Goal: Task Accomplishment & Management: Manage account settings

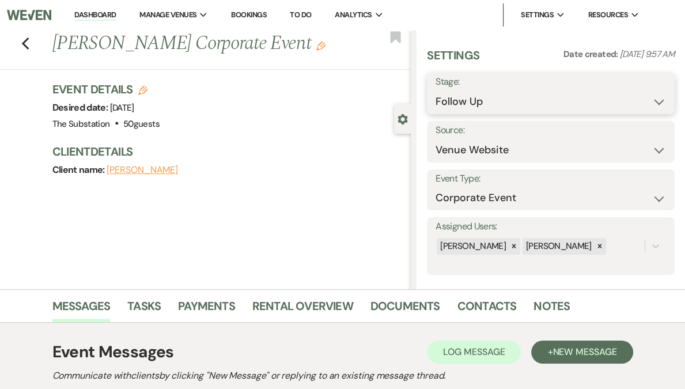
click at [527, 109] on select "Inquiry Follow Up Tour Requested Tour Confirmed Toured Proposal Sent Booked Lost" at bounding box center [551, 101] width 230 height 22
select select "8"
click at [469, 90] on select "Inquiry Follow Up Tour Requested Tour Confirmed Toured Proposal Sent Booked Lost" at bounding box center [551, 101] width 230 height 22
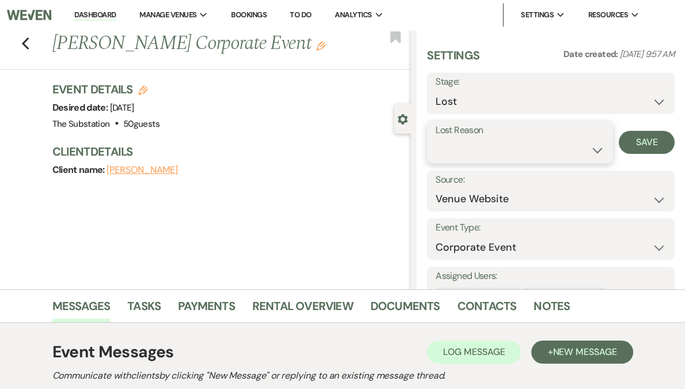
click at [540, 156] on select "Booked Elsewhere Budget Date Unavailable No Response Not a Good Match Capacity …" at bounding box center [520, 150] width 169 height 22
select select "10"
click at [469, 139] on select "Booked Elsewhere Budget Date Unavailable No Response Not a Good Match Capacity …" at bounding box center [520, 150] width 169 height 22
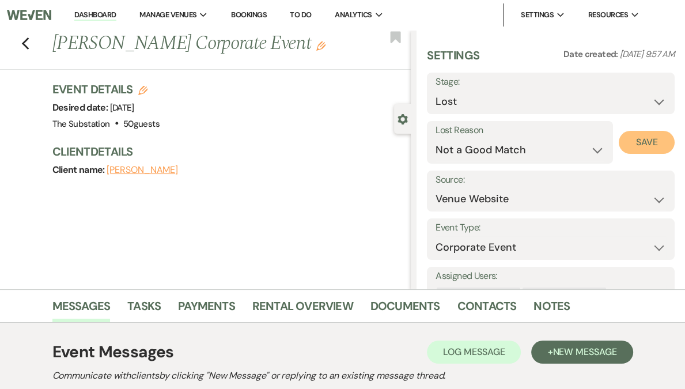
click at [634, 147] on button "Save" at bounding box center [647, 142] width 56 height 23
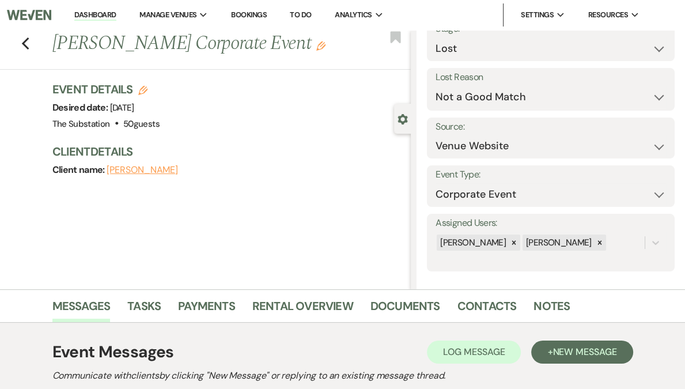
scroll to position [59, 0]
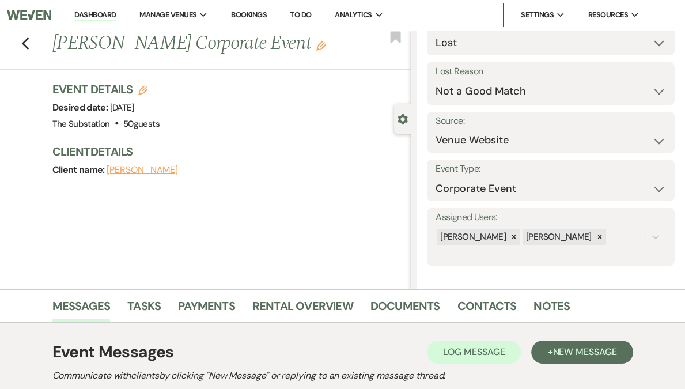
click at [279, 212] on div "Previous [PERSON_NAME] Corporate Event Edit Bookmark Gear Settings Settings Dat…" at bounding box center [205, 159] width 411 height 259
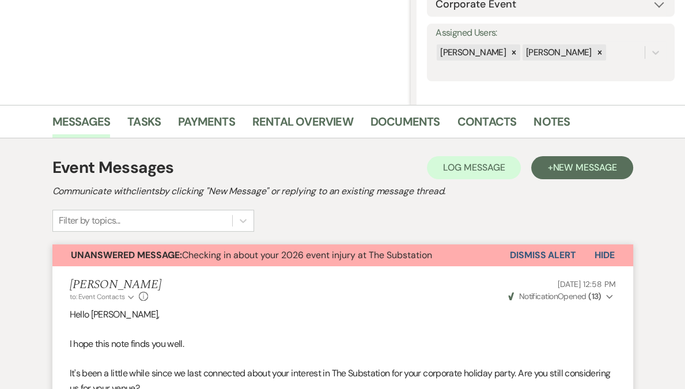
click at [535, 253] on button "Dismiss Alert" at bounding box center [543, 255] width 66 height 22
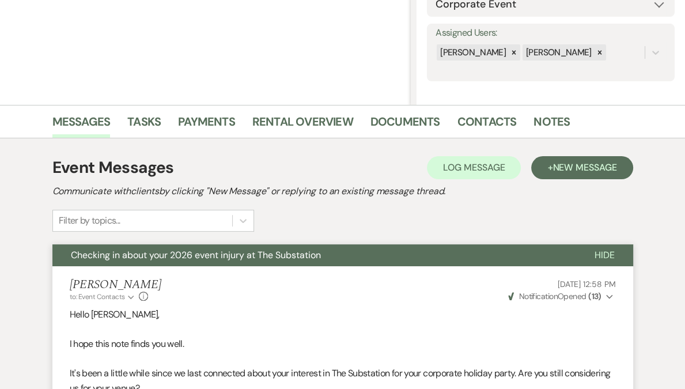
scroll to position [0, 0]
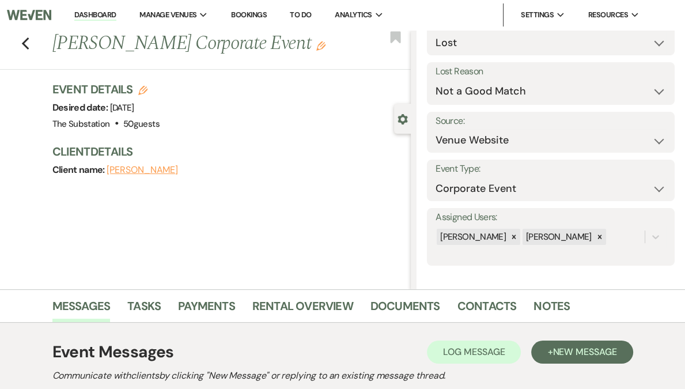
click at [116, 18] on link "Dashboard" at bounding box center [94, 15] width 41 height 11
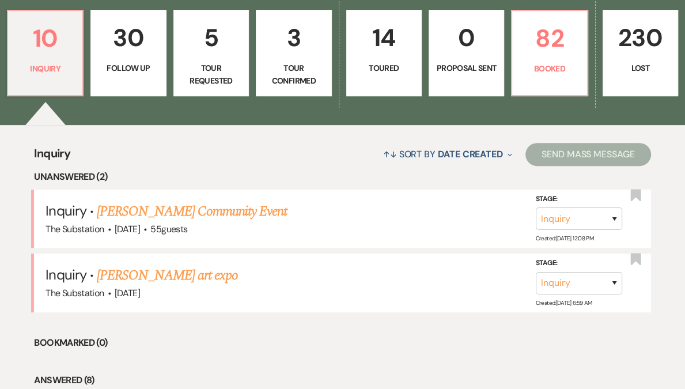
scroll to position [354, 0]
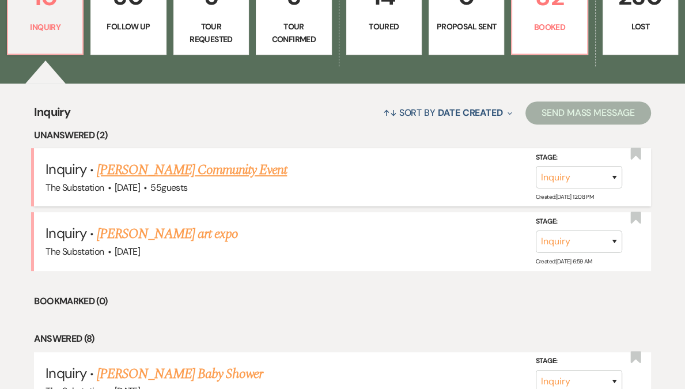
click at [217, 172] on link "[PERSON_NAME] Community Event" at bounding box center [192, 170] width 190 height 21
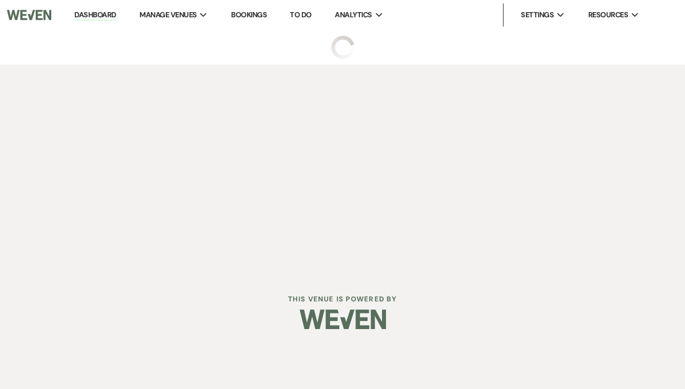
select select "5"
select select "7"
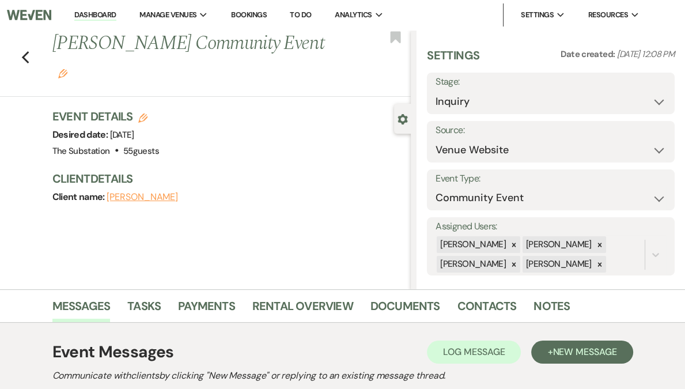
click at [130, 192] on button "[PERSON_NAME]" at bounding box center [142, 196] width 71 height 9
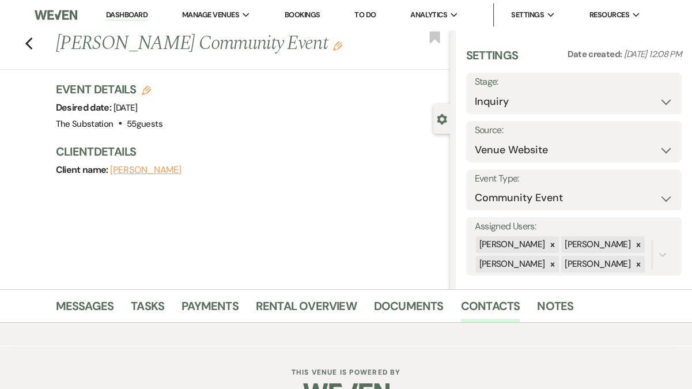
select select "1"
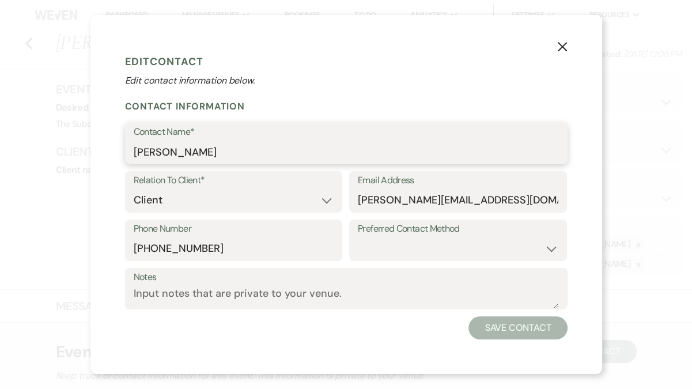
drag, startPoint x: 188, startPoint y: 151, endPoint x: 81, endPoint y: 158, distance: 106.8
click at [81, 158] on div "X Edit Contact Edit contact information below. Contact Information Contact Name…" at bounding box center [346, 194] width 692 height 389
drag, startPoint x: 185, startPoint y: 156, endPoint x: 122, endPoint y: 153, distance: 63.4
click at [122, 153] on div "X Edit Contact Edit contact information below. Contact Information Contact Name…" at bounding box center [346, 194] width 512 height 358
drag, startPoint x: 357, startPoint y: 202, endPoint x: 500, endPoint y: 207, distance: 143.0
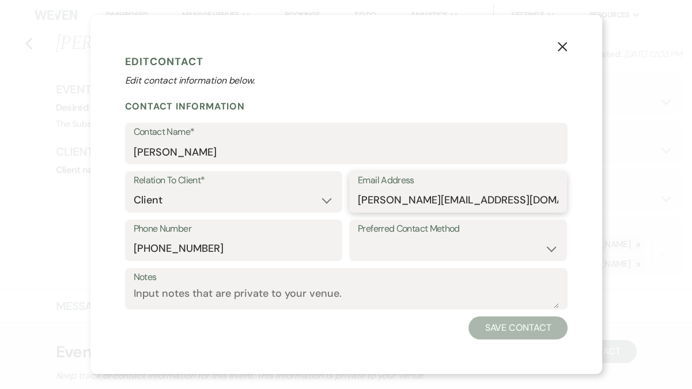
click at [500, 207] on input "[PERSON_NAME][EMAIL_ADDRESS][DOMAIN_NAME]" at bounding box center [458, 200] width 200 height 22
drag, startPoint x: 218, startPoint y: 248, endPoint x: 133, endPoint y: 245, distance: 85.3
click at [134, 245] on input "[PHONE_NUMBER]" at bounding box center [234, 248] width 200 height 22
click at [563, 46] on use "button" at bounding box center [561, 46] width 9 height 9
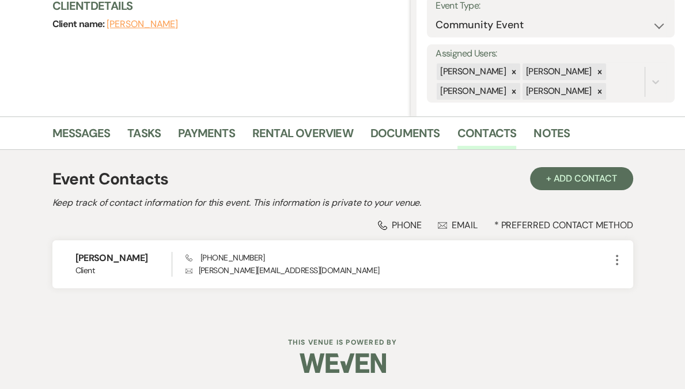
scroll to position [173, 0]
click at [91, 132] on link "Messages" at bounding box center [81, 135] width 58 height 25
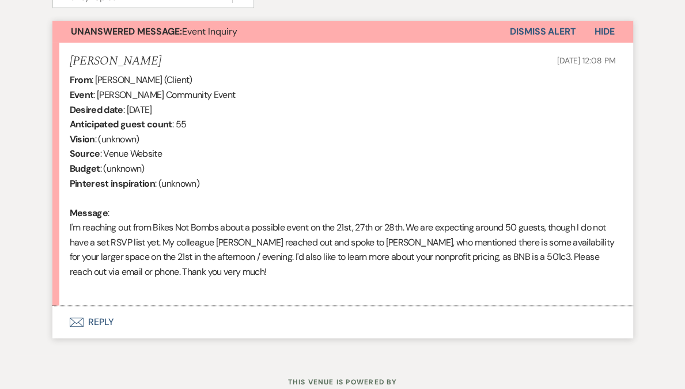
scroll to position [448, 0]
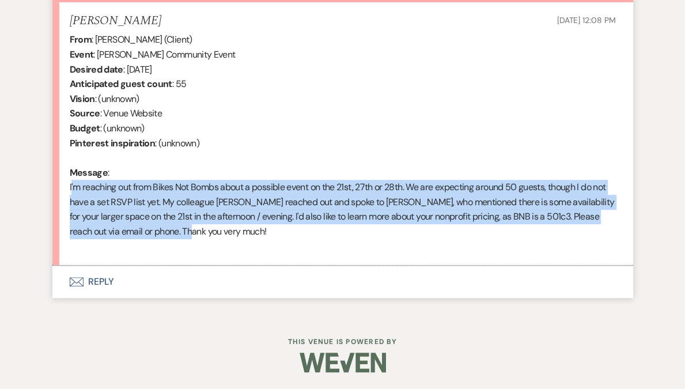
drag, startPoint x: 189, startPoint y: 234, endPoint x: 63, endPoint y: 186, distance: 134.9
click at [63, 186] on li "[PERSON_NAME] [DATE] 12:08 PM From : [PERSON_NAME] (Client) Event : [PERSON_NAM…" at bounding box center [342, 134] width 581 height 264
copy div "I'm reaching out from Bikes Not Bombs about a possible event on the 21st, 27th …"
click at [238, 180] on div "From : [PERSON_NAME] (Client) Event : [PERSON_NAME] Community Event Desired dat…" at bounding box center [343, 142] width 546 height 221
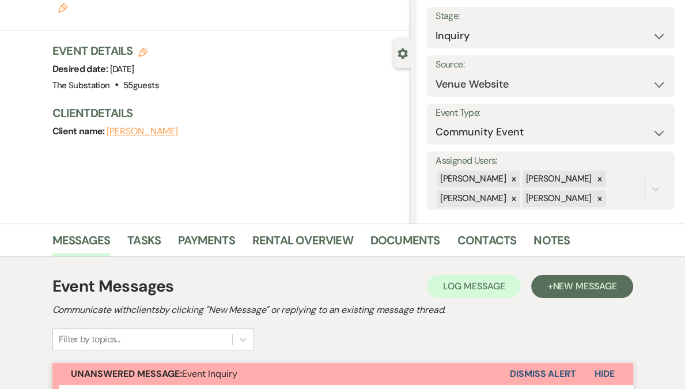
scroll to position [0, 0]
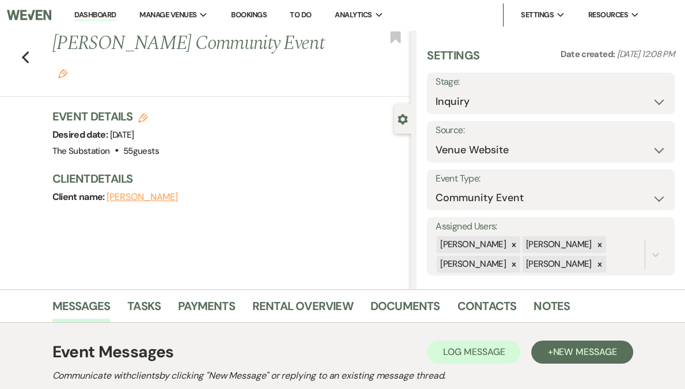
click at [116, 17] on link "Dashboard" at bounding box center [94, 15] width 41 height 11
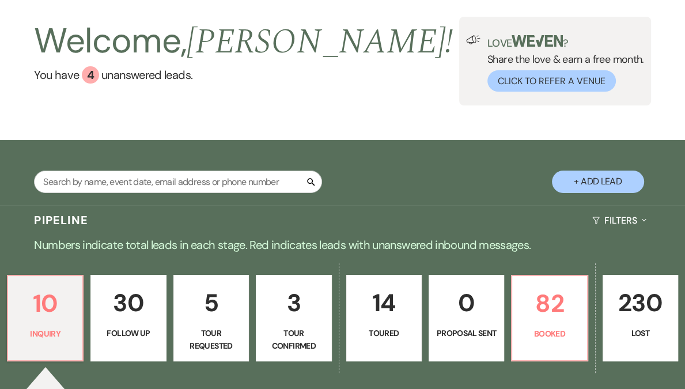
scroll to position [183, 0]
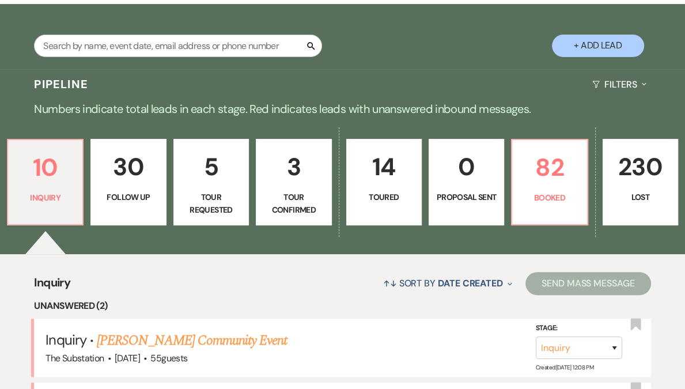
click at [290, 194] on p "Tour Confirmed" at bounding box center [293, 204] width 60 height 26
select select "4"
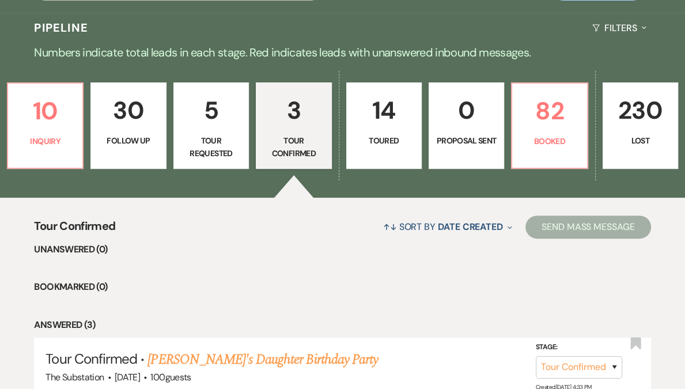
scroll to position [166, 0]
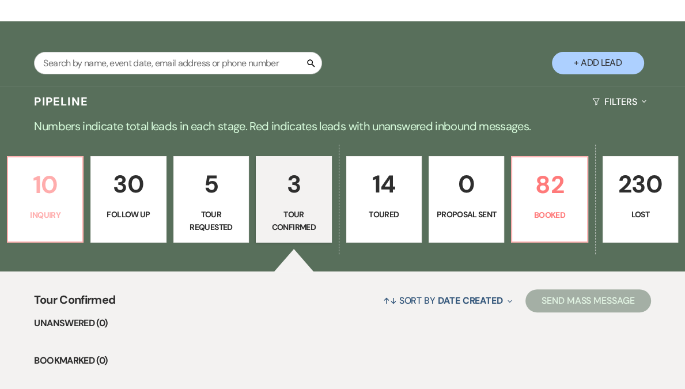
click at [43, 209] on p "Inquiry" at bounding box center [45, 215] width 60 height 13
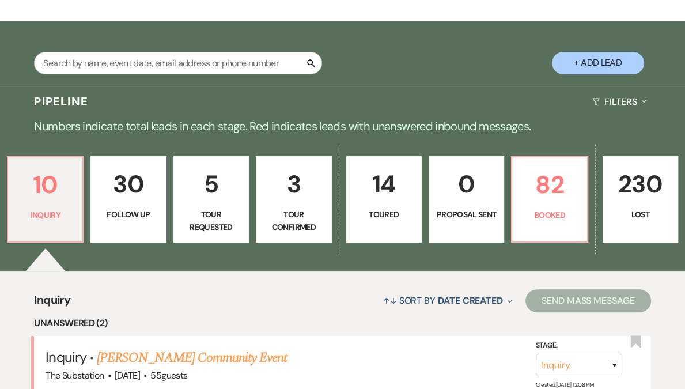
scroll to position [347, 0]
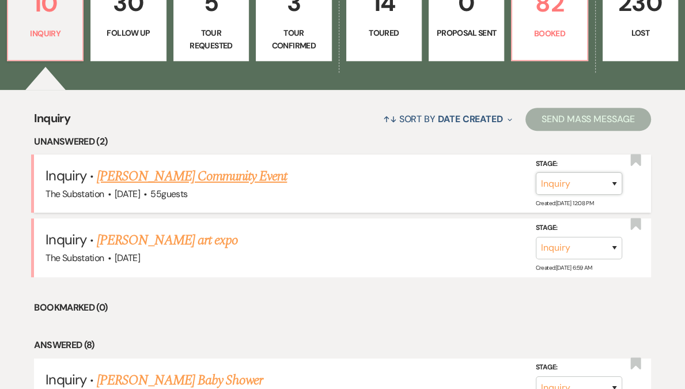
click at [616, 184] on select "Inquiry Follow Up Tour Requested Tour Confirmed Toured Proposal Sent Booked Lost" at bounding box center [579, 183] width 86 height 22
click at [191, 180] on link "[PERSON_NAME] Community Event" at bounding box center [192, 176] width 190 height 21
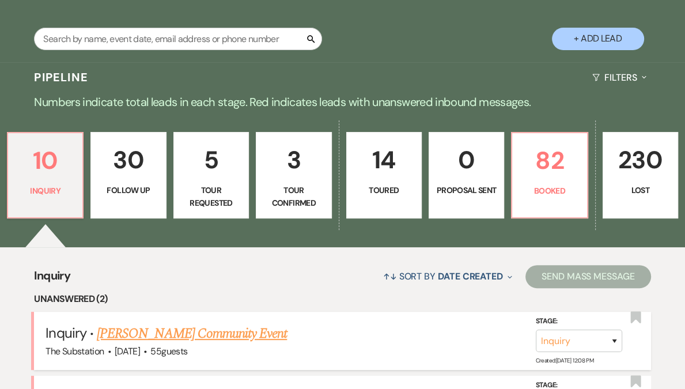
select select "5"
select select "7"
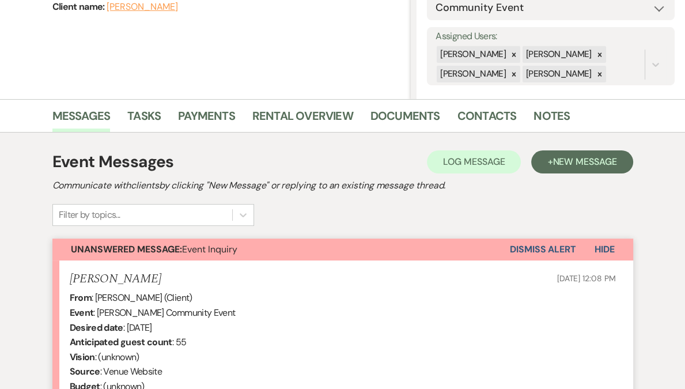
click at [561, 250] on button "Dismiss Alert" at bounding box center [543, 249] width 66 height 22
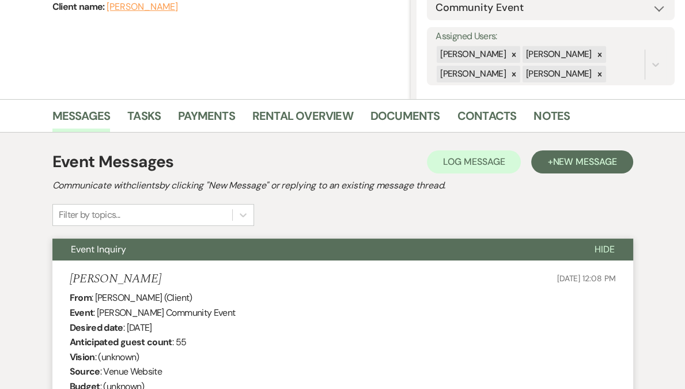
scroll to position [448, 0]
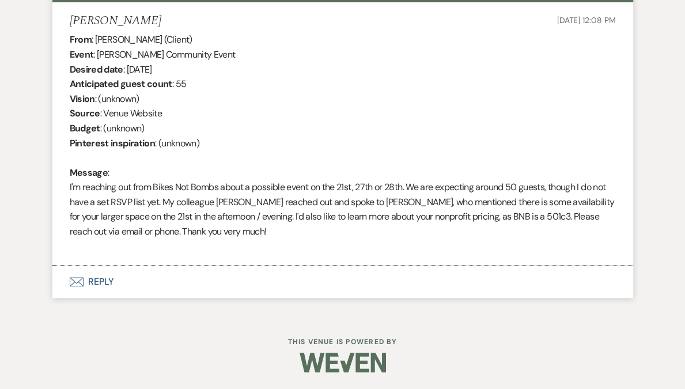
click at [101, 283] on button "Envelope Reply" at bounding box center [342, 282] width 581 height 32
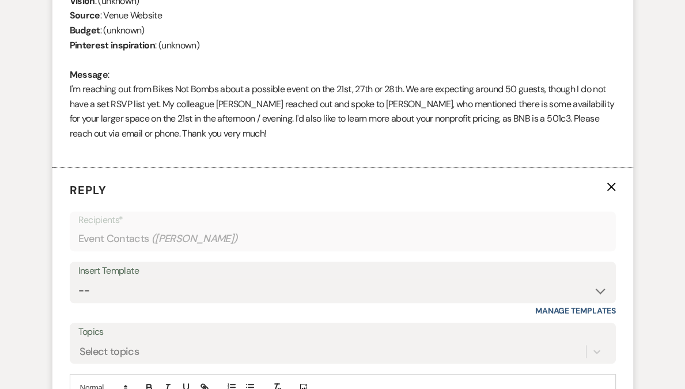
scroll to position [561, 0]
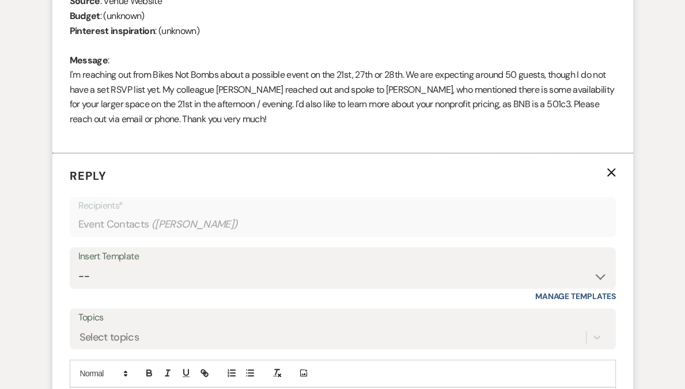
click at [611, 175] on icon "X" at bounding box center [611, 172] width 9 height 9
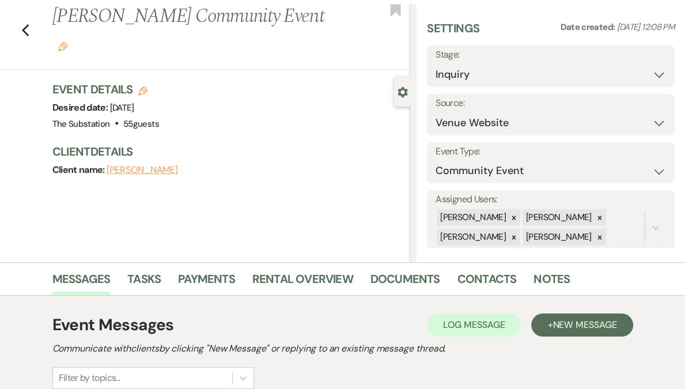
scroll to position [26, 0]
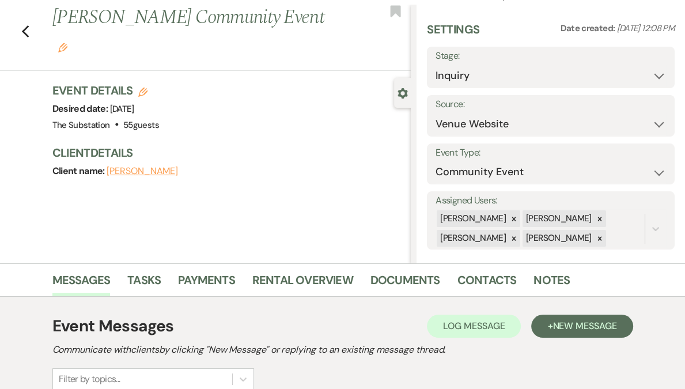
click at [67, 43] on icon "Edit" at bounding box center [62, 47] width 9 height 9
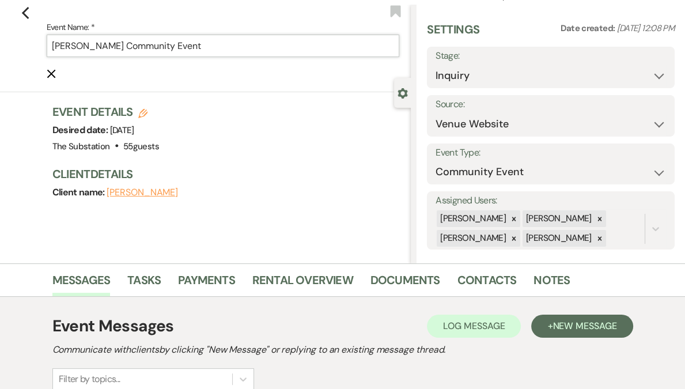
click at [55, 47] on input "[PERSON_NAME] Community Event" at bounding box center [223, 46] width 353 height 22
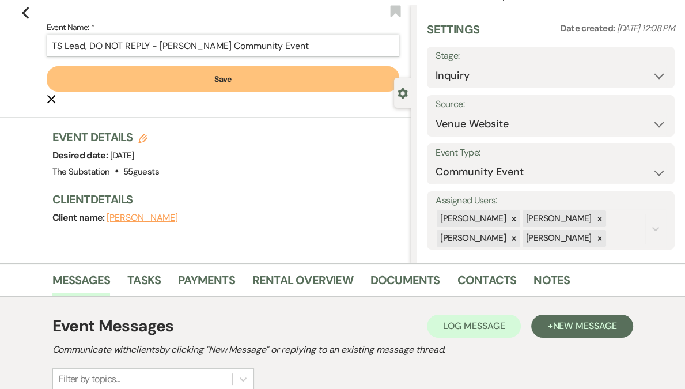
type input "TS Lead, DO NOT REPLY - [PERSON_NAME] Community Event"
click at [172, 86] on button "Save" at bounding box center [223, 78] width 353 height 25
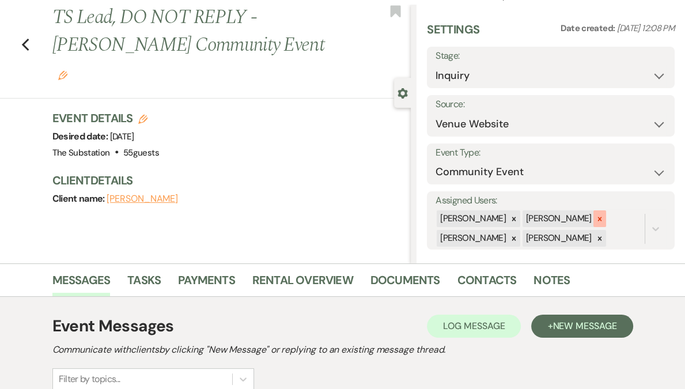
click at [600, 217] on icon at bounding box center [599, 219] width 4 height 4
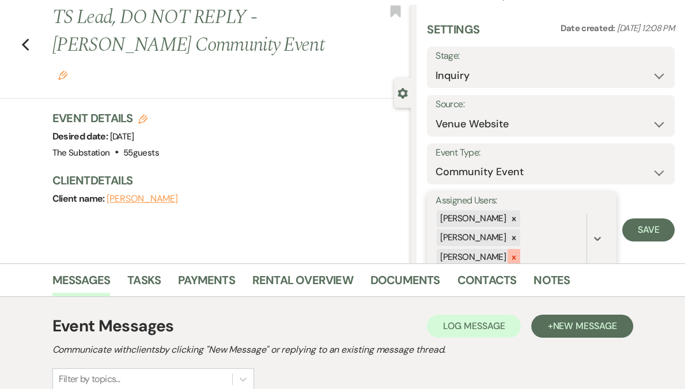
click at [518, 256] on icon at bounding box center [514, 257] width 8 height 8
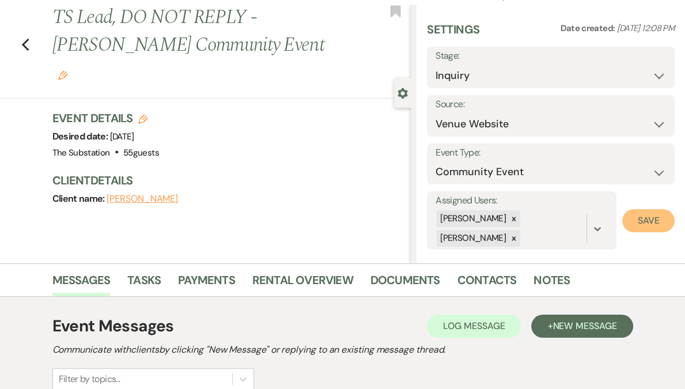
click at [633, 226] on button "Save" at bounding box center [648, 220] width 52 height 23
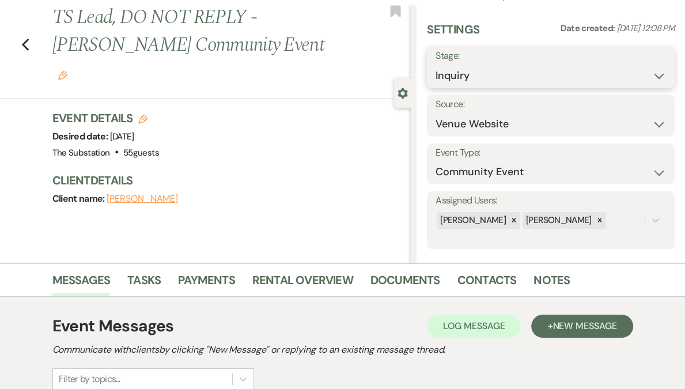
click at [575, 84] on select "Inquiry Follow Up Tour Requested Tour Confirmed Toured Proposal Sent Booked Lost" at bounding box center [551, 76] width 230 height 22
select select "9"
click at [469, 65] on select "Inquiry Follow Up Tour Requested Tour Confirmed Toured Proposal Sent Booked Lost" at bounding box center [551, 76] width 230 height 22
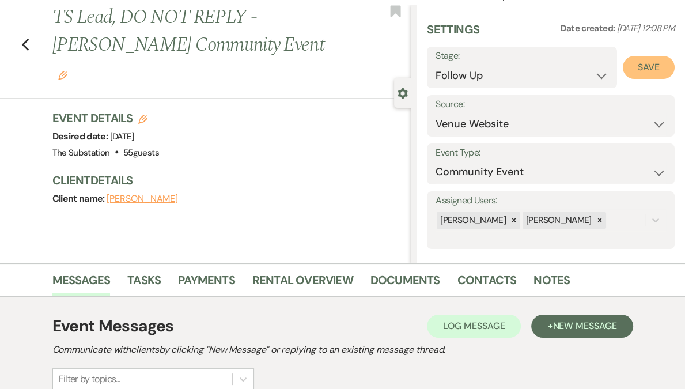
click at [649, 60] on button "Save" at bounding box center [649, 67] width 52 height 23
click at [30, 38] on icon "Previous" at bounding box center [25, 45] width 9 height 14
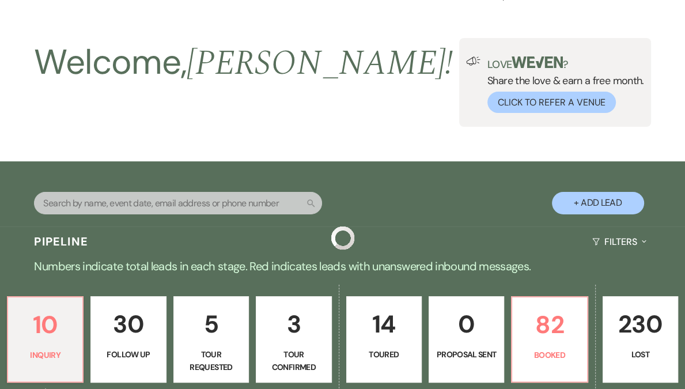
scroll to position [347, 0]
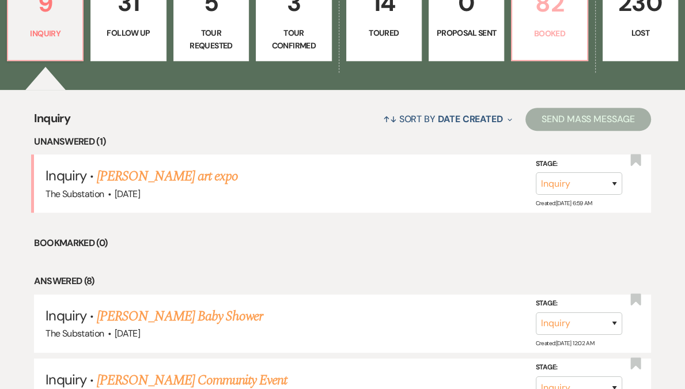
click at [519, 37] on p "Booked" at bounding box center [549, 33] width 60 height 13
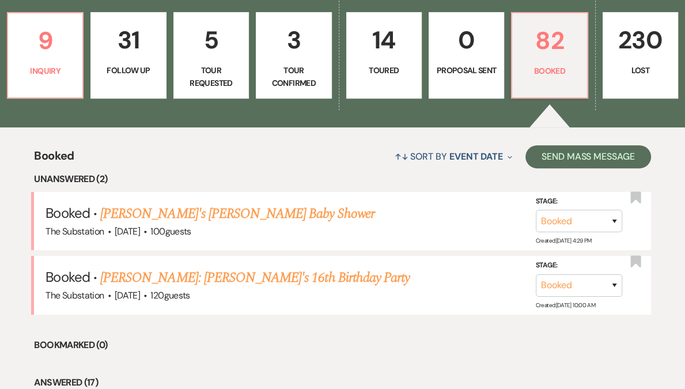
scroll to position [430, 0]
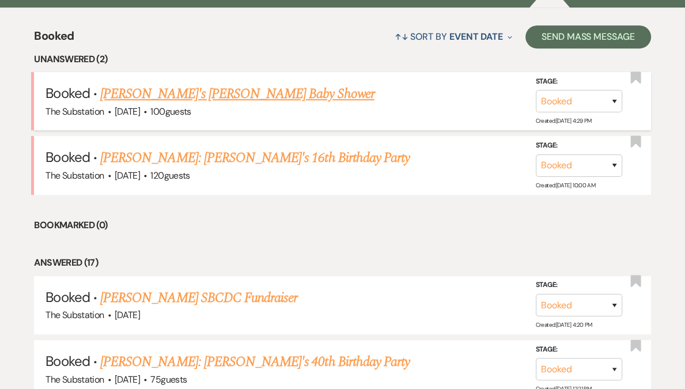
click at [233, 93] on link "[PERSON_NAME]'s [PERSON_NAME] Baby Shower" at bounding box center [237, 94] width 274 height 21
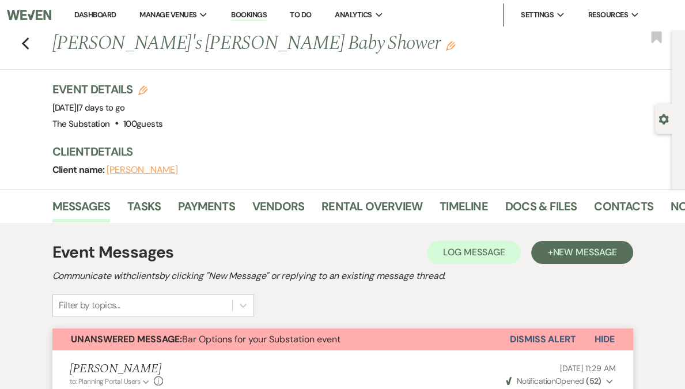
click at [116, 12] on link "Dashboard" at bounding box center [94, 15] width 41 height 10
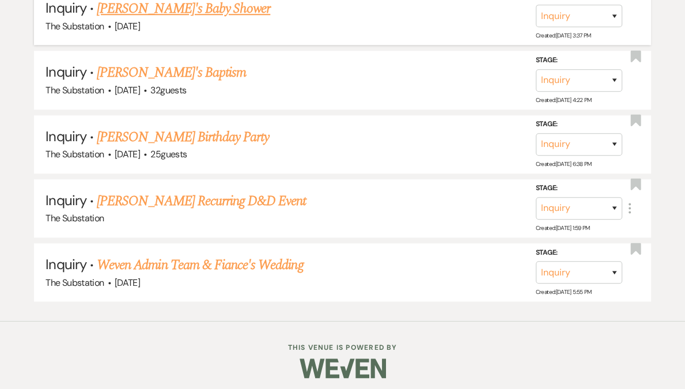
scroll to position [845, 0]
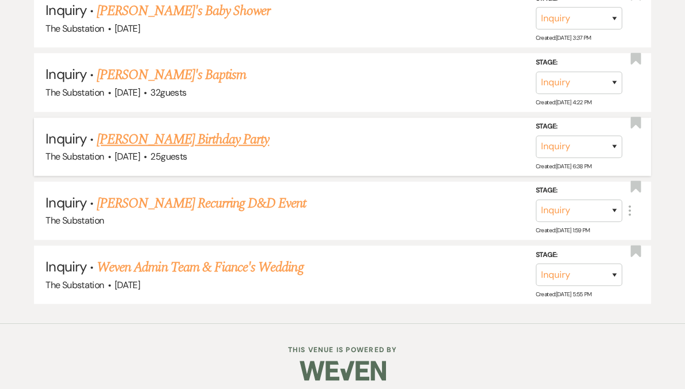
click at [198, 135] on link "[PERSON_NAME] Birthday Party" at bounding box center [183, 139] width 172 height 21
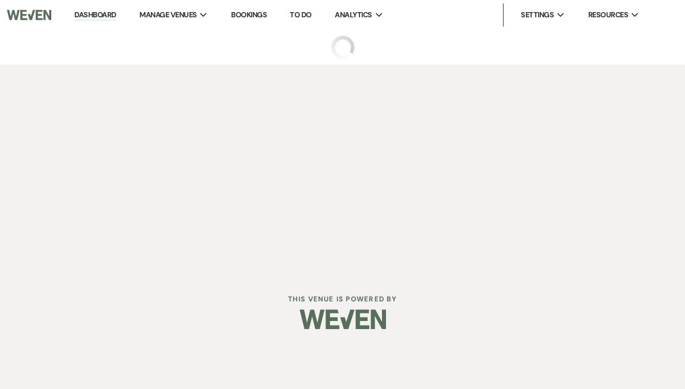
select select "5"
select select "4"
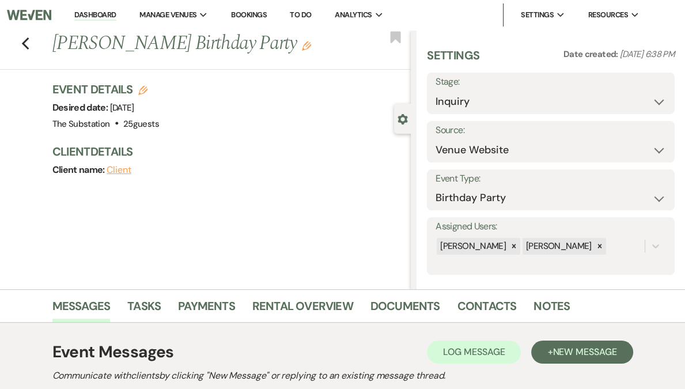
click at [302, 47] on icon "Edit" at bounding box center [306, 45] width 9 height 9
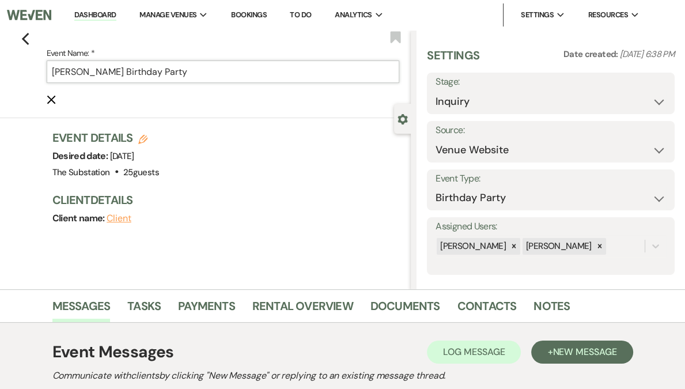
click at [211, 73] on input "[PERSON_NAME] Birthday Party" at bounding box center [223, 71] width 353 height 22
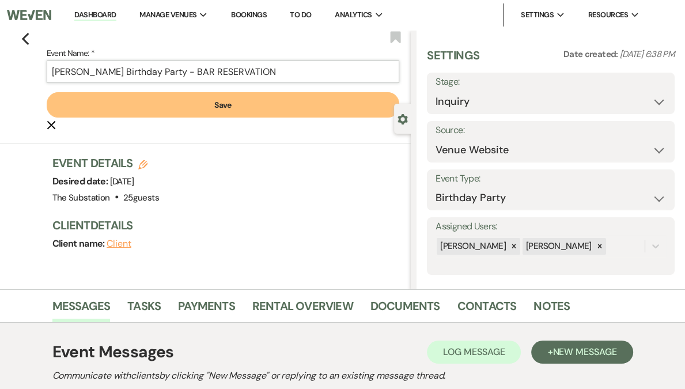
type input "[PERSON_NAME] Birthday Party - BAR RESERVATION"
click at [480, 103] on select "Inquiry Follow Up Tour Requested Tour Confirmed Toured Proposal Sent Booked Lost" at bounding box center [551, 101] width 230 height 22
select select "7"
click at [469, 90] on select "Inquiry Follow Up Tour Requested Tour Confirmed Toured Proposal Sent Booked Lost" at bounding box center [551, 101] width 230 height 22
click at [650, 99] on button "Save" at bounding box center [649, 93] width 52 height 23
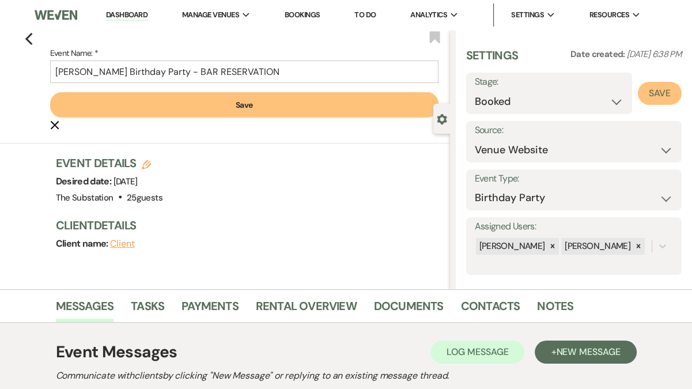
select select "4"
select select "802"
select select "false"
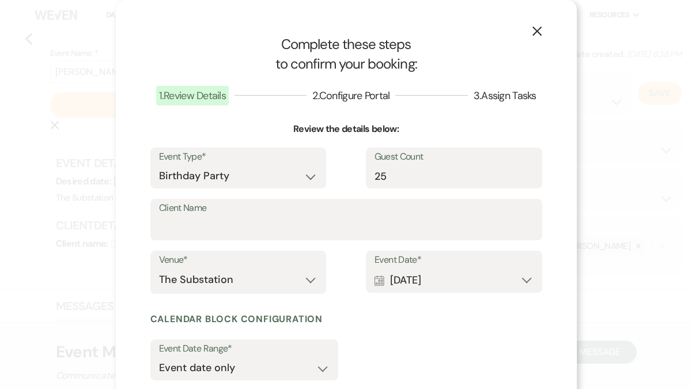
scroll to position [119, 0]
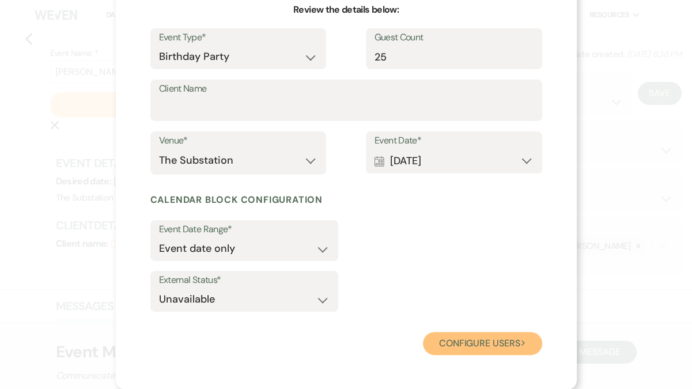
click at [448, 339] on button "Configure users Next" at bounding box center [482, 343] width 119 height 23
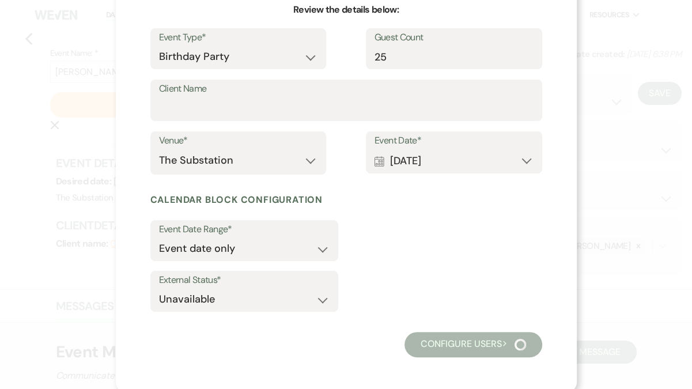
scroll to position [75, 0]
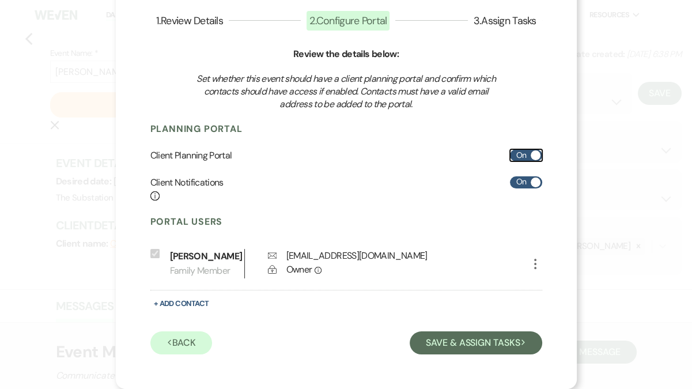
click at [519, 156] on label "On" at bounding box center [526, 155] width 32 height 12
click at [519, 156] on input "On" at bounding box center [526, 155] width 32 height 12
checkbox input "false"
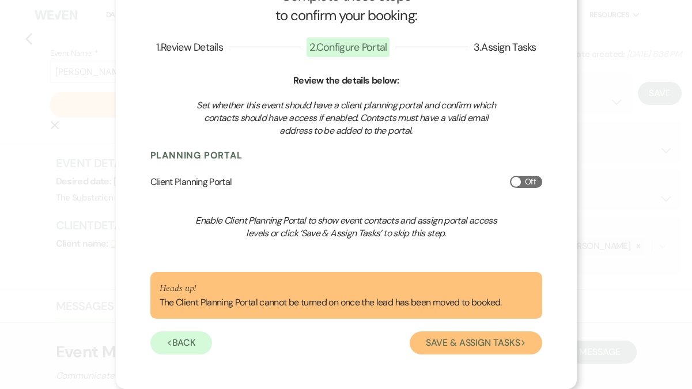
click at [464, 342] on button "Save & Assign Tasks Next" at bounding box center [476, 342] width 132 height 23
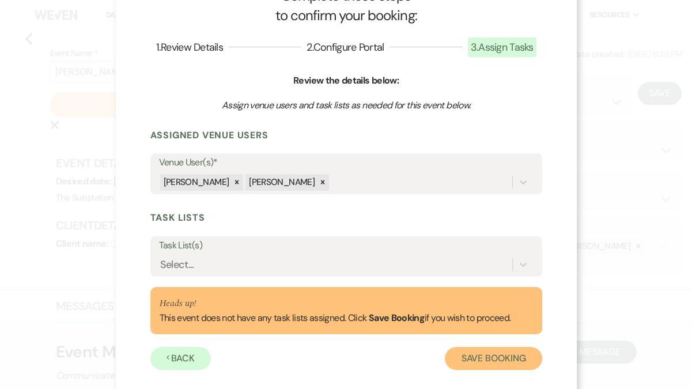
click at [469, 350] on button "Save Booking" at bounding box center [493, 358] width 97 height 23
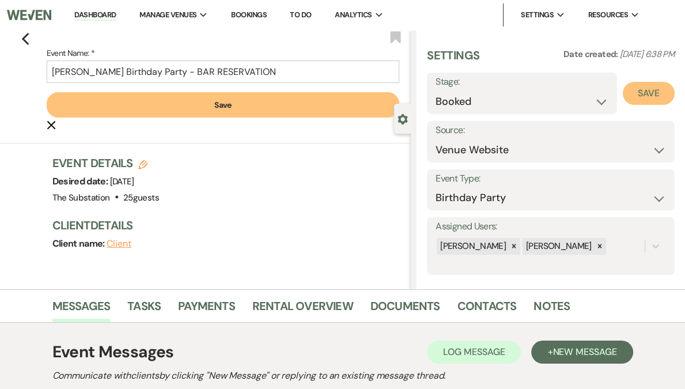
click at [649, 96] on button "Save" at bounding box center [649, 93] width 52 height 23
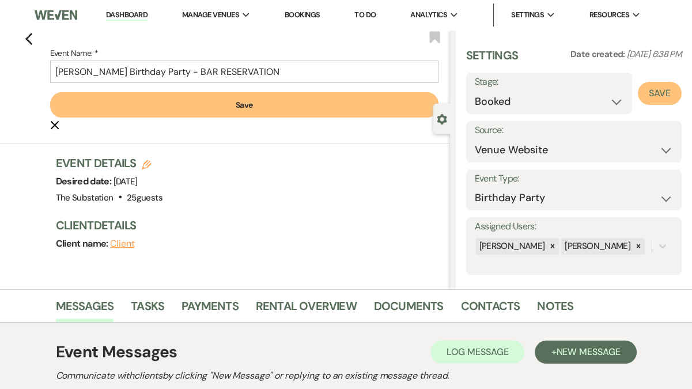
select select "4"
select select "802"
select select "false"
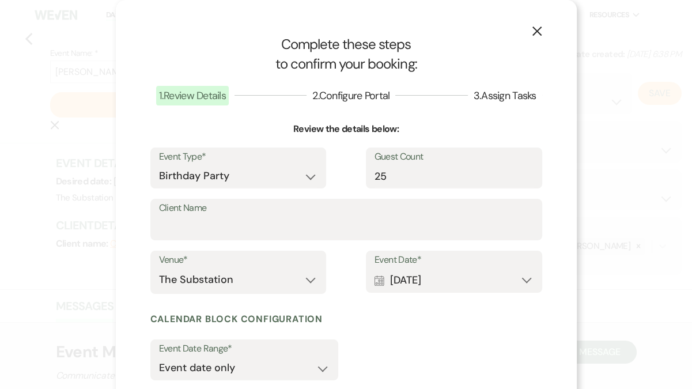
scroll to position [191, 0]
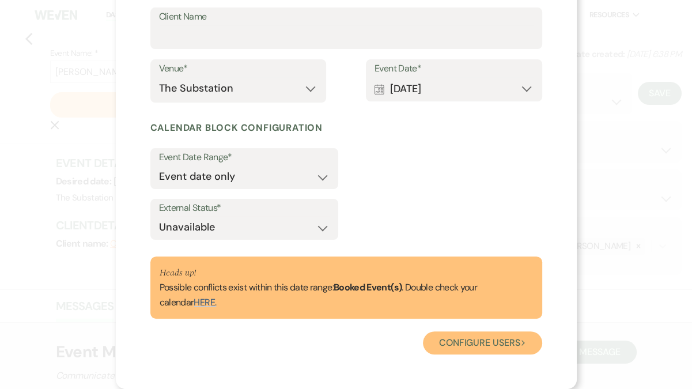
click at [462, 347] on button "Configure users Next" at bounding box center [482, 342] width 119 height 23
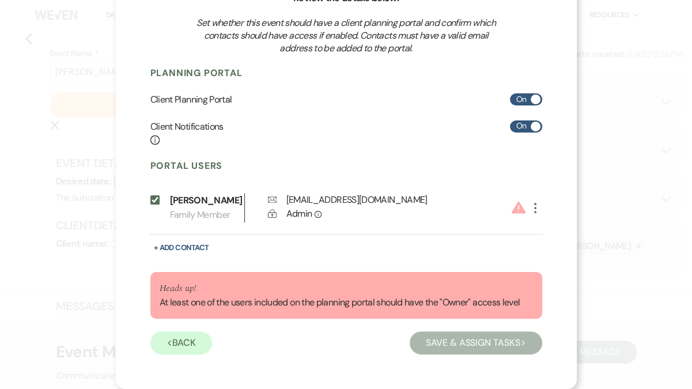
scroll to position [0, 0]
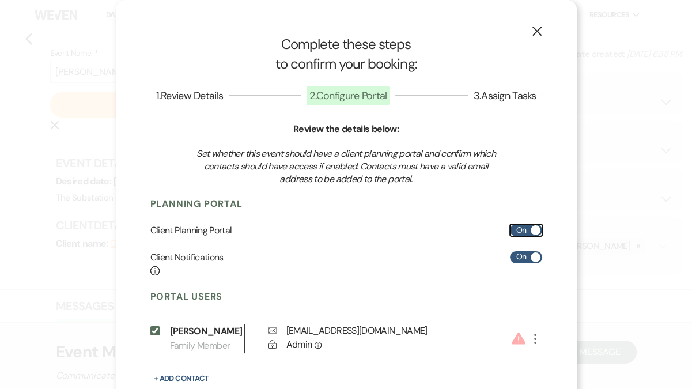
click at [511, 230] on label "On" at bounding box center [526, 230] width 32 height 12
click at [511, 230] on input "On" at bounding box center [526, 230] width 32 height 12
checkbox input "false"
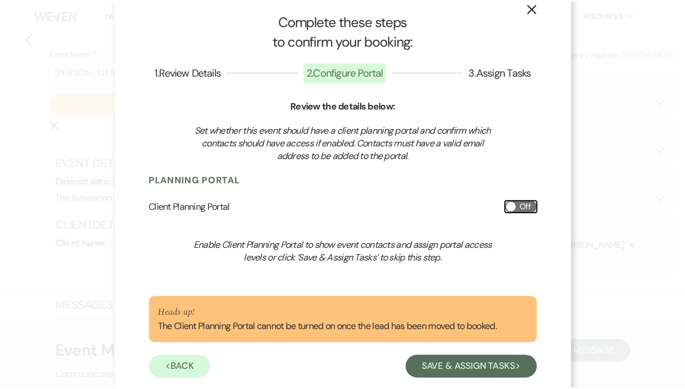
scroll to position [48, 0]
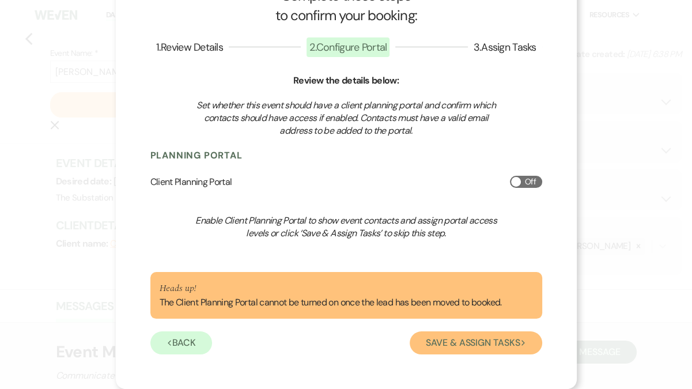
click at [457, 341] on button "Save & Assign Tasks Next" at bounding box center [476, 342] width 132 height 23
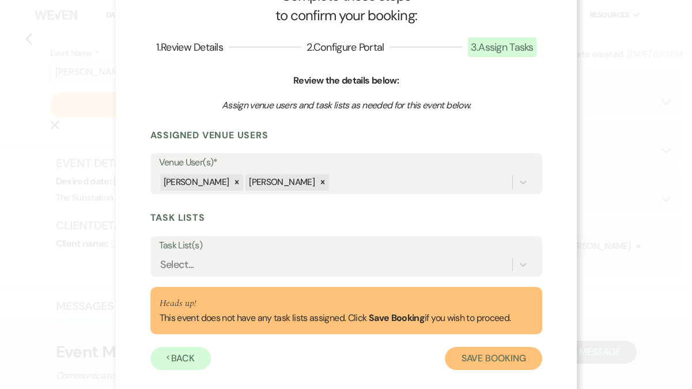
click at [488, 357] on button "Save Booking" at bounding box center [493, 358] width 97 height 23
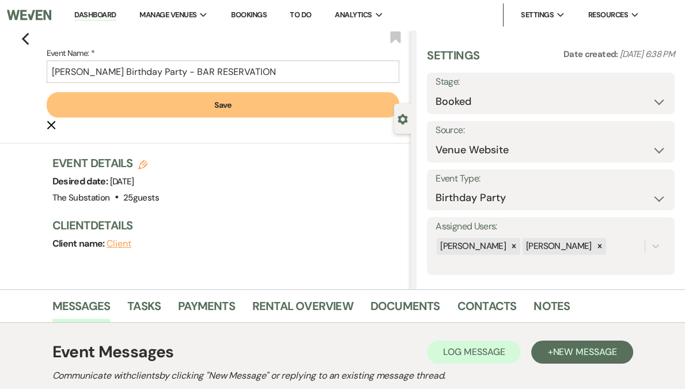
click at [393, 194] on div "Event Details Edit Desired date: [DATE] Venue: [GEOGRAPHIC_DATA] . 25 guests Ve…" at bounding box center [225, 180] width 347 height 51
click at [321, 192] on div "Event Details Edit Desired date: [DATE] Venue: [GEOGRAPHIC_DATA] . 25 guests Ve…" at bounding box center [225, 180] width 347 height 51
click at [246, 107] on button "Save" at bounding box center [223, 104] width 353 height 25
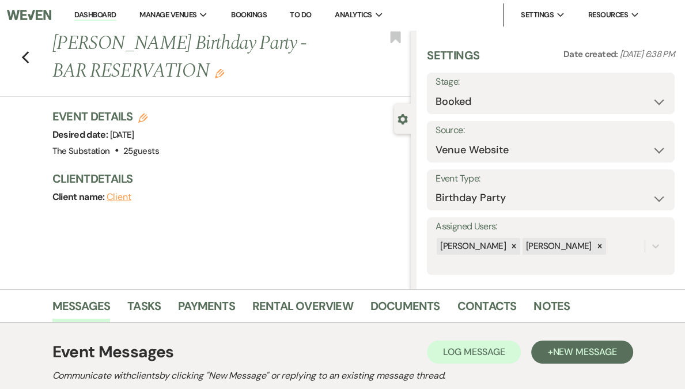
click at [114, 11] on link "Dashboard" at bounding box center [94, 15] width 41 height 11
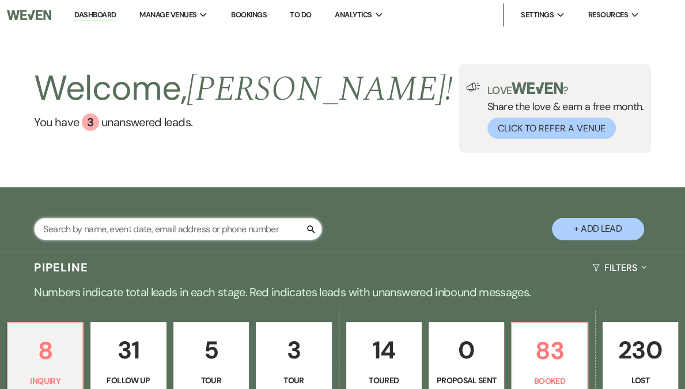
click at [139, 232] on input "text" at bounding box center [178, 229] width 288 height 22
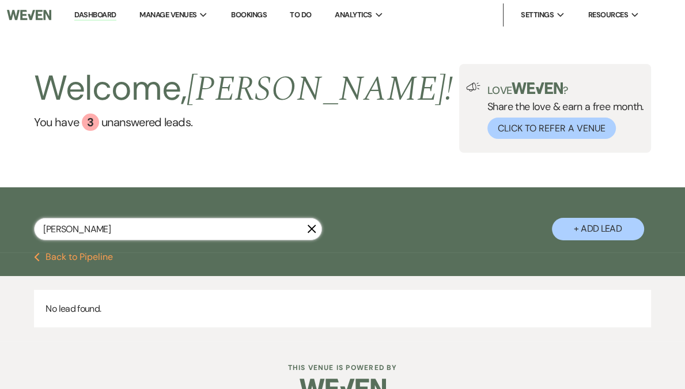
type input "[DEMOGRAPHIC_DATA]"
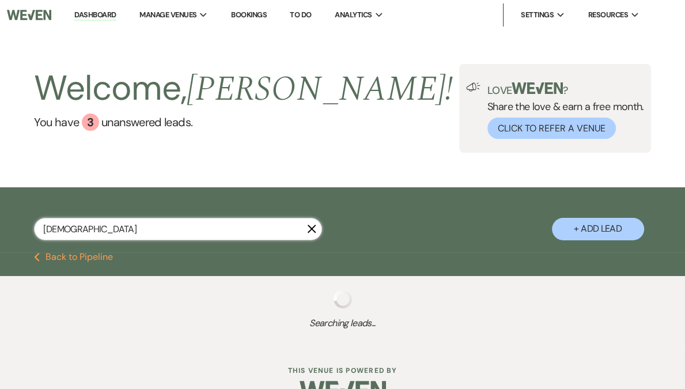
select select "8"
select select "5"
select select "8"
select select "4"
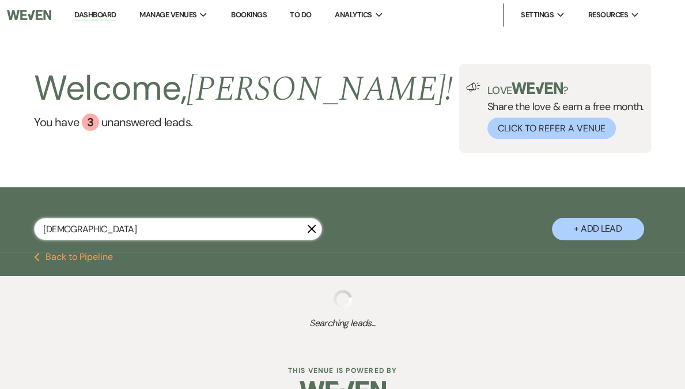
select select "8"
select select "1"
select select "8"
select select "5"
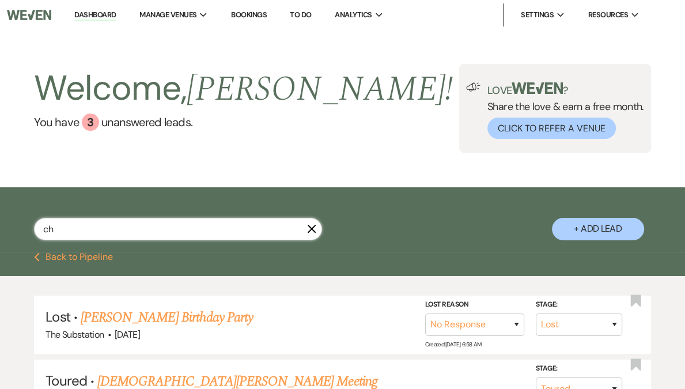
type input "c"
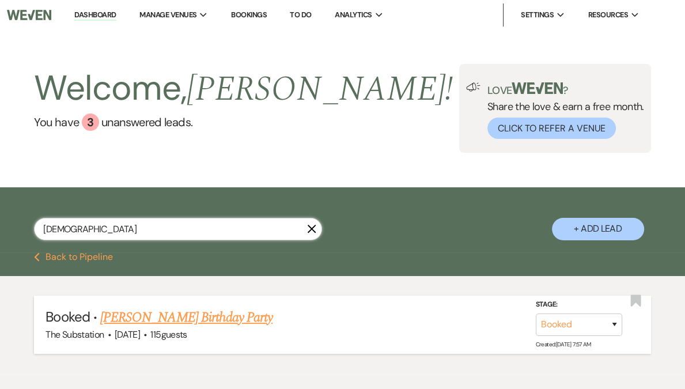
type input "[DEMOGRAPHIC_DATA]"
click at [177, 320] on link "[PERSON_NAME] Birthday Party" at bounding box center [186, 317] width 172 height 21
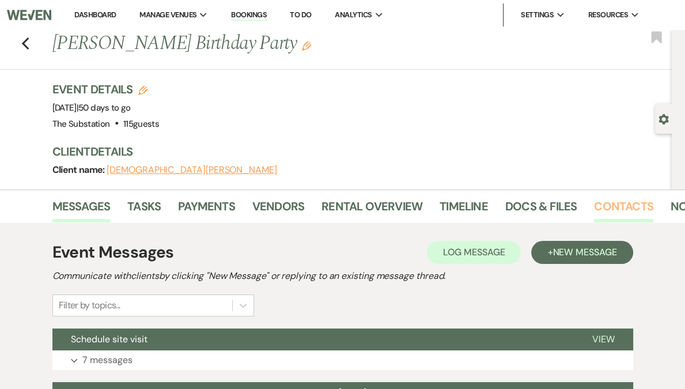
click at [620, 207] on link "Contacts" at bounding box center [623, 209] width 59 height 25
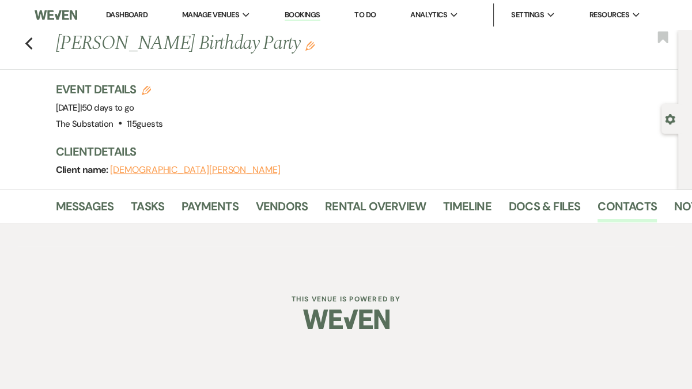
click at [305, 226] on div at bounding box center [346, 234] width 657 height 23
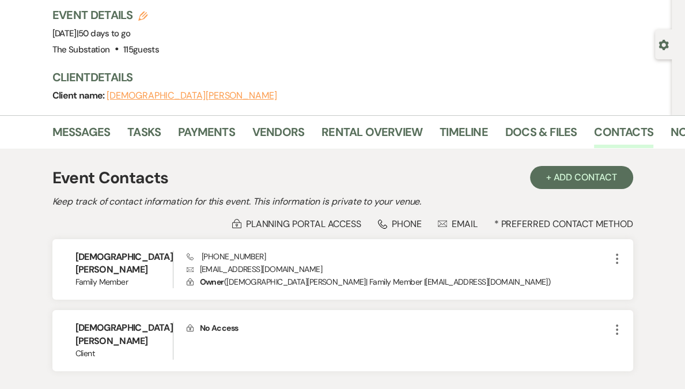
scroll to position [75, 0]
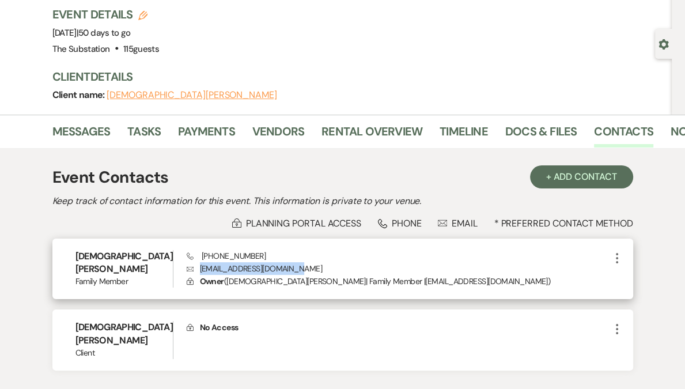
drag, startPoint x: 199, startPoint y: 270, endPoint x: 301, endPoint y: 266, distance: 101.4
click at [301, 266] on p "Envelope [EMAIL_ADDRESS][DOMAIN_NAME]" at bounding box center [398, 268] width 423 height 13
copy p "[EMAIL_ADDRESS][DOMAIN_NAME]"
drag, startPoint x: 199, startPoint y: 255, endPoint x: 260, endPoint y: 252, distance: 61.1
click at [260, 252] on div "Phone [PHONE_NUMBER] Envelope [EMAIL_ADDRESS][DOMAIN_NAME] Lock Owner ( [PERSON…" at bounding box center [398, 269] width 423 height 38
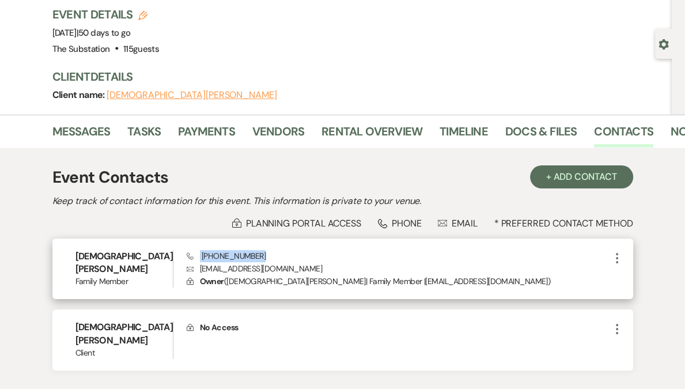
copy span "[PHONE_NUMBER]"
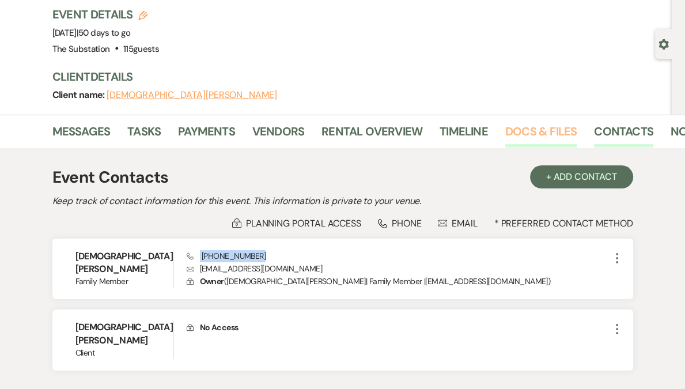
click at [524, 127] on link "Docs & Files" at bounding box center [540, 134] width 71 height 25
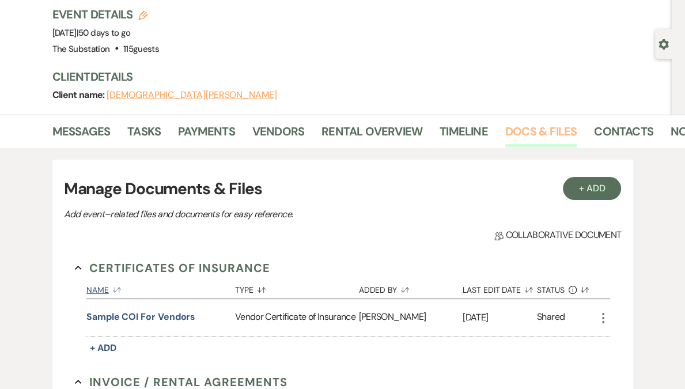
scroll to position [390, 0]
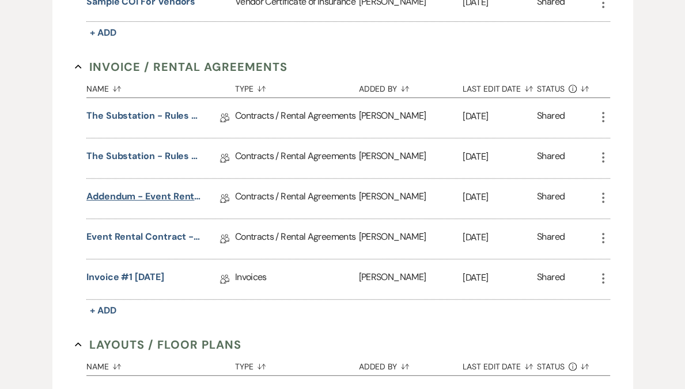
click at [180, 207] on link "Addendum - Event Rental & Access Time Change" at bounding box center [143, 199] width 115 height 18
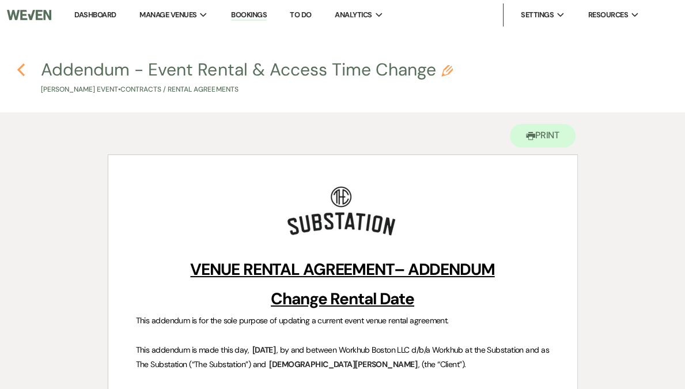
click at [20, 73] on icon "Previous" at bounding box center [21, 70] width 9 height 14
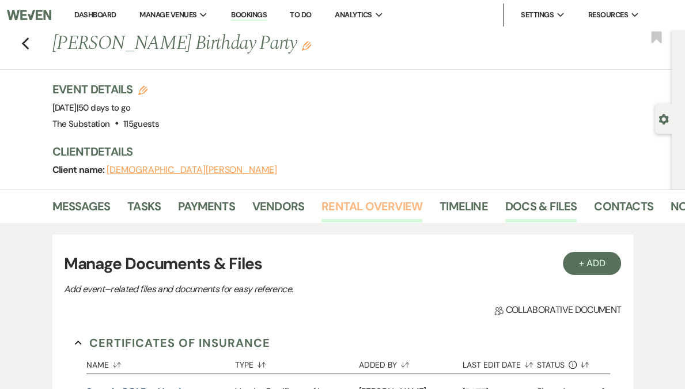
click at [359, 198] on link "Rental Overview" at bounding box center [371, 209] width 101 height 25
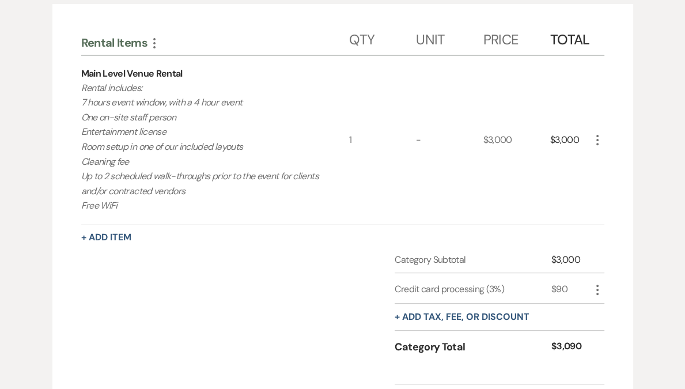
scroll to position [350, 0]
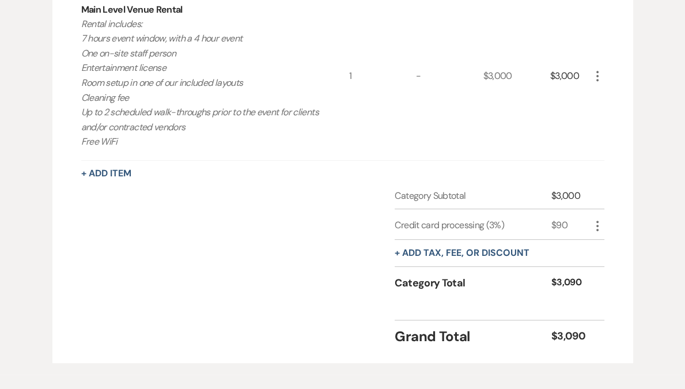
click at [176, 180] on div "Rental Items More Qty Unit Price Total Main Level Venue Rental Rental includes:…" at bounding box center [342, 151] width 523 height 391
click at [180, 158] on div "Main Level Venue Rental Rental includes: 7 hours event window, with a 4 hour ev…" at bounding box center [215, 76] width 268 height 168
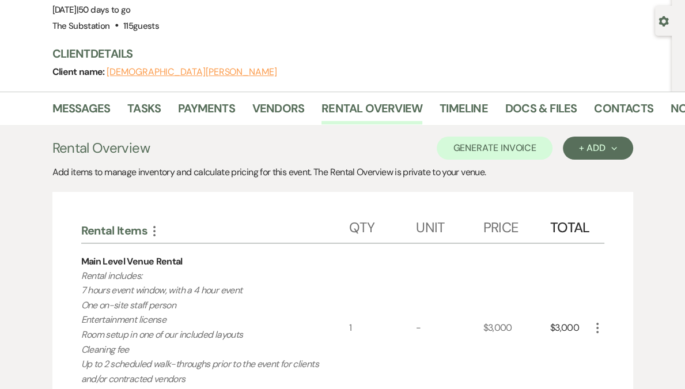
scroll to position [44, 0]
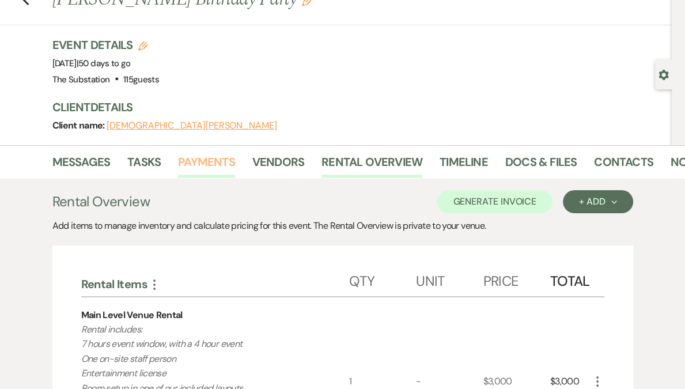
click at [199, 163] on link "Payments" at bounding box center [206, 165] width 57 height 25
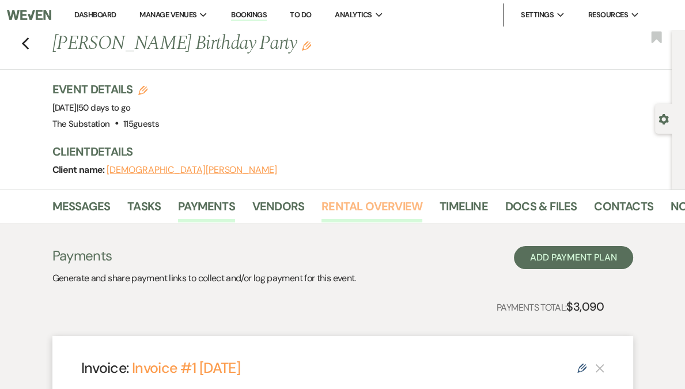
click at [366, 206] on link "Rental Overview" at bounding box center [371, 209] width 101 height 25
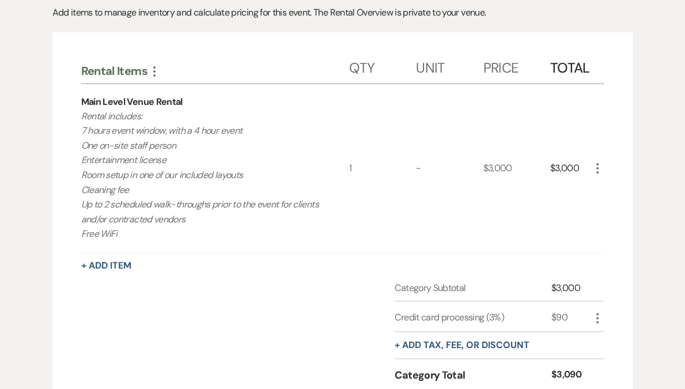
scroll to position [205, 0]
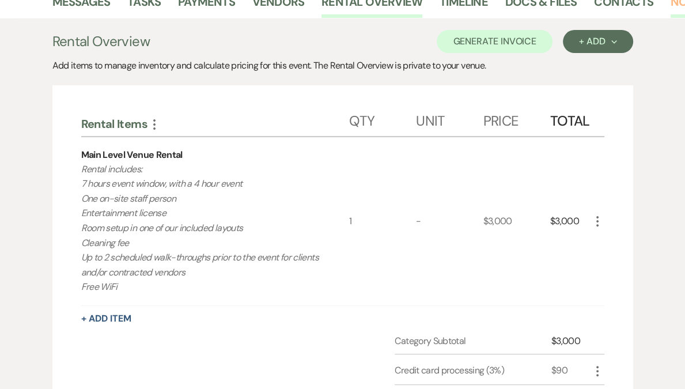
click at [673, 6] on link "Notes" at bounding box center [689, 5] width 36 height 25
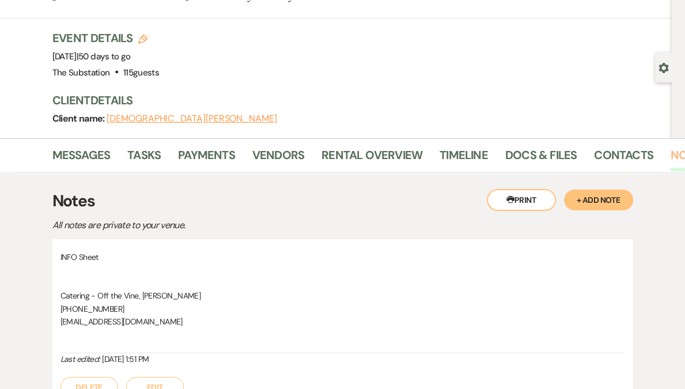
scroll to position [172, 0]
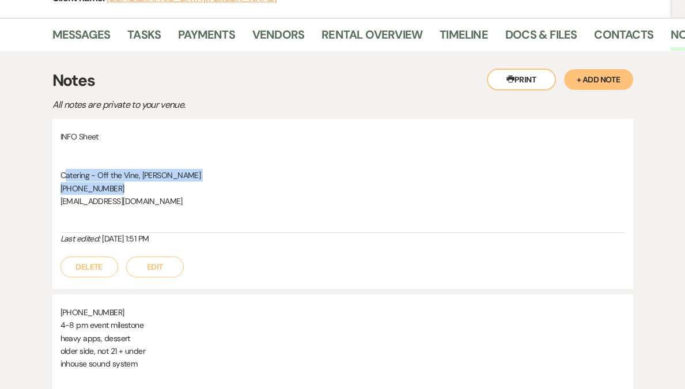
drag, startPoint x: 70, startPoint y: 173, endPoint x: 171, endPoint y: 191, distance: 102.4
click at [171, 191] on div "INFO Sheet Catering - Off the Vine, [PERSON_NAME] [PHONE_NUMBER] [EMAIL_ADDRESS…" at bounding box center [342, 181] width 565 height 103
click at [96, 183] on span "[PHONE_NUMBER]" at bounding box center [92, 188] width 64 height 10
drag, startPoint x: 58, startPoint y: 170, endPoint x: 181, endPoint y: 202, distance: 128.0
click at [181, 202] on div "INFO Sheet Catering - Off the Vine, [PERSON_NAME] [PHONE_NUMBER] [EMAIL_ADDRESS…" at bounding box center [342, 204] width 581 height 170
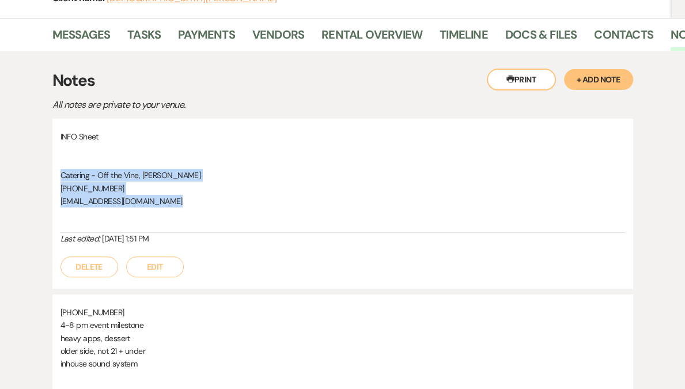
copy div "Catering - Off the Vine, [PERSON_NAME] [PHONE_NUMBER] [EMAIL_ADDRESS][DOMAIN_NA…"
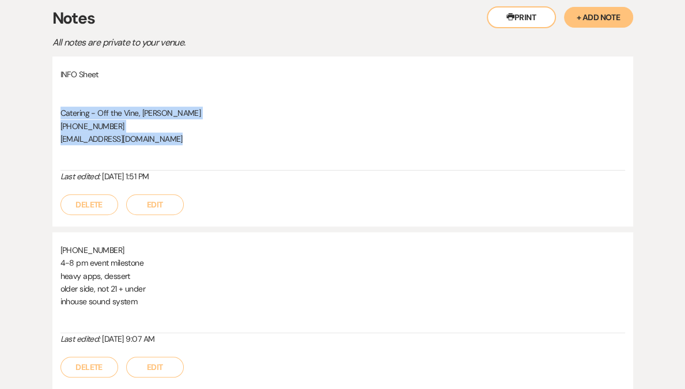
scroll to position [324, 0]
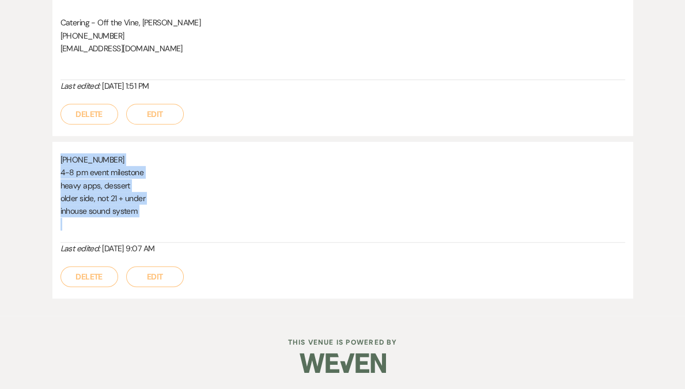
drag, startPoint x: 59, startPoint y: 158, endPoint x: 172, endPoint y: 219, distance: 127.9
click at [172, 219] on div "[PHONE_NUMBER] 4-8 pm event milestone heavy apps, dessert older side, not 21 + …" at bounding box center [342, 220] width 581 height 157
copy div "[PHONE_NUMBER] 4-8 pm event milestone heavy apps, dessert older side, not 21 + …"
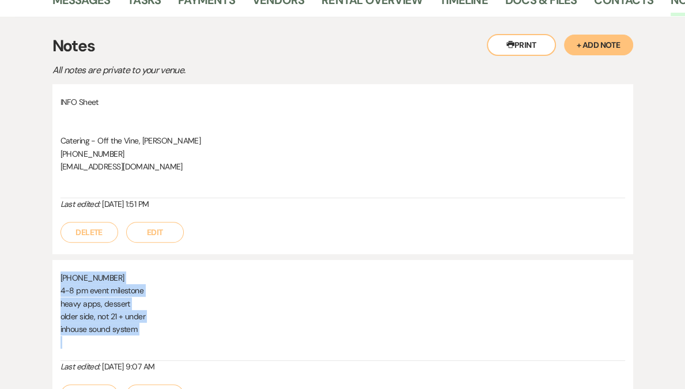
scroll to position [20, 0]
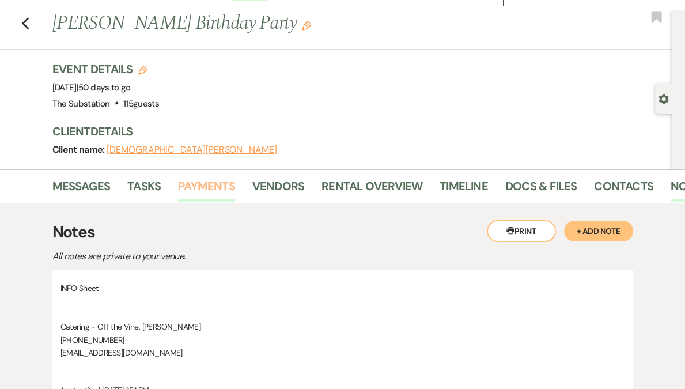
click at [218, 188] on link "Payments" at bounding box center [206, 189] width 57 height 25
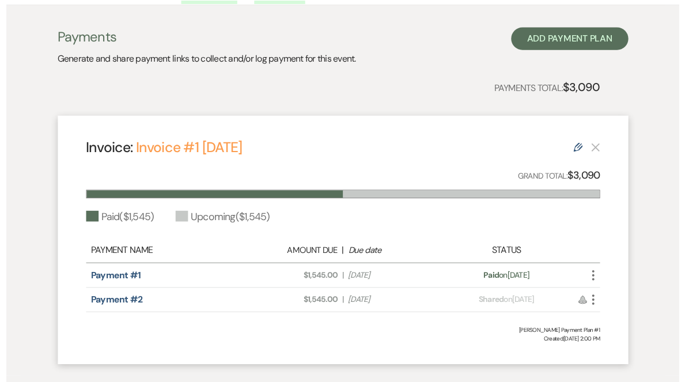
scroll to position [181, 0]
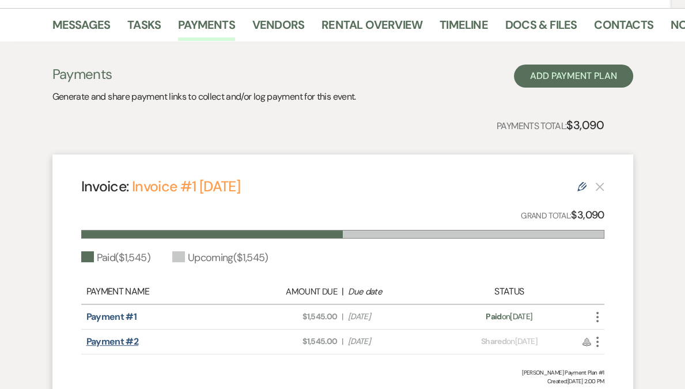
click at [117, 343] on link "Payment #2" at bounding box center [112, 341] width 52 height 12
click at [599, 342] on icon "More" at bounding box center [597, 342] width 14 height 14
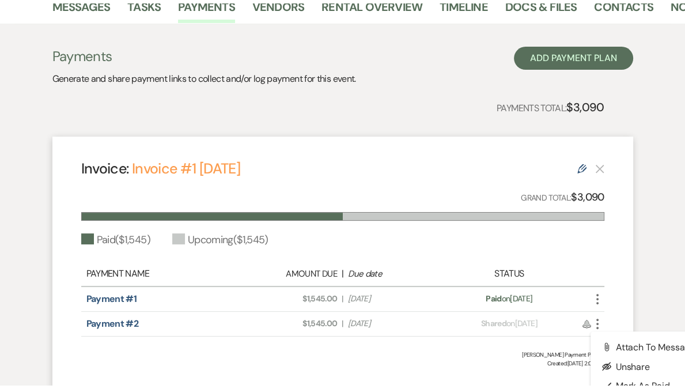
scroll to position [252, 0]
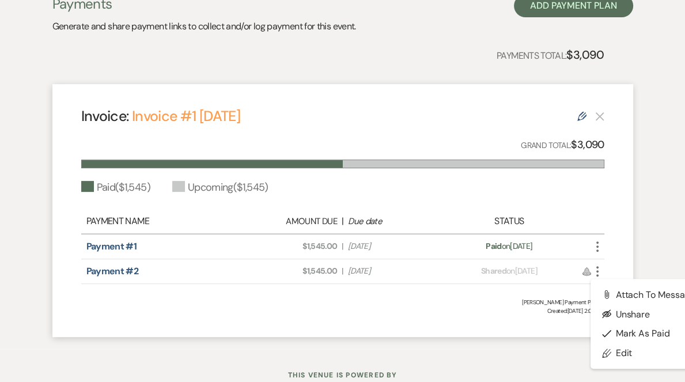
click at [375, 317] on div "Invoice: Invoice #1 [DATE] Edit Grand Total: $3,090 Paid ( $1,545 ) Upcoming ( …" at bounding box center [342, 210] width 581 height 253
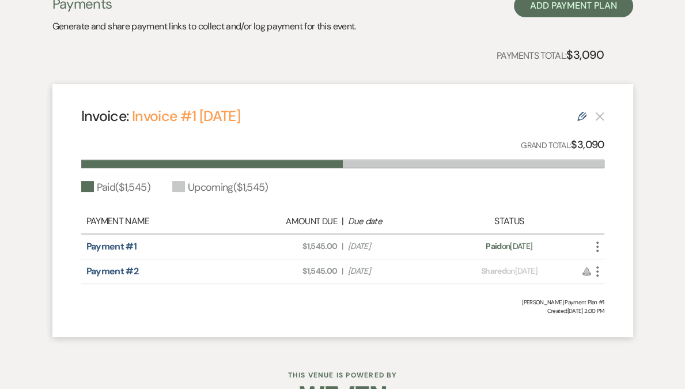
click at [597, 246] on use "button" at bounding box center [597, 246] width 2 height 10
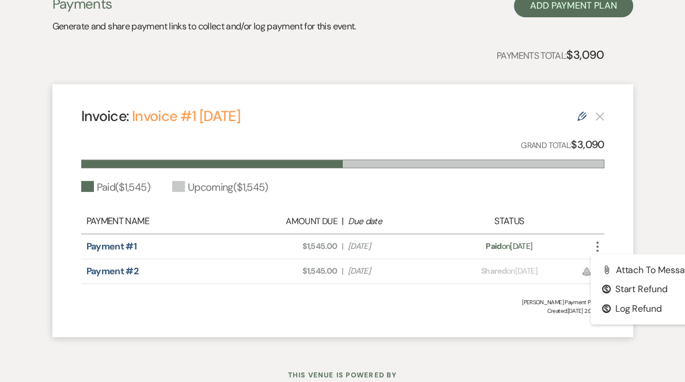
click at [636, 214] on div "Payments Generate and share payment links to collect and/or log payment for thi…" at bounding box center [342, 159] width 657 height 377
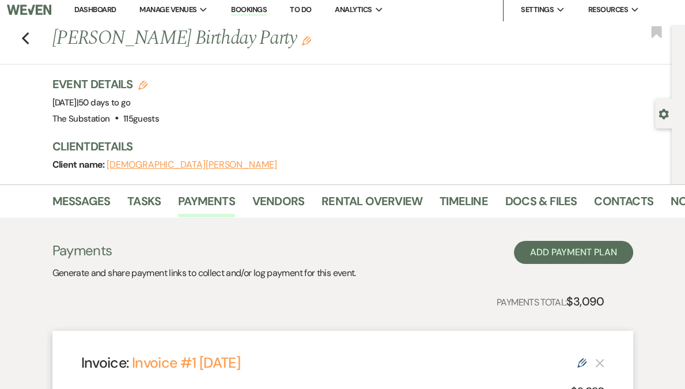
scroll to position [0, 0]
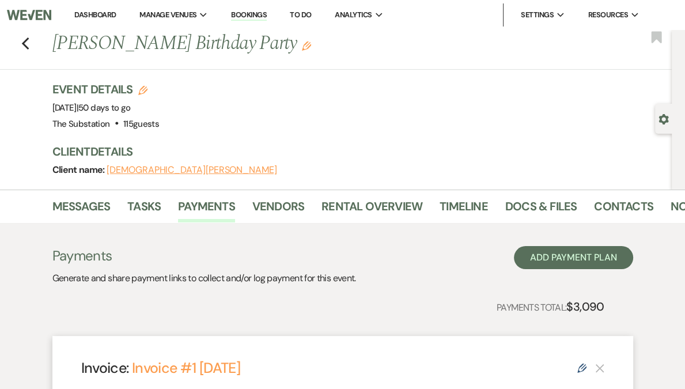
click at [116, 16] on link "Dashboard" at bounding box center [94, 15] width 41 height 10
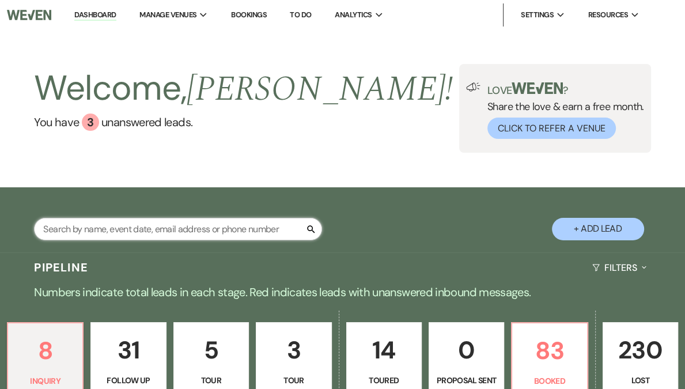
click at [134, 225] on input "text" at bounding box center [178, 229] width 288 height 22
type input "emmy"
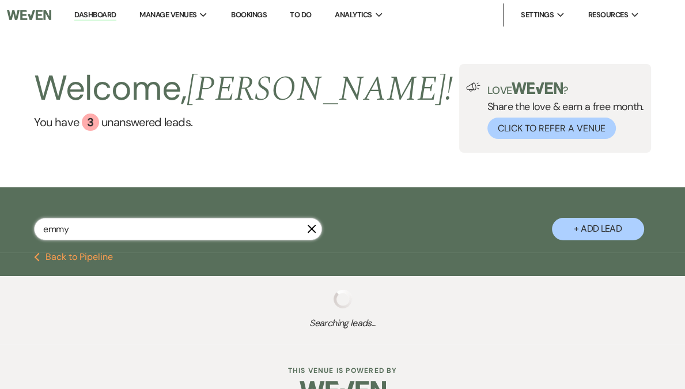
select select "8"
select select "6"
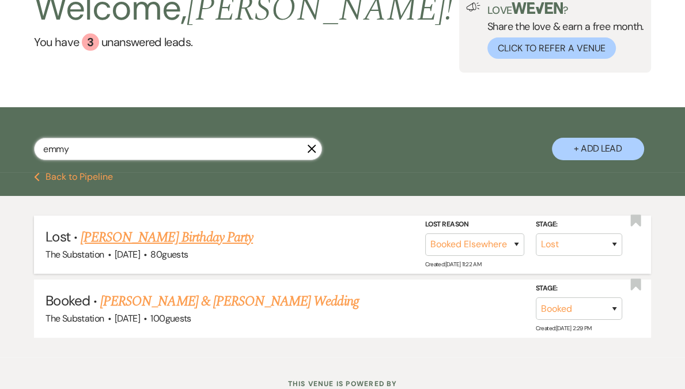
scroll to position [121, 0]
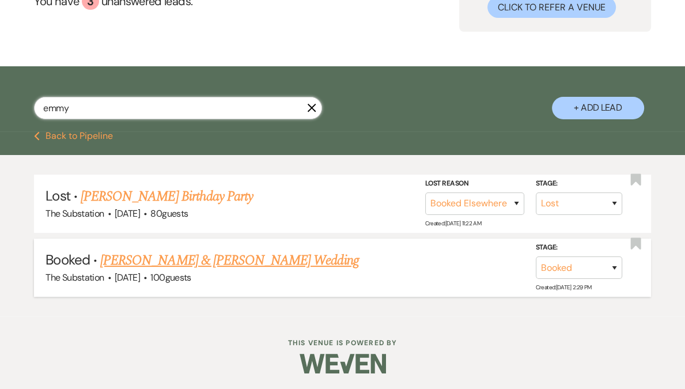
type input "emmy"
click at [171, 264] on link "[PERSON_NAME] & [PERSON_NAME] Wedding" at bounding box center [229, 260] width 258 height 21
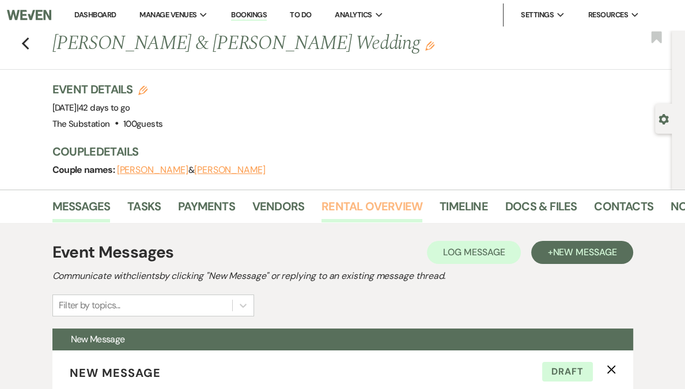
click at [356, 209] on link "Rental Overview" at bounding box center [371, 209] width 101 height 25
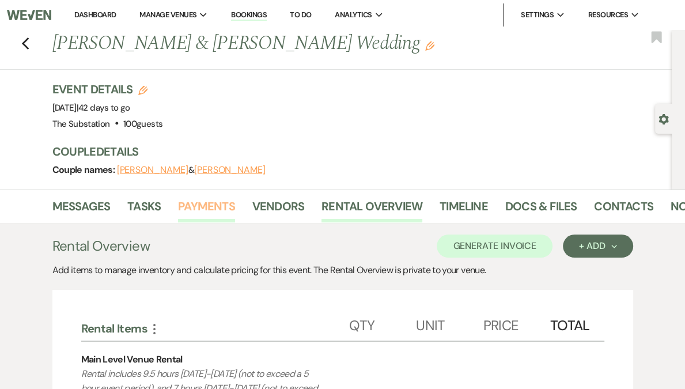
click at [202, 207] on link "Payments" at bounding box center [206, 209] width 57 height 25
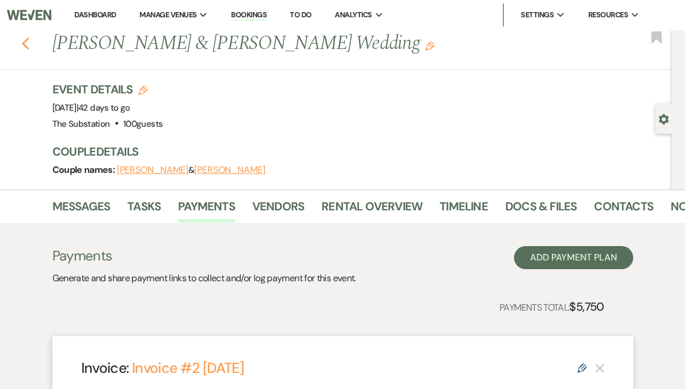
click at [30, 44] on icon "Previous" at bounding box center [25, 44] width 9 height 14
select select "8"
select select "6"
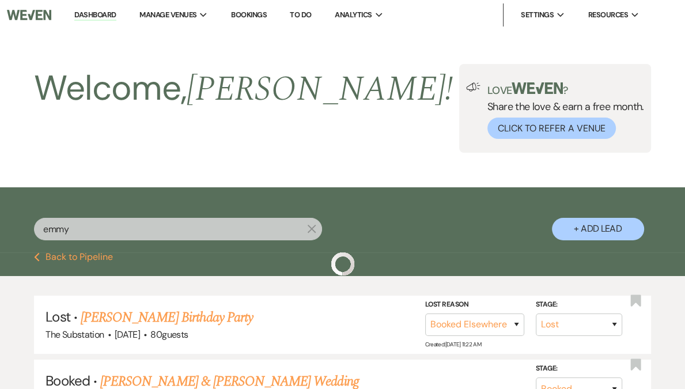
scroll to position [121, 0]
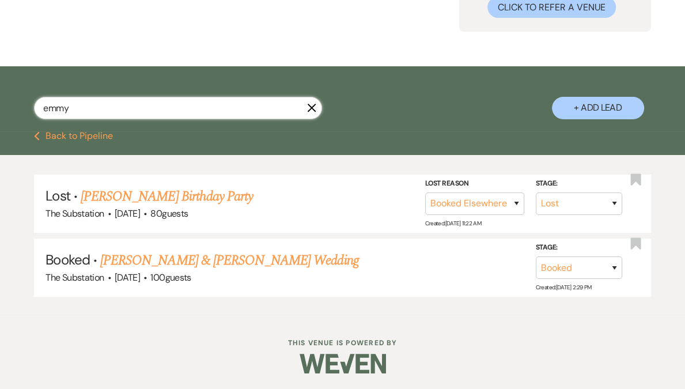
drag, startPoint x: 113, startPoint y: 115, endPoint x: -2, endPoint y: 114, distance: 115.2
click at [0, 114] on html "Dashboard Manage Venues Expand The Substation Bookings To Do Analytics Expand T…" at bounding box center [342, 135] width 685 height 512
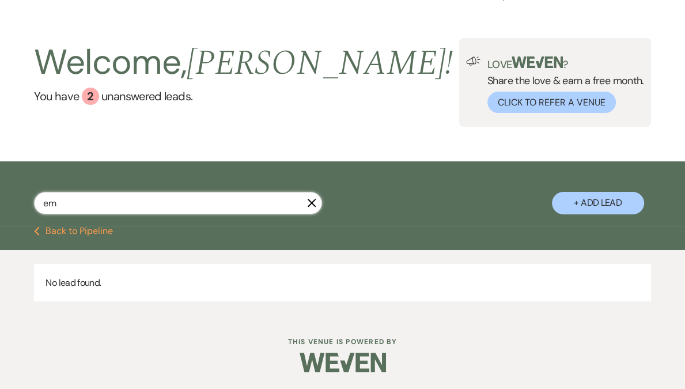
type input "e"
type input "RISE"
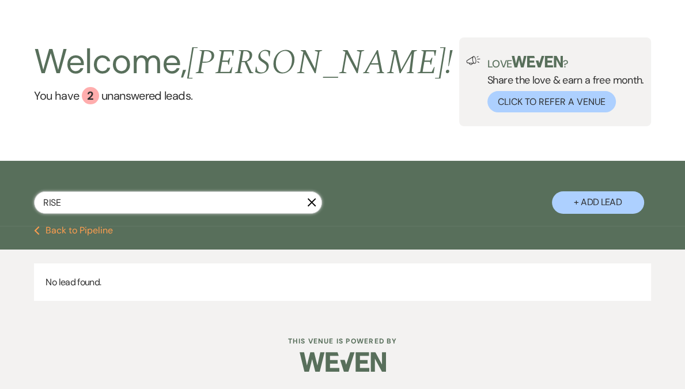
select select "8"
select select "5"
select select "8"
select select "5"
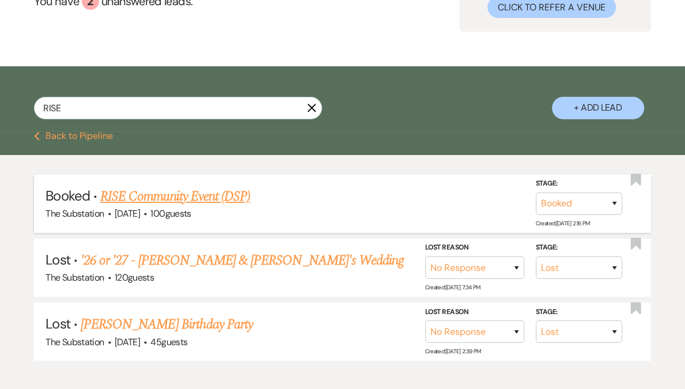
click at [228, 197] on link "RISE Community Event (DSP)" at bounding box center [175, 196] width 150 height 21
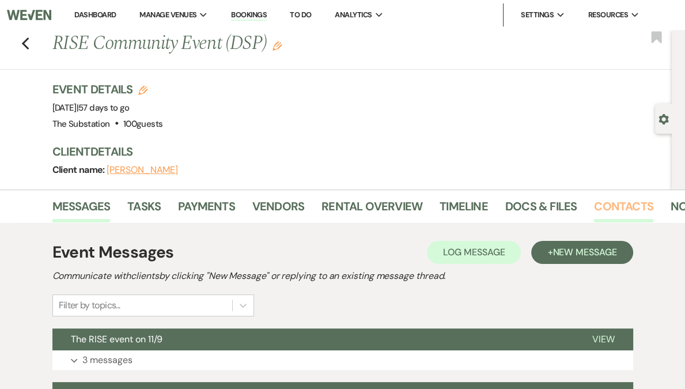
click at [596, 209] on link "Contacts" at bounding box center [623, 209] width 59 height 25
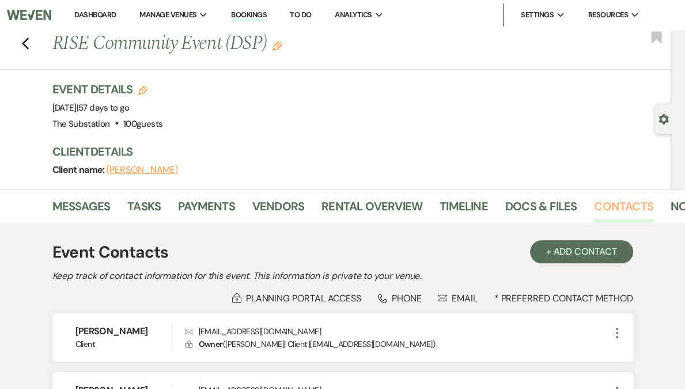
scroll to position [134, 0]
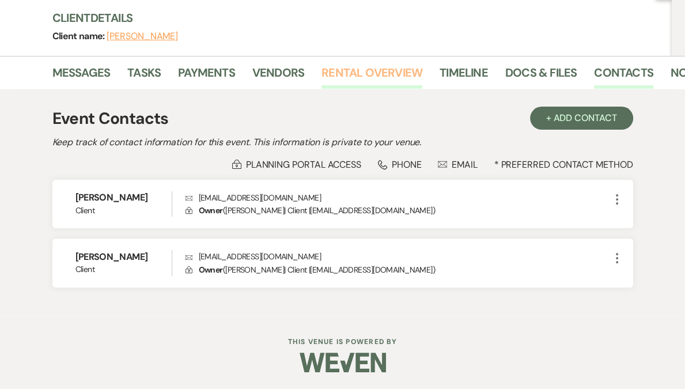
click at [358, 76] on link "Rental Overview" at bounding box center [371, 75] width 101 height 25
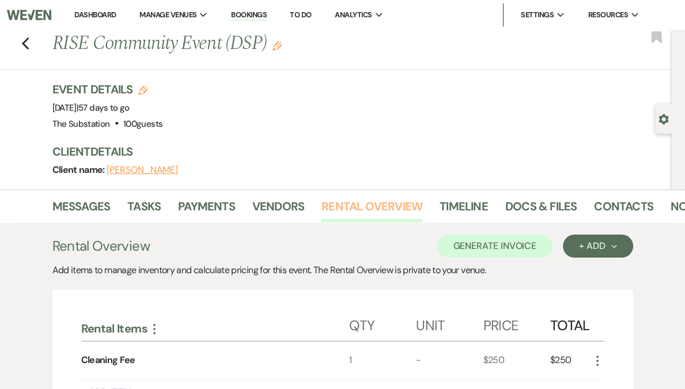
scroll to position [85, 0]
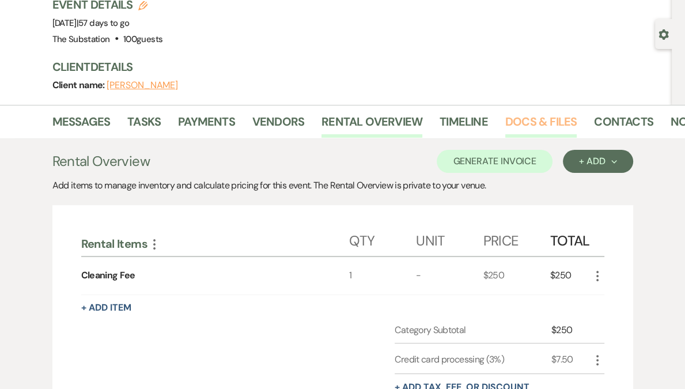
click at [533, 127] on link "Docs & Files" at bounding box center [540, 124] width 71 height 25
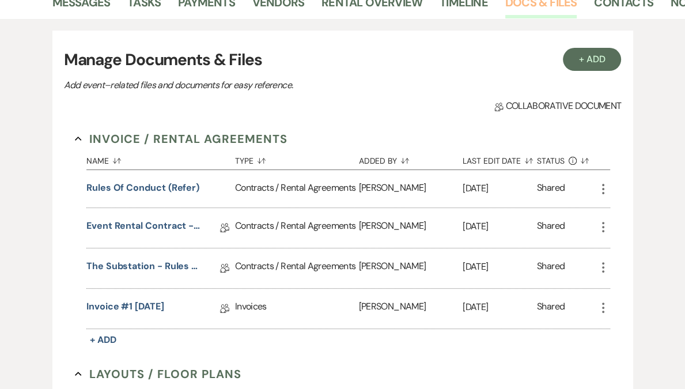
scroll to position [379, 0]
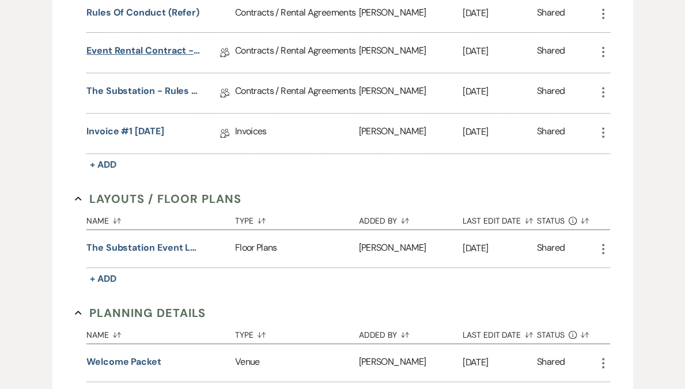
click at [161, 52] on link "Event Rental Contract - The Substation, Main Level (2025)" at bounding box center [143, 53] width 115 height 18
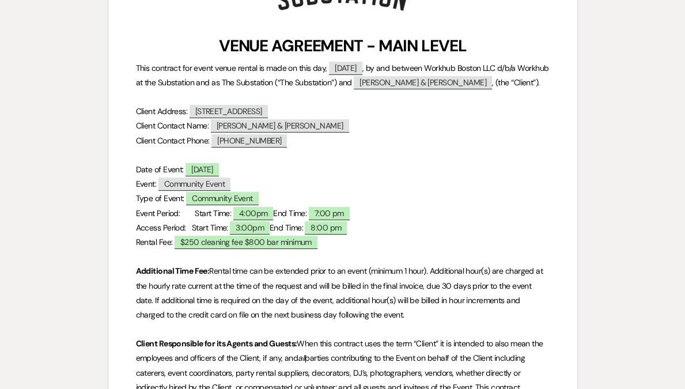
scroll to position [173, 0]
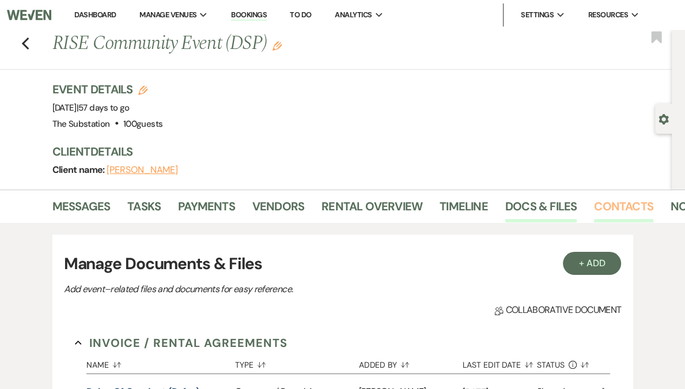
click at [614, 206] on link "Contacts" at bounding box center [623, 209] width 59 height 25
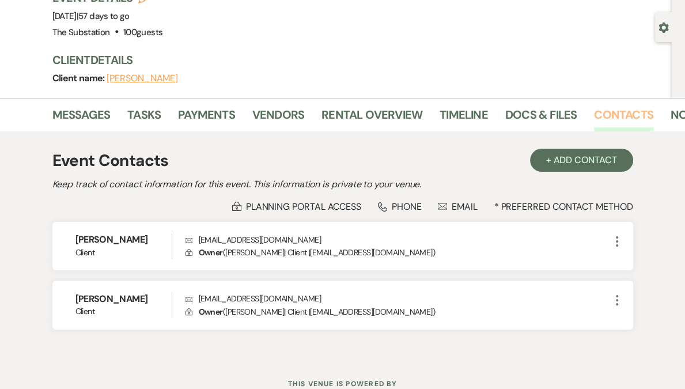
scroll to position [134, 0]
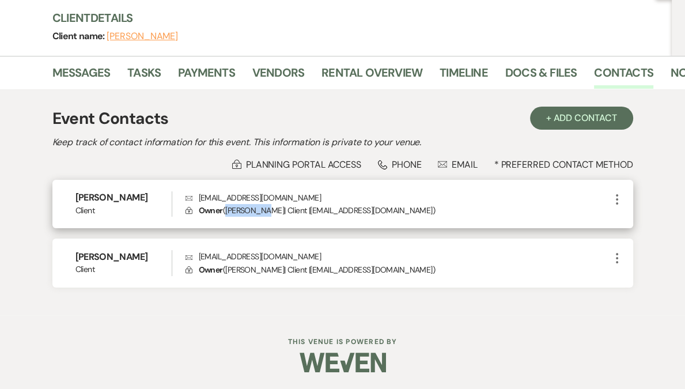
drag, startPoint x: 230, startPoint y: 211, endPoint x: 266, endPoint y: 211, distance: 36.3
click at [266, 211] on p "Lock Owner ( [PERSON_NAME] | Client | [EMAIL_ADDRESS][DOMAIN_NAME] )" at bounding box center [397, 210] width 425 height 13
copy p "[PERSON_NAME]"
drag, startPoint x: 200, startPoint y: 198, endPoint x: 291, endPoint y: 199, distance: 90.4
click at [291, 199] on p "Envelope [EMAIL_ADDRESS][DOMAIN_NAME]" at bounding box center [397, 197] width 425 height 13
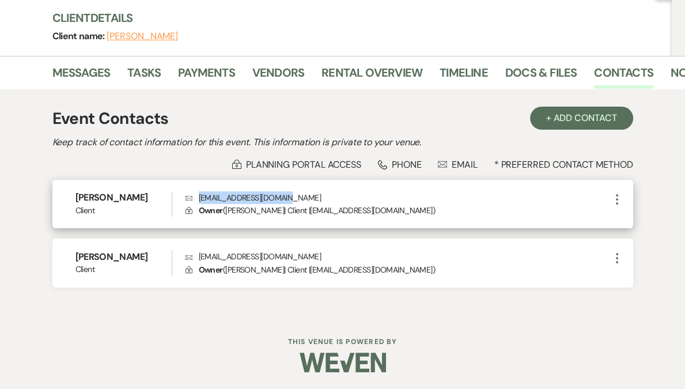
copy p "[EMAIL_ADDRESS][DOMAIN_NAME]"
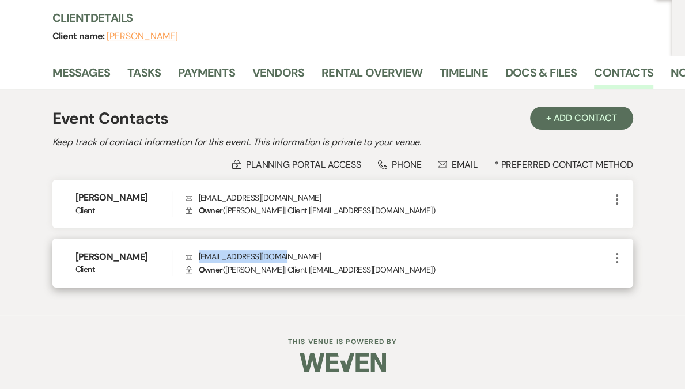
drag, startPoint x: 199, startPoint y: 258, endPoint x: 279, endPoint y: 258, distance: 80.1
click at [279, 258] on p "Envelope [EMAIL_ADDRESS][DOMAIN_NAME]" at bounding box center [397, 256] width 425 height 13
copy p "[EMAIL_ADDRESS][DOMAIN_NAME]"
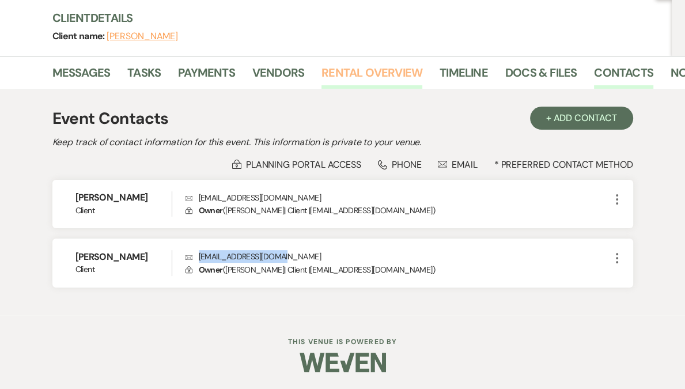
click at [359, 73] on link "Rental Overview" at bounding box center [371, 75] width 101 height 25
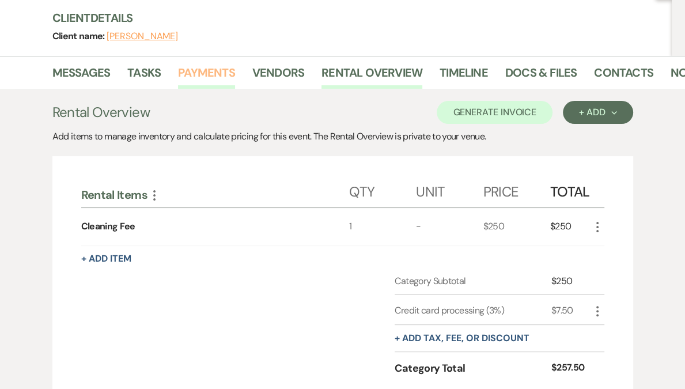
click at [206, 76] on link "Payments" at bounding box center [206, 75] width 57 height 25
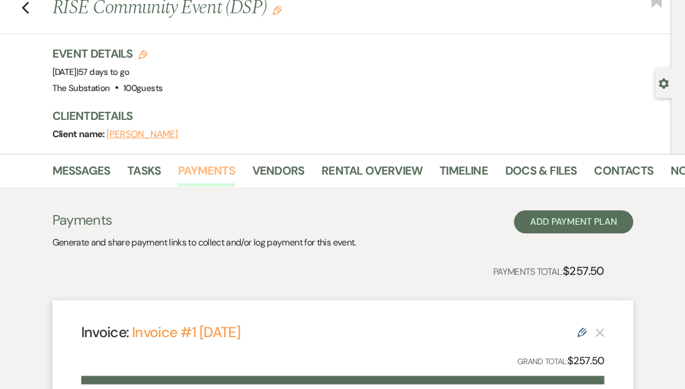
scroll to position [171, 0]
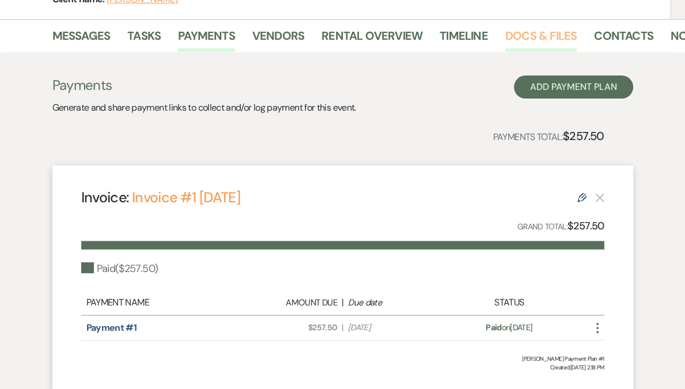
click at [544, 44] on link "Docs & Files" at bounding box center [540, 38] width 71 height 25
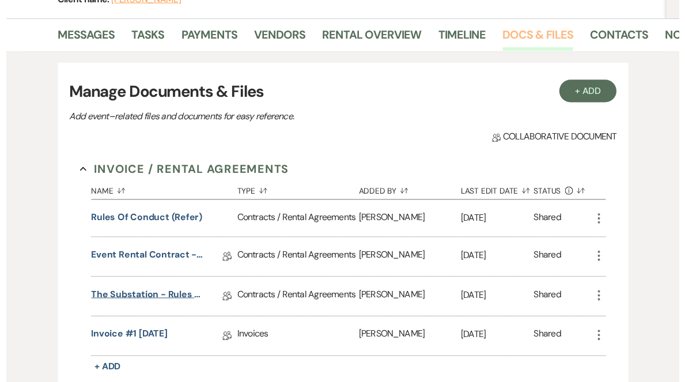
scroll to position [256, 0]
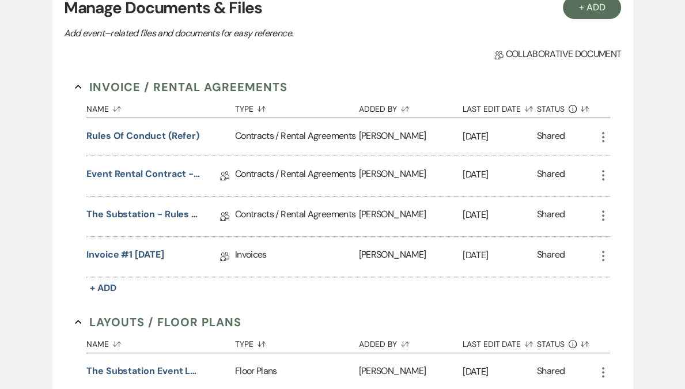
click at [603, 261] on use "button" at bounding box center [603, 256] width 2 height 10
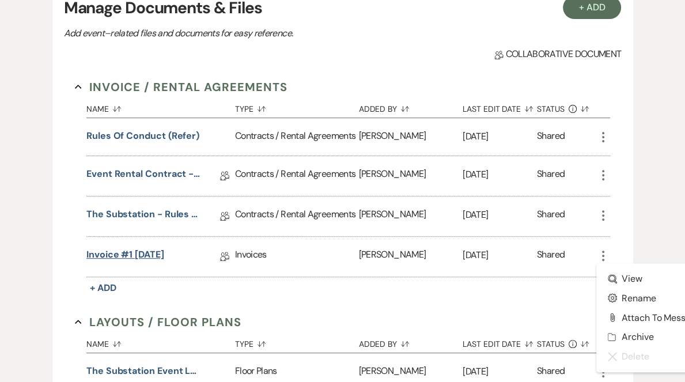
click at [164, 266] on link "Invoice #1 [DATE]" at bounding box center [125, 257] width 78 height 18
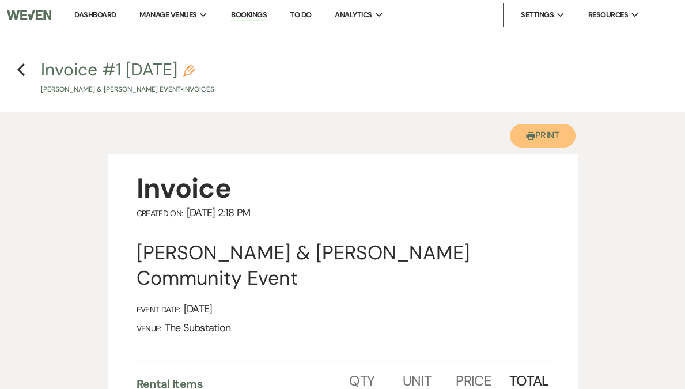
click at [534, 138] on button "Printer Print" at bounding box center [543, 136] width 66 height 24
click at [18, 69] on icon "Previous" at bounding box center [21, 70] width 9 height 14
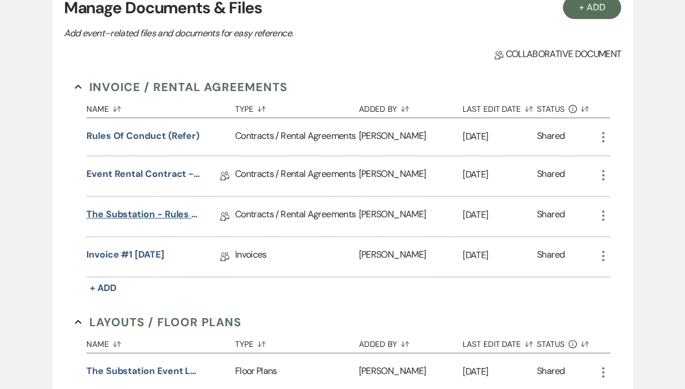
click at [158, 225] on link "The Substation - Rules of Conduct 2025" at bounding box center [143, 216] width 115 height 18
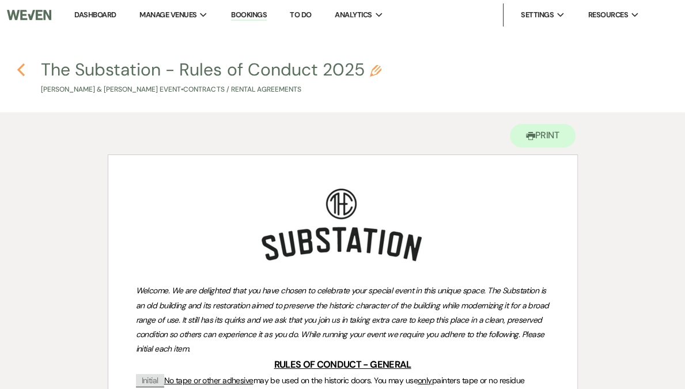
click at [22, 71] on use "button" at bounding box center [20, 69] width 7 height 13
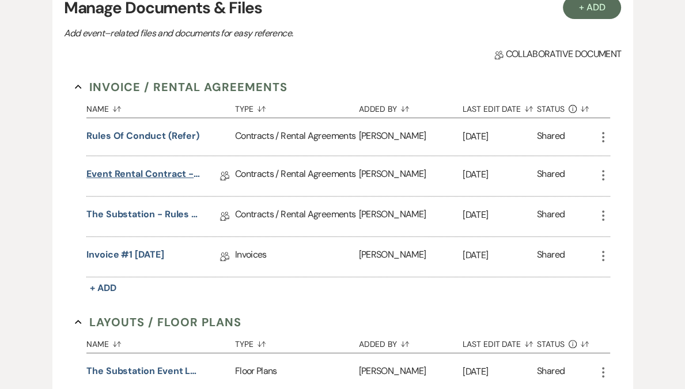
click at [156, 173] on link "Event Rental Contract - The Substation, Main Level (2025)" at bounding box center [143, 176] width 115 height 18
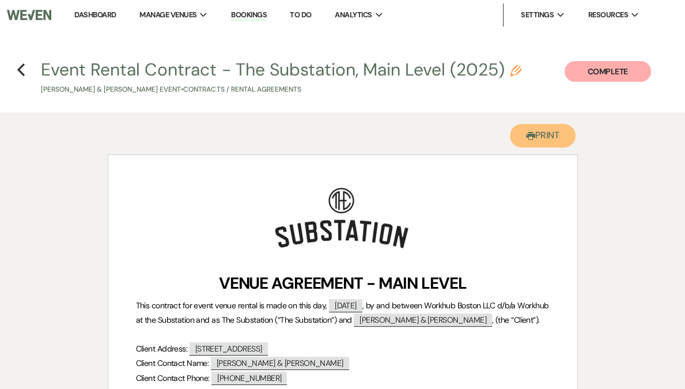
click at [539, 135] on button "Printer Print" at bounding box center [543, 136] width 66 height 24
click at [116, 16] on link "Dashboard" at bounding box center [94, 15] width 41 height 10
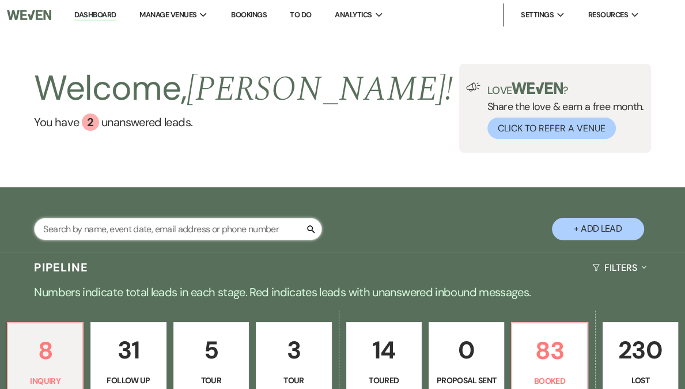
click at [143, 230] on input "text" at bounding box center [178, 229] width 288 height 22
type input "rise"
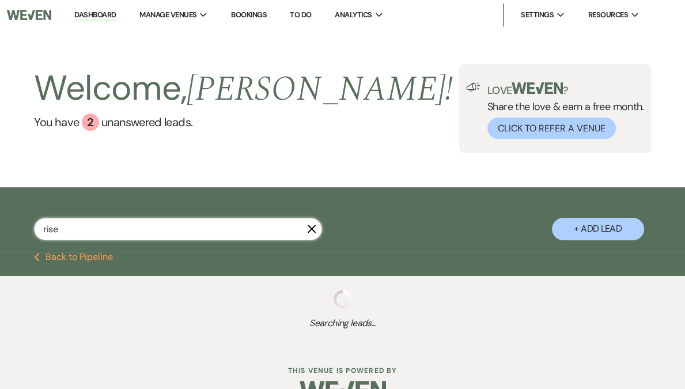
select select "8"
select select "5"
select select "8"
select select "5"
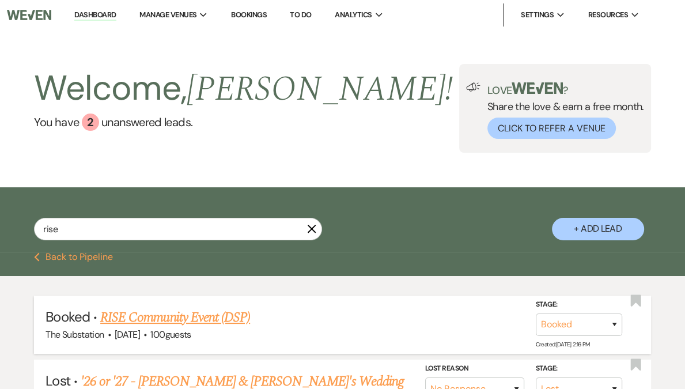
click at [164, 317] on link "RISE Community Event (DSP)" at bounding box center [175, 317] width 150 height 21
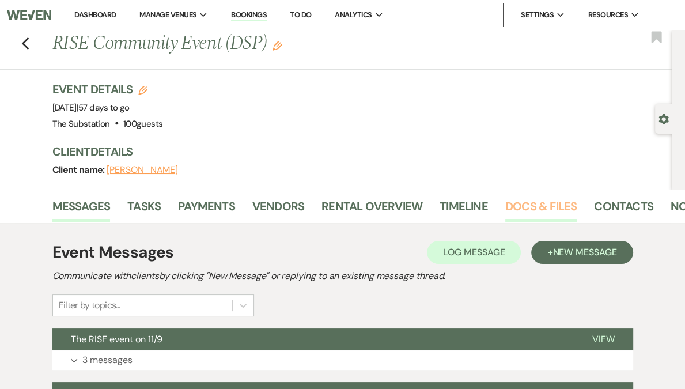
click at [542, 201] on link "Docs & Files" at bounding box center [540, 209] width 71 height 25
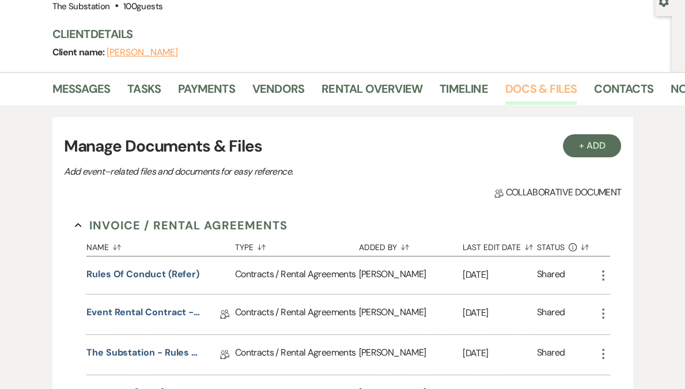
scroll to position [133, 0]
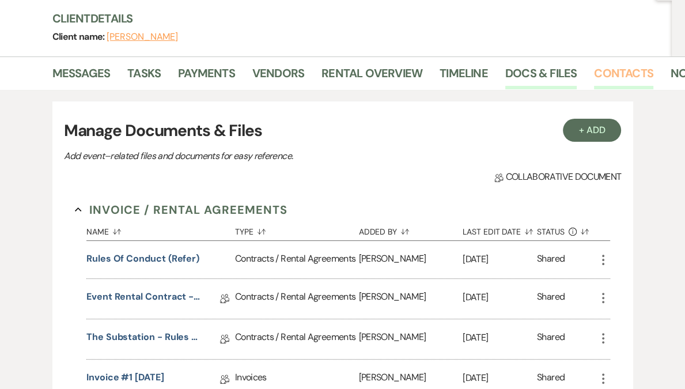
click at [609, 76] on link "Contacts" at bounding box center [623, 76] width 59 height 25
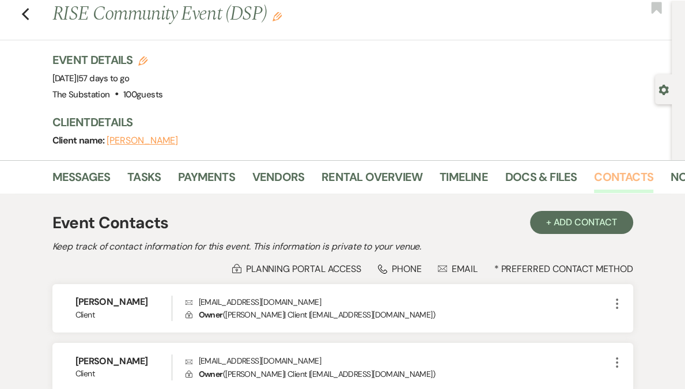
scroll to position [83, 0]
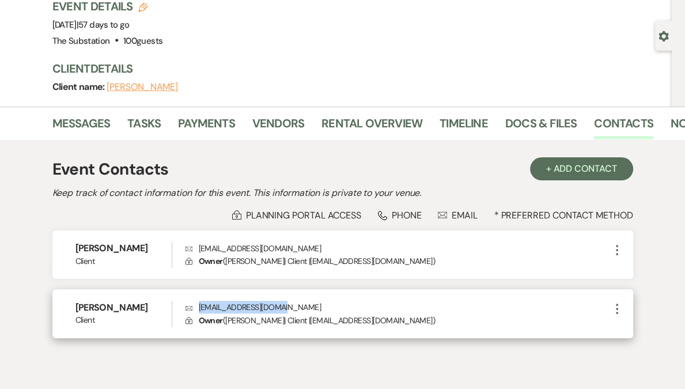
drag, startPoint x: 210, startPoint y: 309, endPoint x: 286, endPoint y: 310, distance: 76.1
click at [286, 310] on p "Envelope [EMAIL_ADDRESS][DOMAIN_NAME]" at bounding box center [397, 307] width 425 height 13
copy p "[EMAIL_ADDRESS][DOMAIN_NAME]"
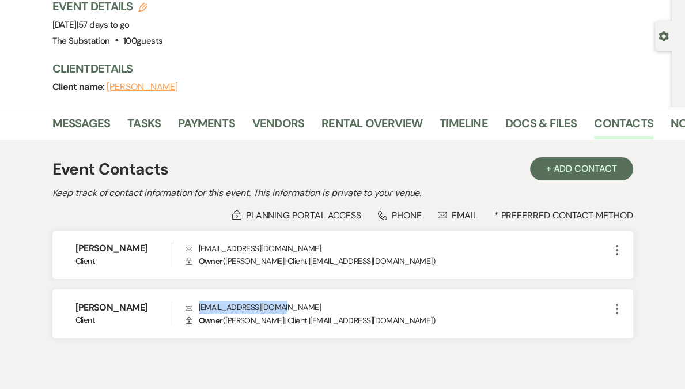
scroll to position [0, 0]
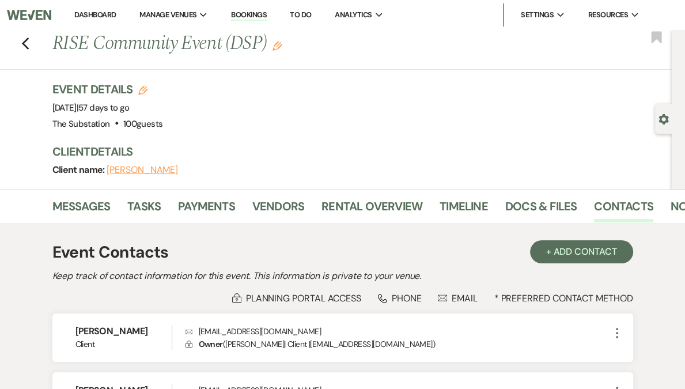
click at [122, 9] on li "Dashboard" at bounding box center [95, 14] width 53 height 23
click at [116, 13] on link "Dashboard" at bounding box center [94, 15] width 41 height 10
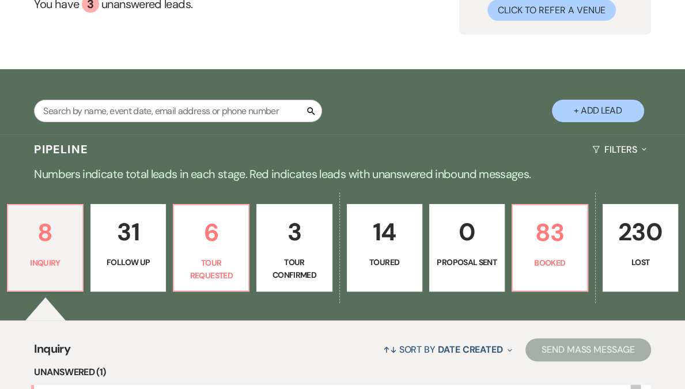
scroll to position [283, 0]
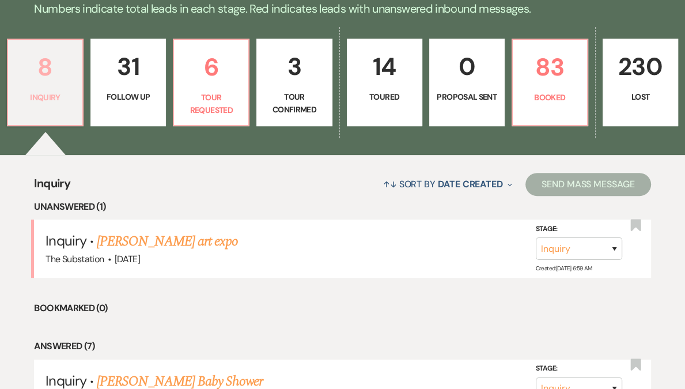
click at [75, 91] on p "Inquiry" at bounding box center [45, 97] width 60 height 13
click at [65, 86] on link "8 Inquiry" at bounding box center [45, 83] width 77 height 88
click at [228, 92] on p "Tour Requested" at bounding box center [211, 104] width 60 height 26
select select "2"
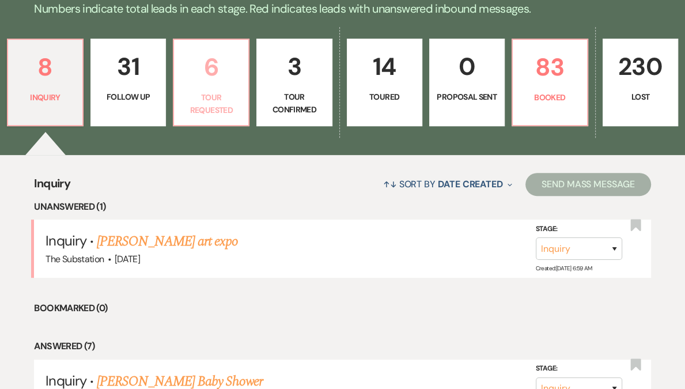
select select "2"
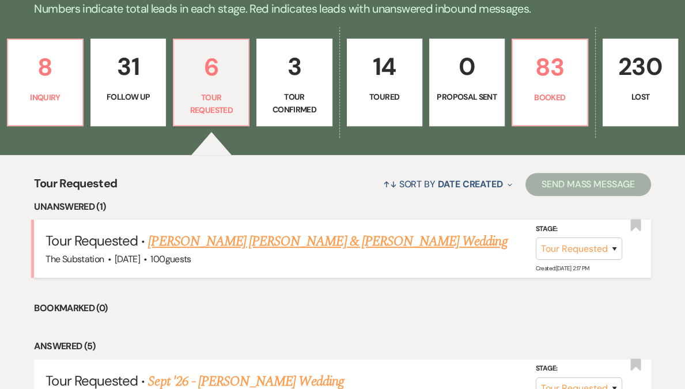
click at [247, 245] on link "Thibault Colombani & Vy Mai's Wedding" at bounding box center [327, 241] width 359 height 21
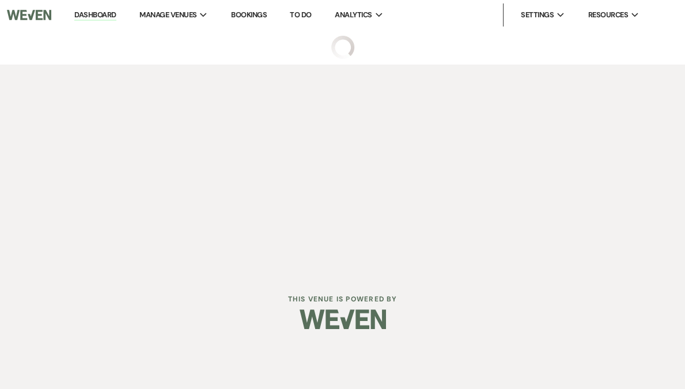
select select "2"
select select "5"
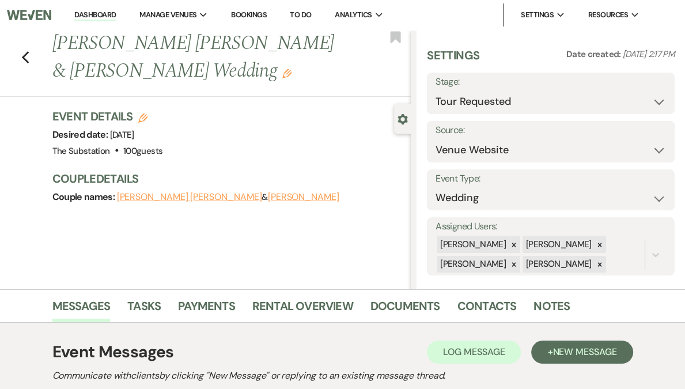
scroll to position [289, 0]
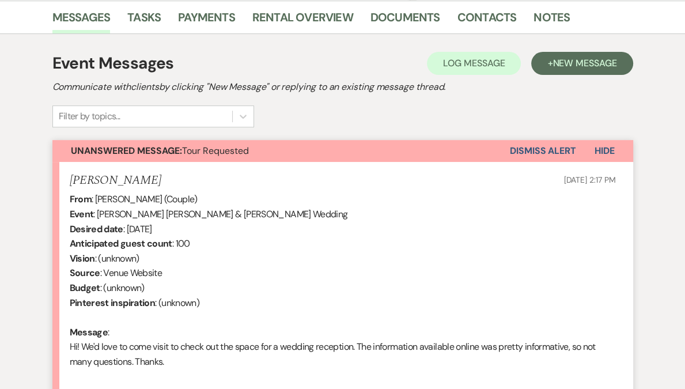
drag, startPoint x: 173, startPoint y: 361, endPoint x: 65, endPoint y: 347, distance: 109.2
click at [65, 347] on li "Vy Mai Sep 12, 2025, 2:17 PM From : Vy Mai (Couple) Event : Thibault Colombani …" at bounding box center [342, 279] width 581 height 234
copy div "Hi! We'd love to come visit to check out the space for a wedding reception. The…"
click at [274, 293] on div "From : Vy Mai (Couple) Event : Thibault Colombani & Vy Mai's Wedding Desired da…" at bounding box center [343, 288] width 546 height 192
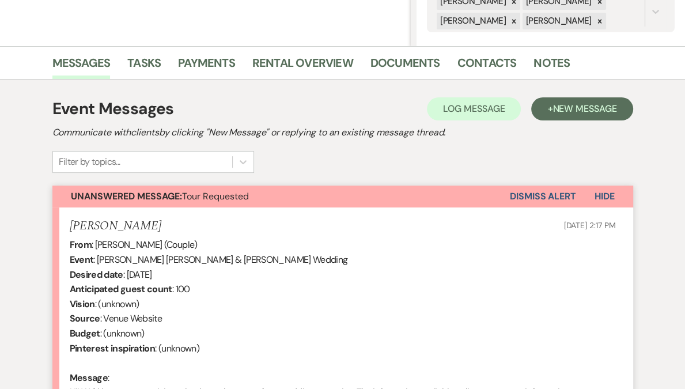
scroll to position [114, 0]
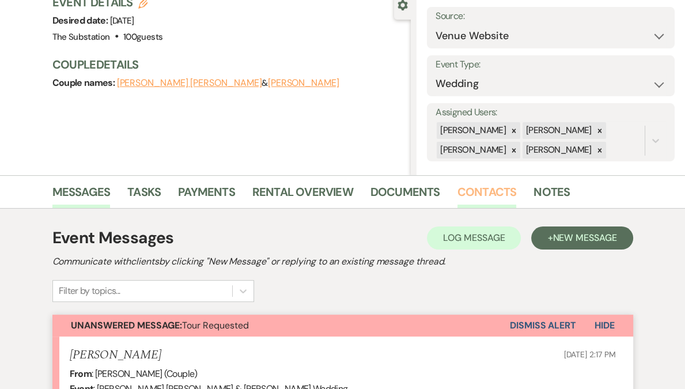
click at [472, 189] on link "Contacts" at bounding box center [486, 195] width 59 height 25
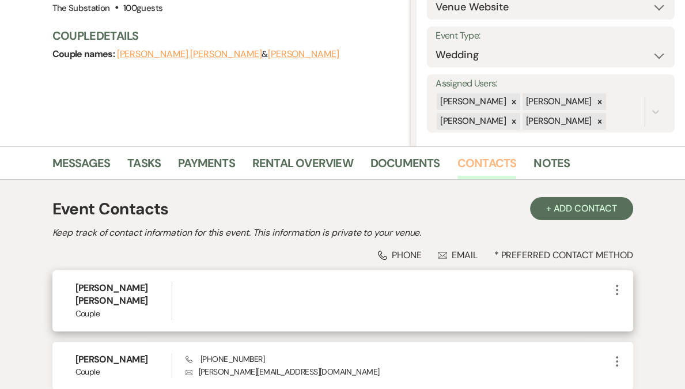
scroll to position [194, 0]
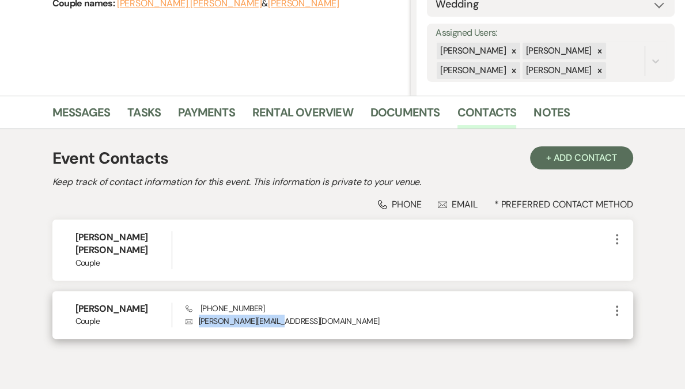
drag, startPoint x: 198, startPoint y: 309, endPoint x: 290, endPoint y: 315, distance: 92.4
click at [290, 315] on div "Vy Mai Couple Phone (832) 866-2341 Envelope v.mai.2015@gmail.com More" at bounding box center [342, 315] width 581 height 48
copy p "v.mai.2015@gmail.com"
drag, startPoint x: 200, startPoint y: 296, endPoint x: 260, endPoint y: 300, distance: 60.6
click at [260, 302] on div "Phone (832) 866-2341 Envelope v.mai.2015@gmail.com" at bounding box center [397, 314] width 425 height 25
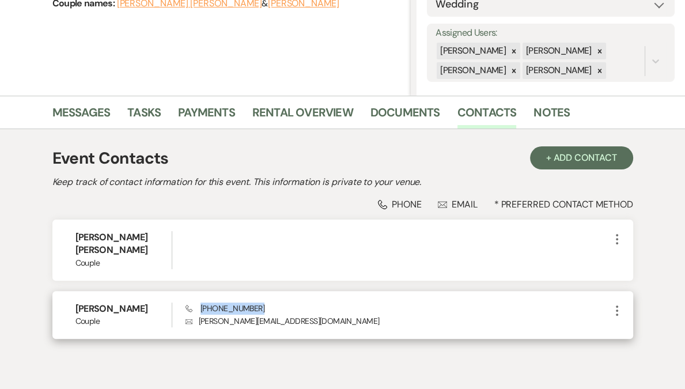
copy span "(832) 866-2341"
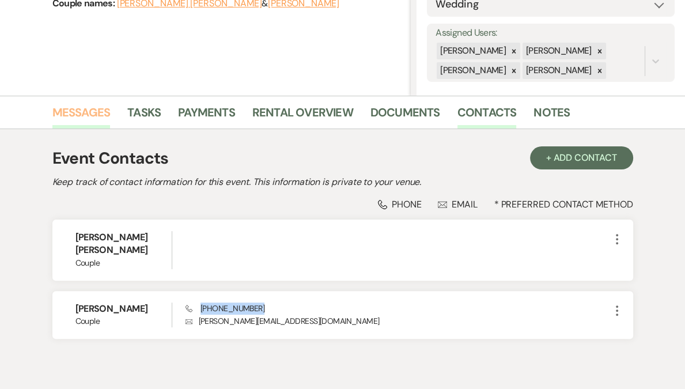
click at [87, 115] on link "Messages" at bounding box center [81, 115] width 58 height 25
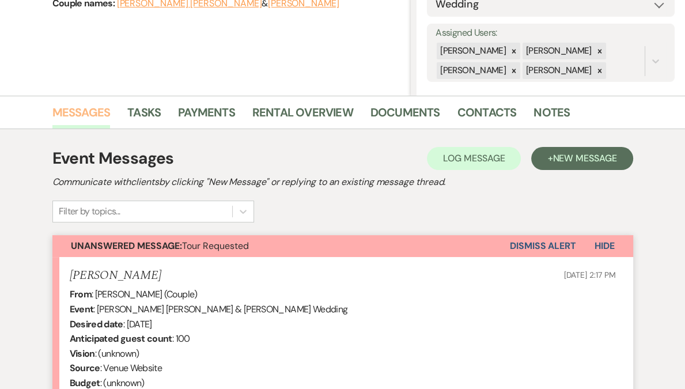
scroll to position [419, 0]
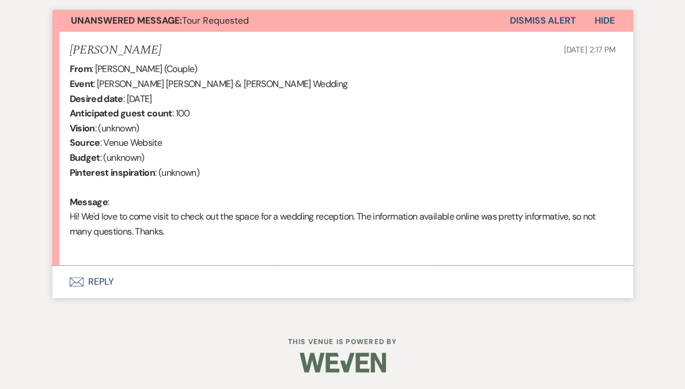
drag, startPoint x: 69, startPoint y: 216, endPoint x: 175, endPoint y: 233, distance: 107.4
click at [175, 233] on li "Vy Mai Sep 12, 2025, 2:17 PM From : Vy Mai (Couple) Event : Thibault Colombani …" at bounding box center [342, 149] width 581 height 234
copy div "Hi! We'd love to come visit to check out the space for a wedding reception. The…"
drag, startPoint x: 98, startPoint y: 83, endPoint x: 174, endPoint y: 78, distance: 76.2
click at [174, 78] on div "From : Vy Mai (Couple) Event : Thibault Colombani & Vy Mai's Wedding Desired da…" at bounding box center [343, 158] width 546 height 192
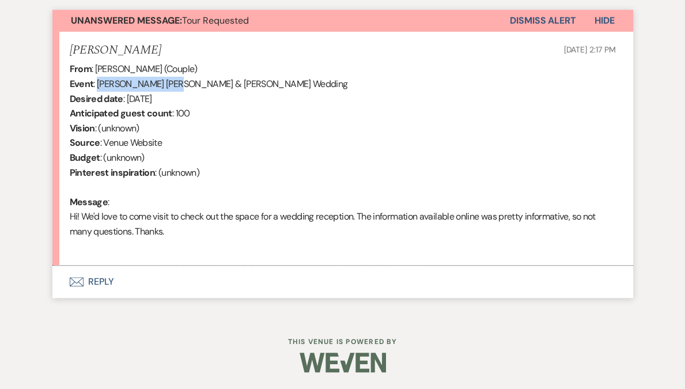
copy div "Thibault Colombani"
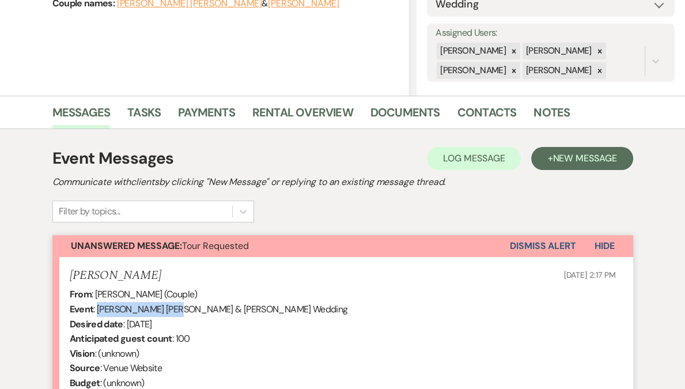
scroll to position [0, 0]
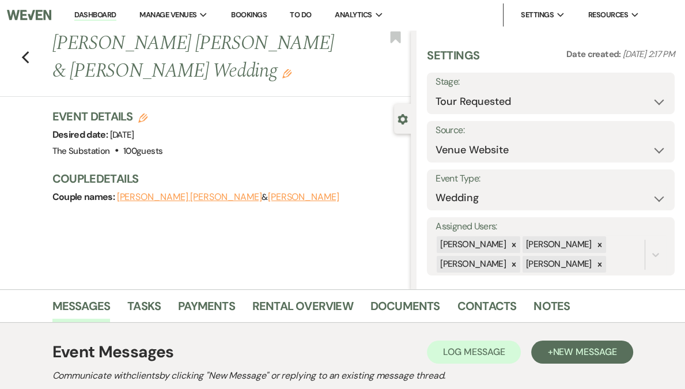
click at [282, 74] on icon "Edit" at bounding box center [286, 73] width 9 height 9
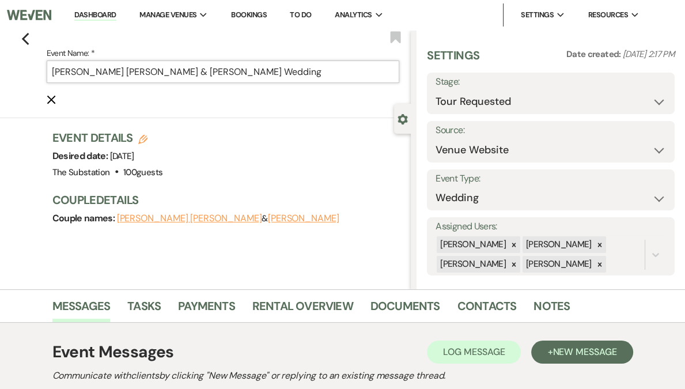
click at [54, 73] on input "Thibault Colombani & Vy Mai's Wedding" at bounding box center [223, 71] width 353 height 22
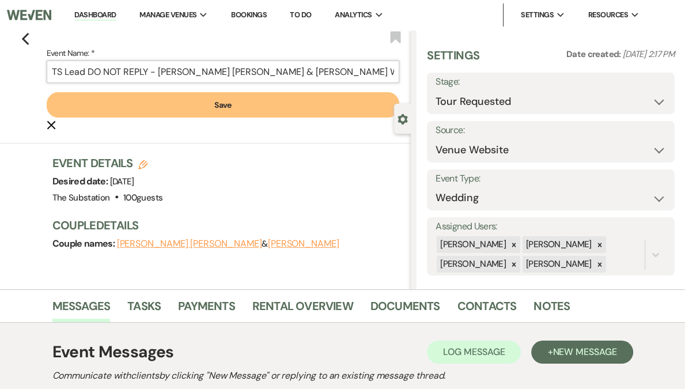
type input "TS Lead DO NOT REPLY - Thibault Colombani & Vy Mai's Wedding"
click at [196, 102] on button "Save" at bounding box center [223, 104] width 353 height 25
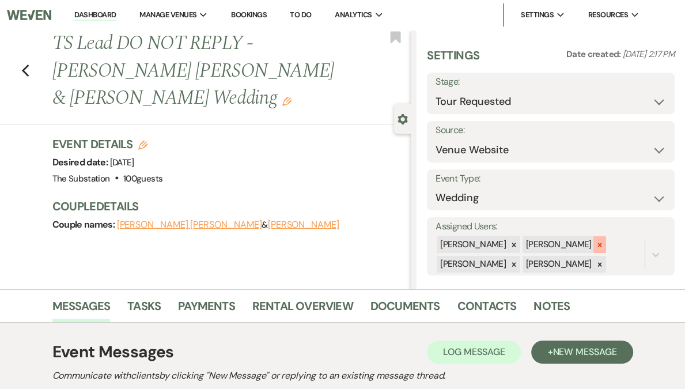
click at [603, 245] on icon at bounding box center [600, 245] width 8 height 8
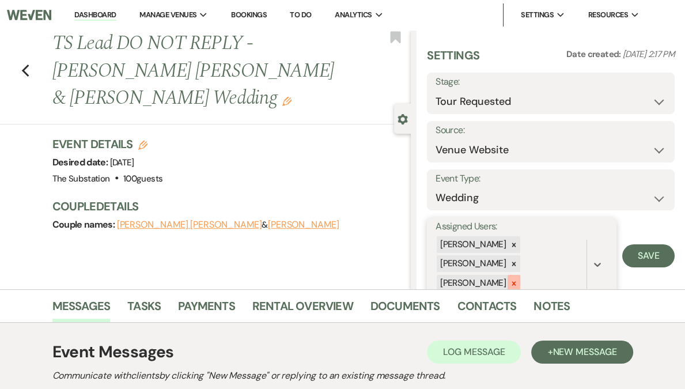
click at [518, 283] on icon at bounding box center [514, 283] width 8 height 8
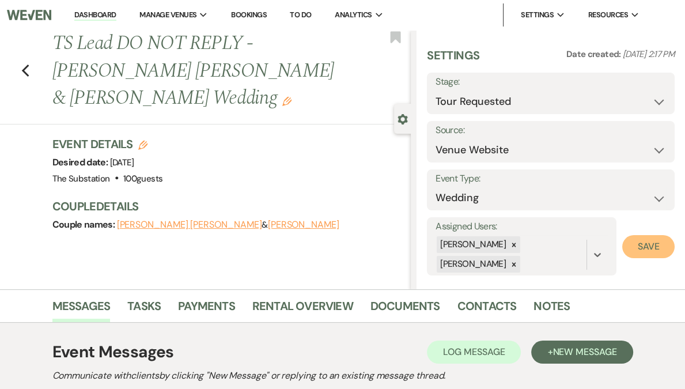
click at [646, 248] on button "Save" at bounding box center [648, 246] width 52 height 23
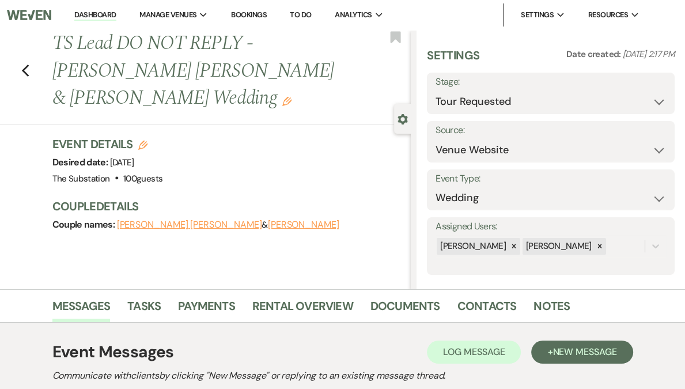
click at [116, 13] on link "Dashboard" at bounding box center [94, 15] width 41 height 11
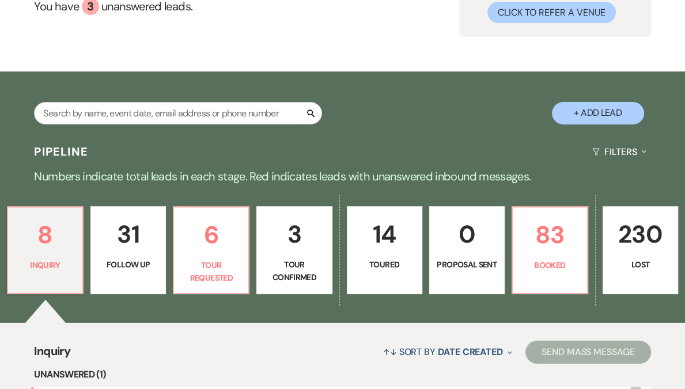
scroll to position [289, 0]
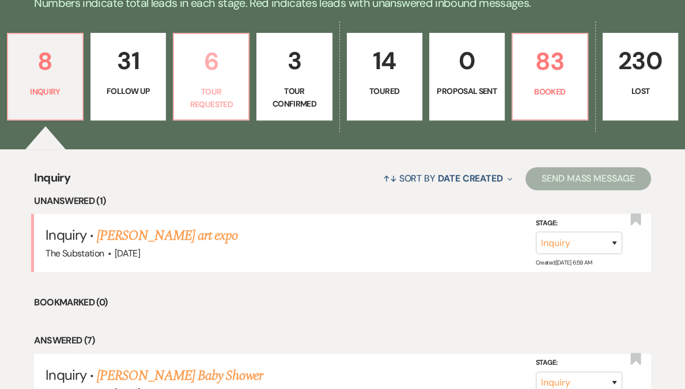
click at [239, 94] on p "Tour Requested" at bounding box center [211, 98] width 60 height 26
select select "2"
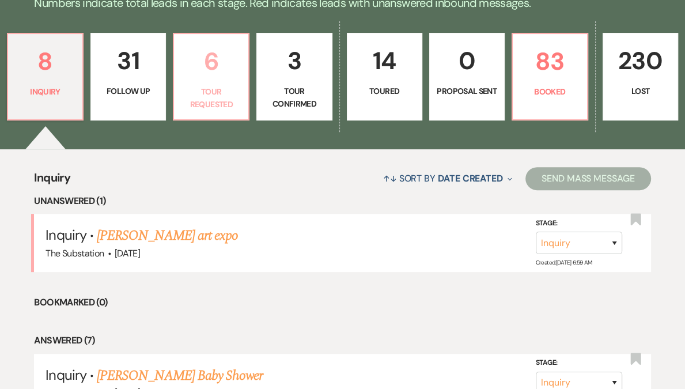
select select "2"
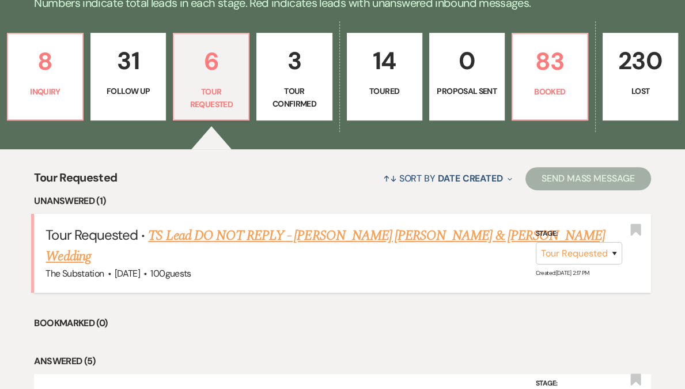
click at [308, 237] on link "TS Lead DO NOT REPLY - Thibault Colombani & Vy Mai's Wedding" at bounding box center [325, 245] width 559 height 41
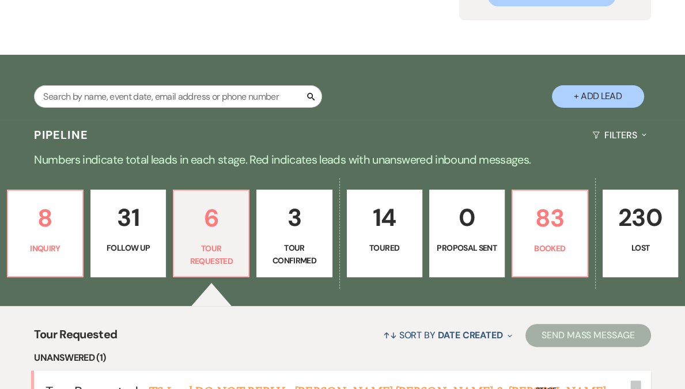
select select "2"
select select "5"
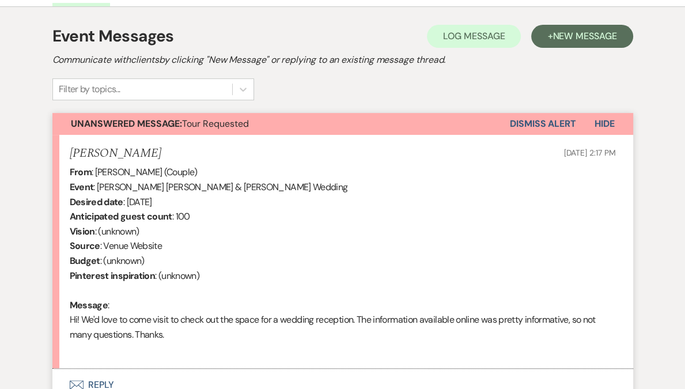
scroll to position [318, 0]
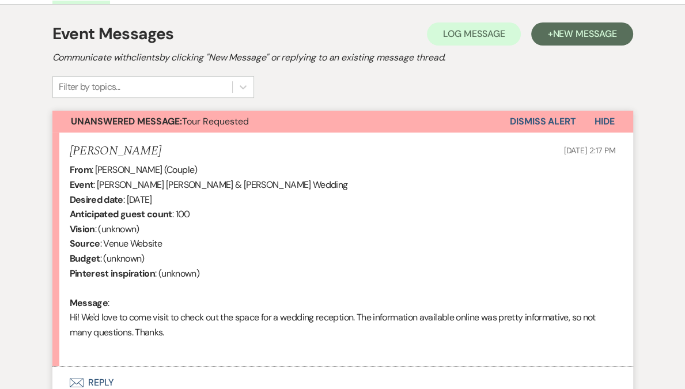
click at [532, 124] on button "Dismiss Alert" at bounding box center [543, 122] width 66 height 22
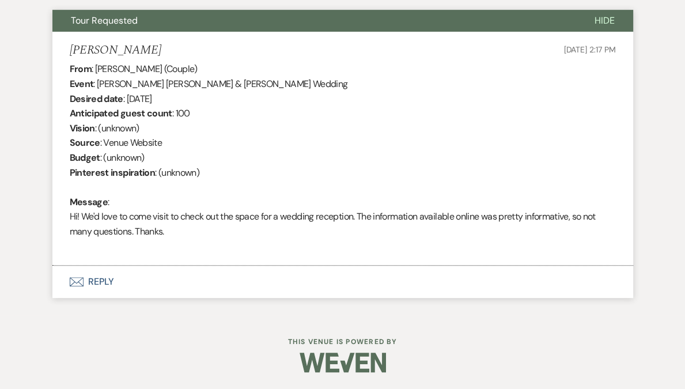
scroll to position [0, 0]
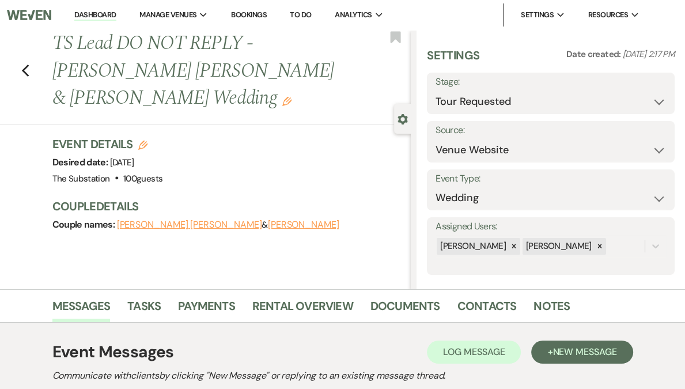
click at [116, 19] on link "Dashboard" at bounding box center [94, 15] width 41 height 11
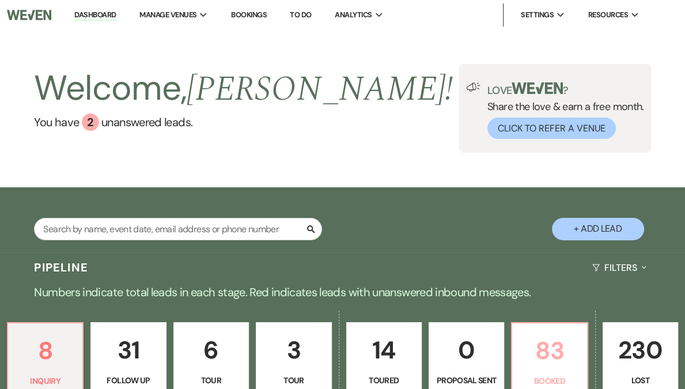
click at [519, 359] on p "83" at bounding box center [549, 350] width 60 height 39
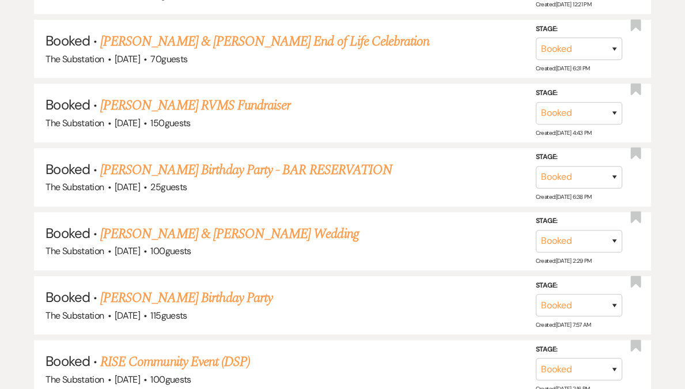
scroll to position [990, 0]
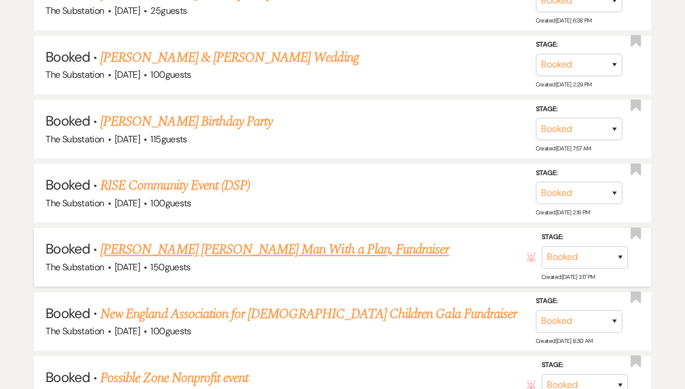
click at [293, 245] on link "[PERSON_NAME] [PERSON_NAME] Man With a Plan, Fundraiser" at bounding box center [274, 249] width 349 height 21
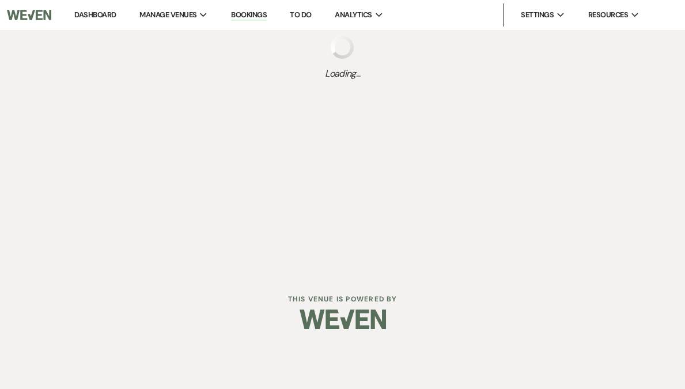
select select "5"
select select "20"
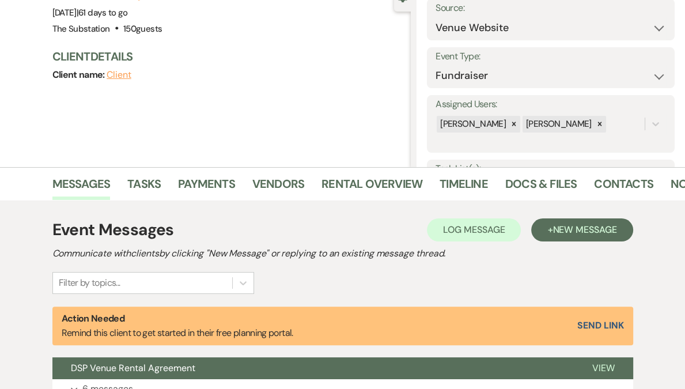
scroll to position [178, 0]
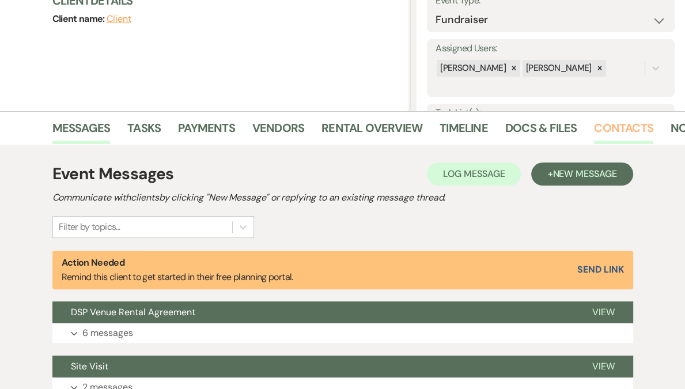
click at [608, 131] on link "Contacts" at bounding box center [623, 131] width 59 height 25
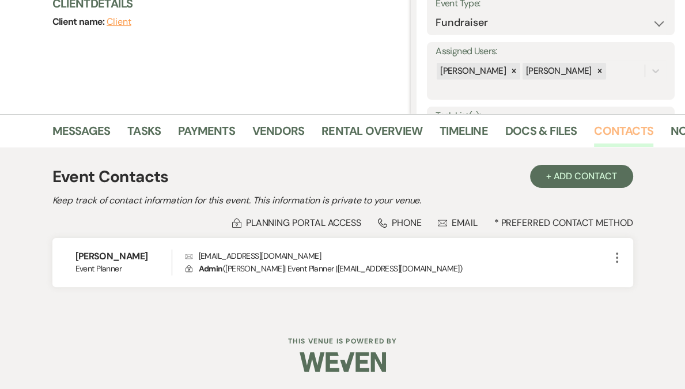
scroll to position [175, 0]
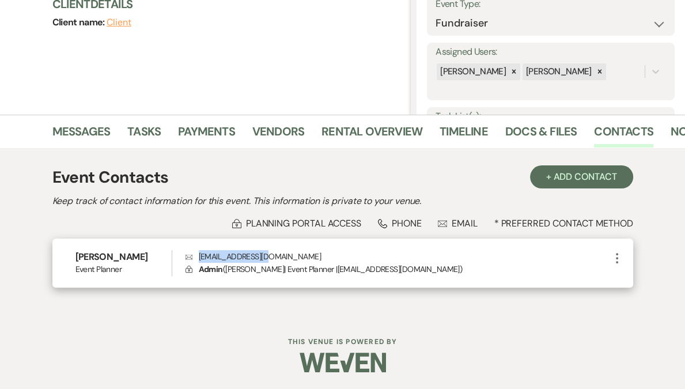
drag, startPoint x: 198, startPoint y: 257, endPoint x: 289, endPoint y: 253, distance: 90.5
click at [289, 253] on p "Envelope tmcoren@ymwap.org" at bounding box center [397, 256] width 425 height 13
copy p "tmcoren@ymwap.org"
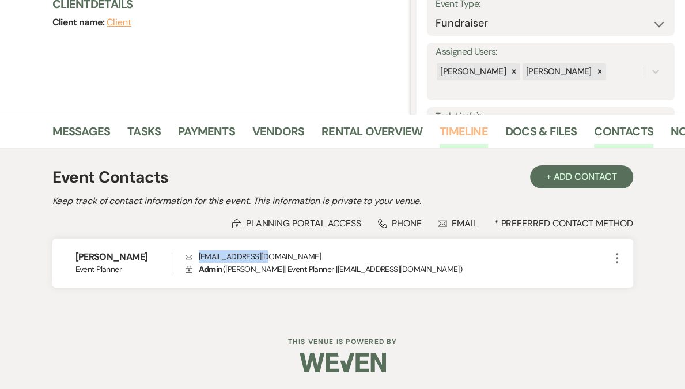
scroll to position [0, 0]
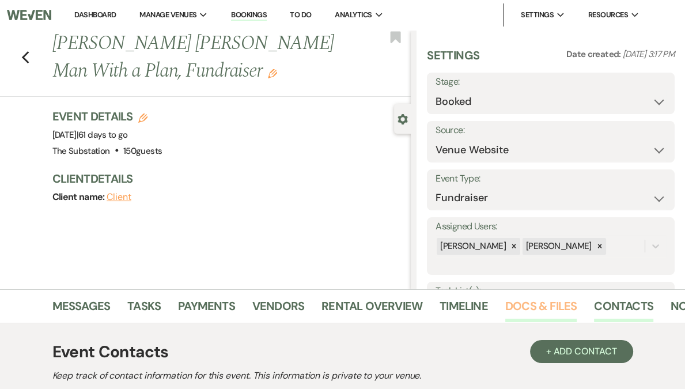
click at [548, 313] on link "Docs & Files" at bounding box center [540, 309] width 71 height 25
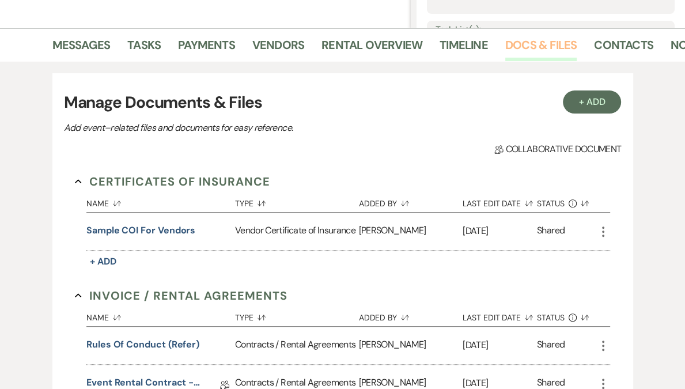
scroll to position [355, 0]
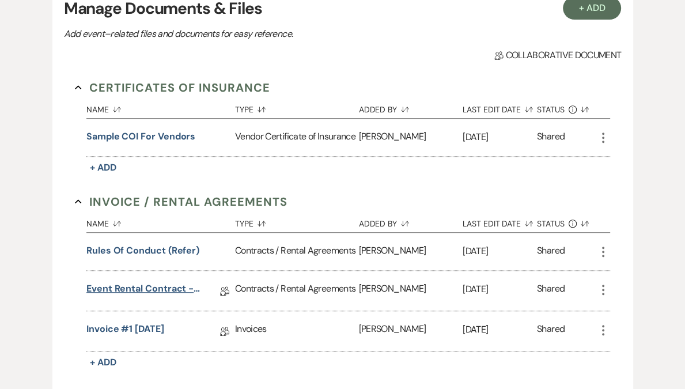
click at [145, 285] on link "Event Rental Contract - The Substation, Main Level (2025)" at bounding box center [143, 291] width 115 height 18
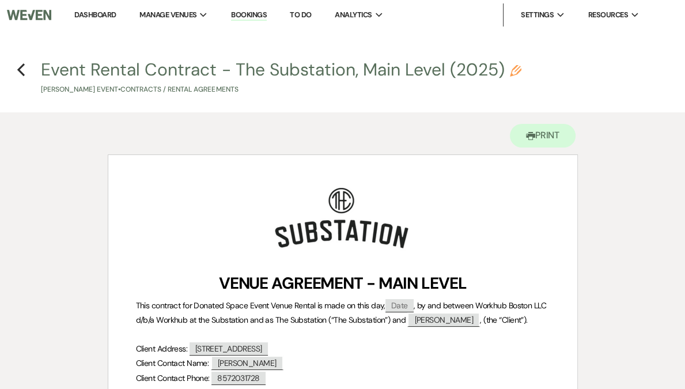
click at [29, 74] on h4 "Previous Event Rental Contract - The Substation, Main Level (2025) Pencil Max C…" at bounding box center [342, 76] width 685 height 37
click at [24, 69] on icon "Previous" at bounding box center [21, 70] width 9 height 14
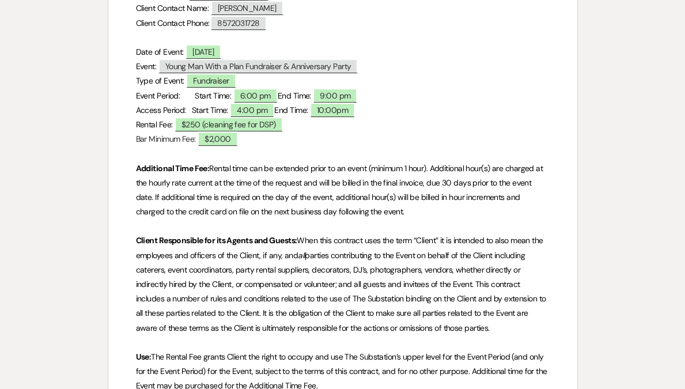
select select "5"
select select "20"
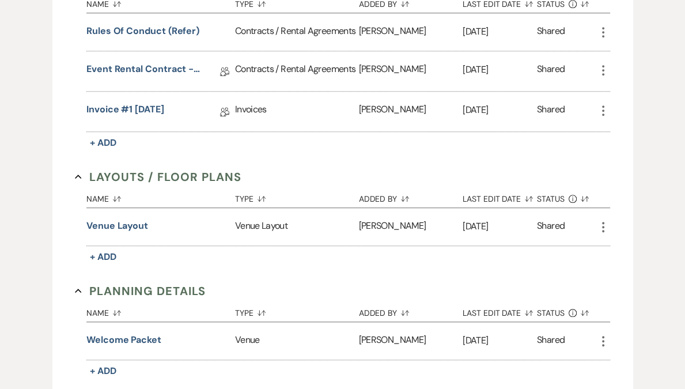
scroll to position [0, 0]
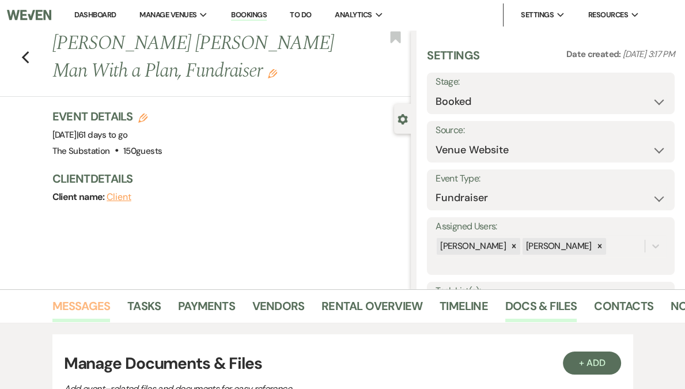
click at [81, 306] on link "Messages" at bounding box center [81, 309] width 58 height 25
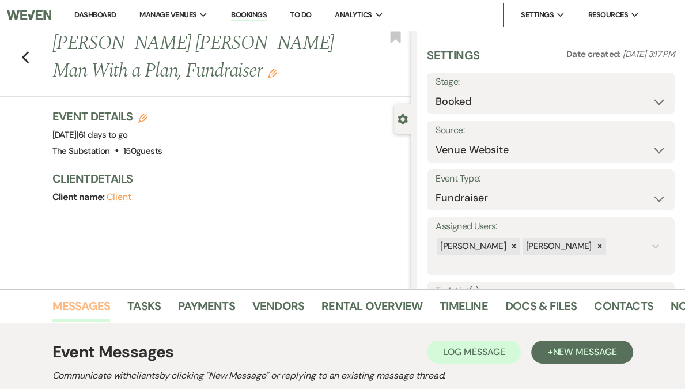
scroll to position [384, 0]
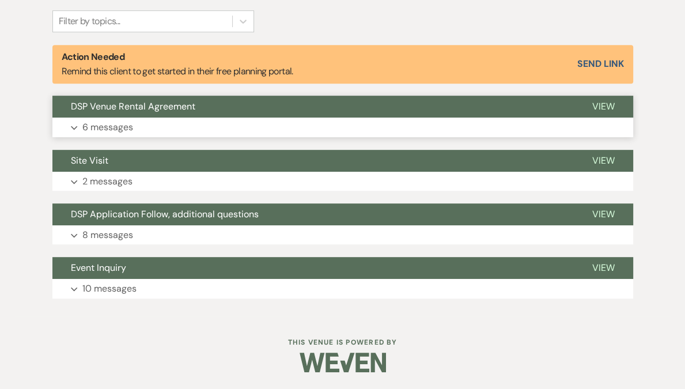
click at [177, 132] on button "Expand 6 messages" at bounding box center [342, 128] width 581 height 20
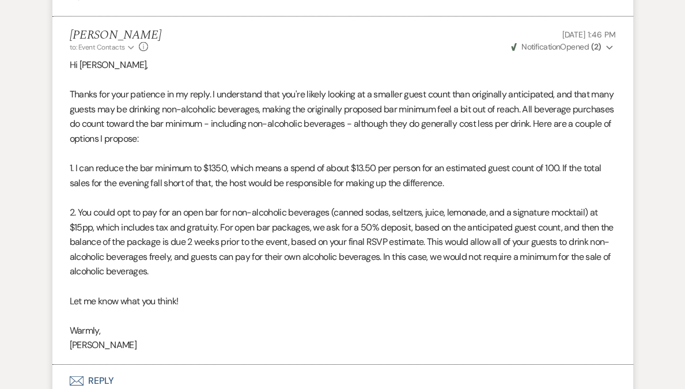
scroll to position [2899, 0]
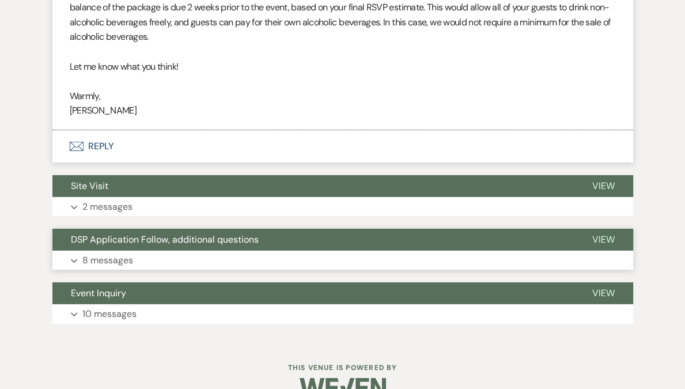
click at [149, 254] on button "Expand 8 messages" at bounding box center [342, 261] width 581 height 20
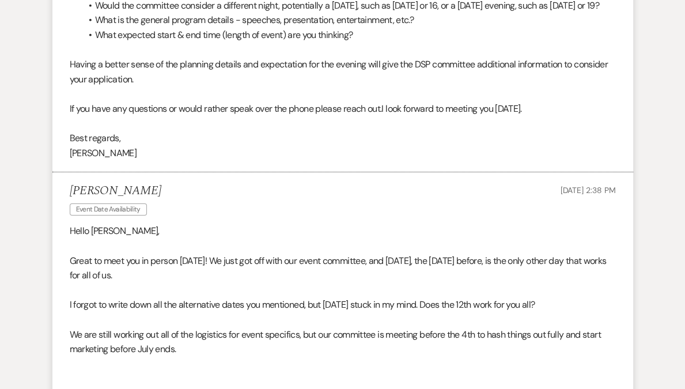
scroll to position [3326, 0]
click at [147, 253] on p at bounding box center [343, 245] width 546 height 15
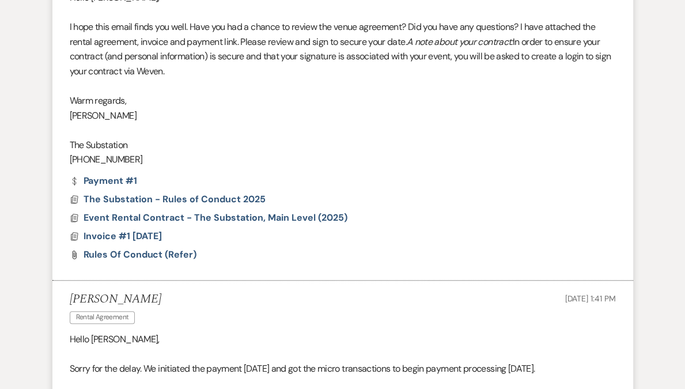
scroll to position [0, 0]
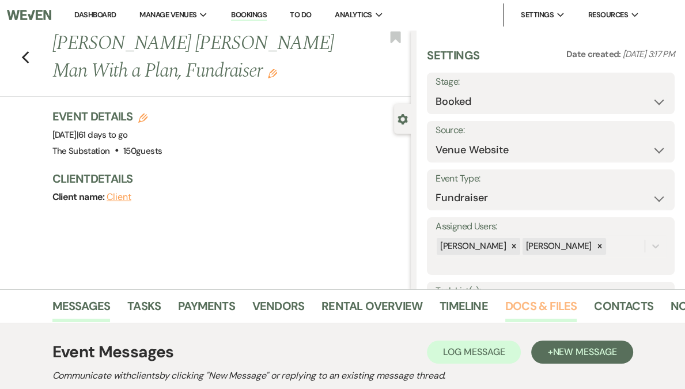
click at [533, 308] on link "Docs & Files" at bounding box center [540, 309] width 71 height 25
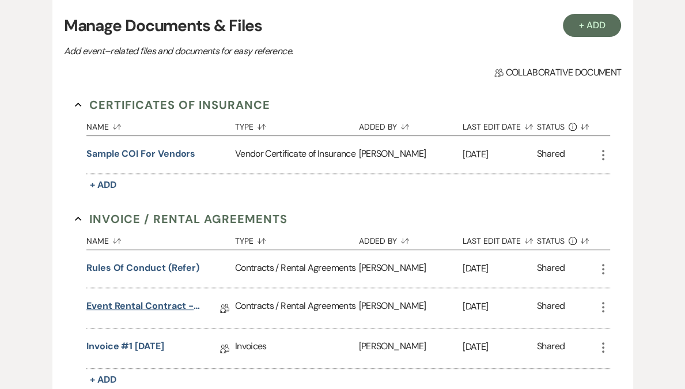
scroll to position [415, 0]
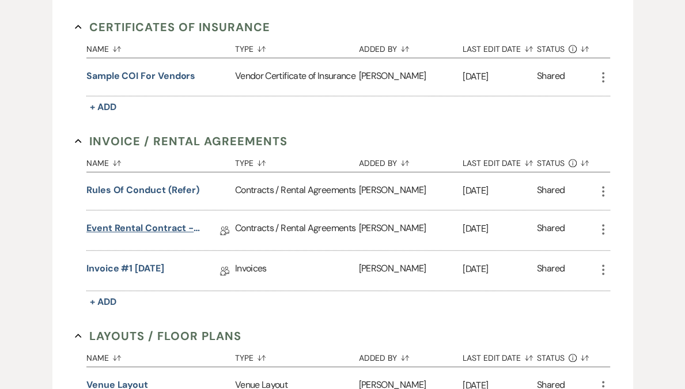
click at [165, 228] on link "Event Rental Contract - The Substation, Main Level (2025)" at bounding box center [143, 230] width 115 height 18
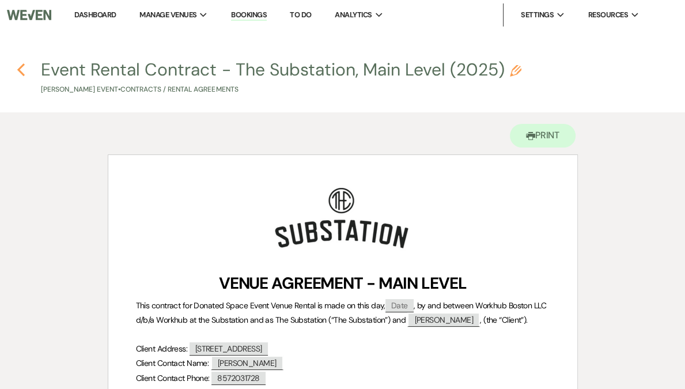
click at [20, 73] on icon "Previous" at bounding box center [21, 70] width 9 height 14
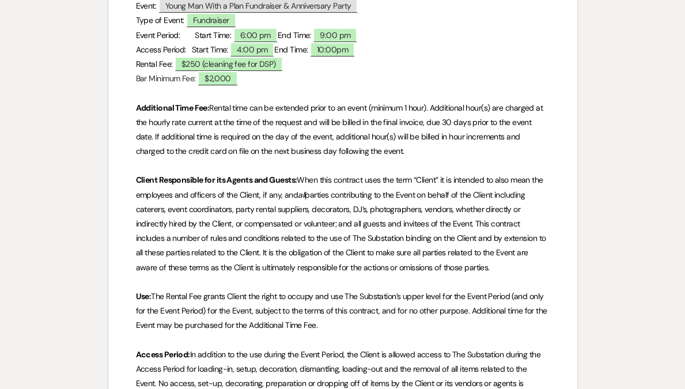
select select "5"
select select "20"
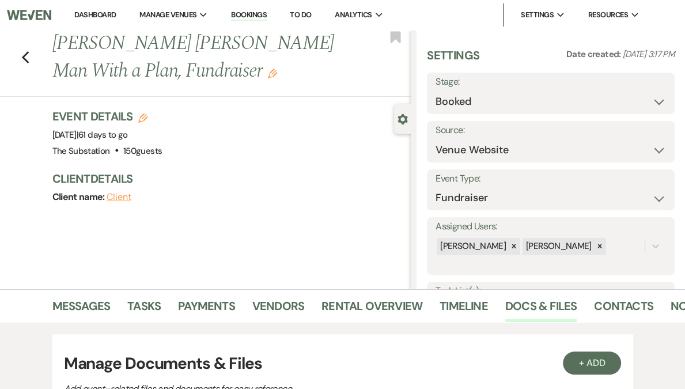
click at [143, 118] on icon "Edit" at bounding box center [142, 117] width 9 height 9
select select "802"
select select "false"
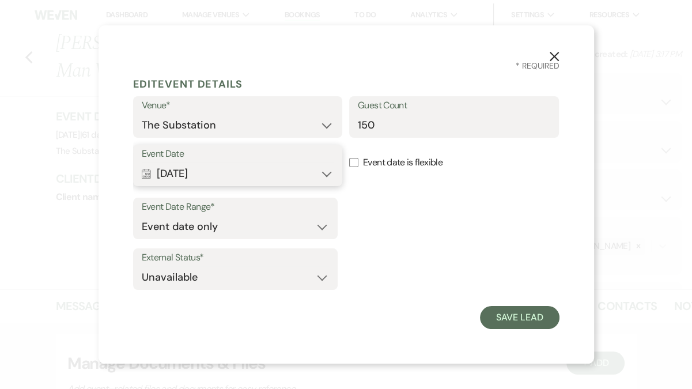
click at [197, 175] on button "Calendar Nov 13, 2025 Expand" at bounding box center [238, 173] width 192 height 23
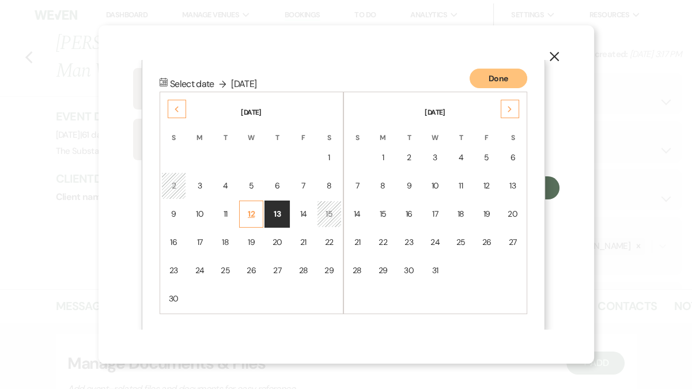
click at [250, 212] on div "12" at bounding box center [252, 214] width 10 height 12
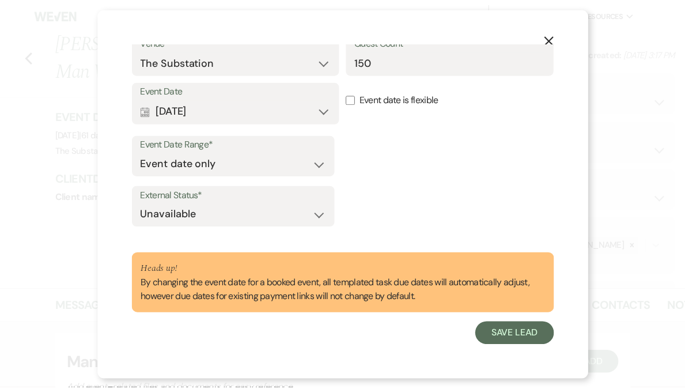
scroll to position [46, 0]
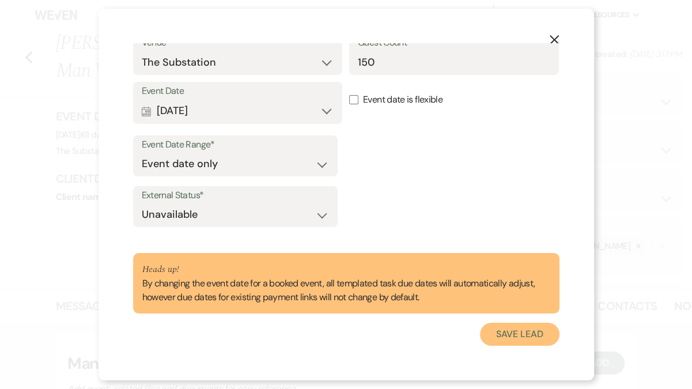
click at [497, 328] on button "Save Lead" at bounding box center [519, 334] width 79 height 23
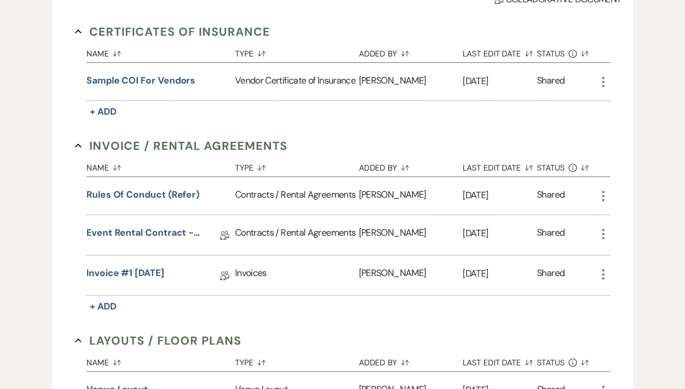
scroll to position [417, 0]
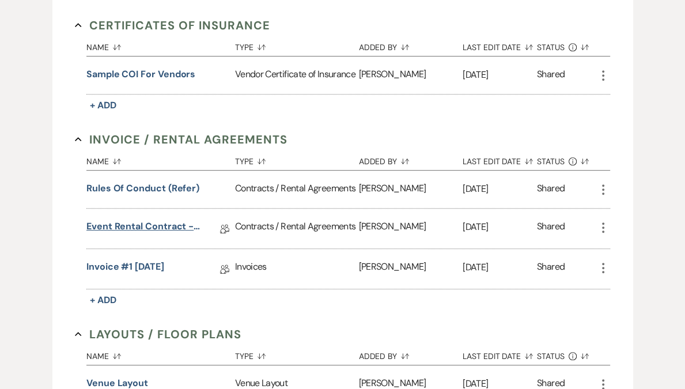
click at [150, 228] on link "Event Rental Contract - The Substation, Main Level (2025)" at bounding box center [143, 228] width 115 height 18
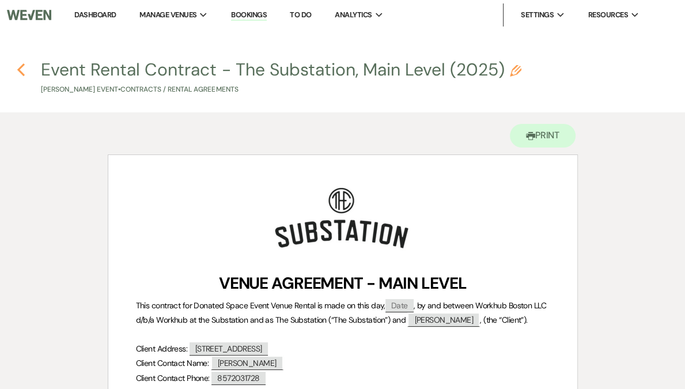
click at [20, 70] on icon "Previous" at bounding box center [21, 70] width 9 height 14
select select "5"
select select "20"
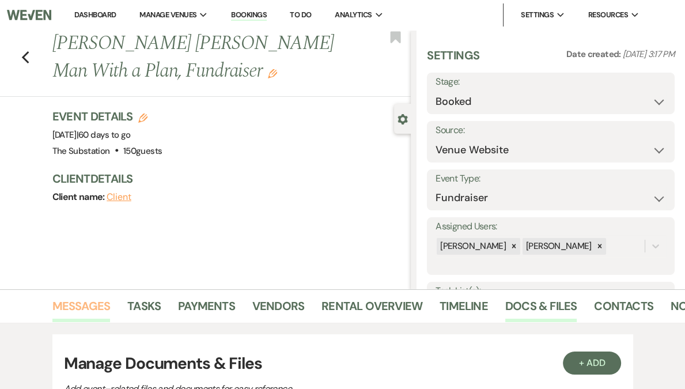
click at [102, 308] on link "Messages" at bounding box center [81, 309] width 58 height 25
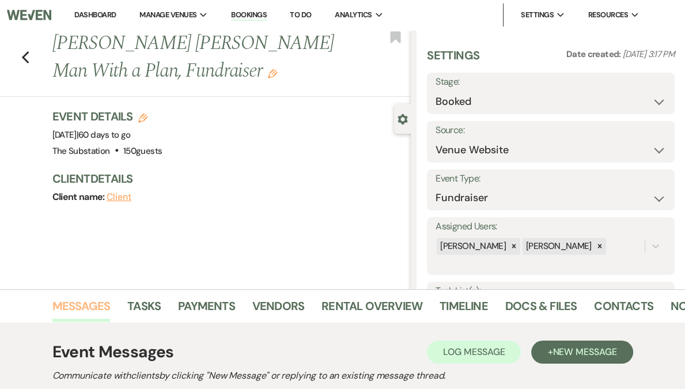
scroll to position [172, 0]
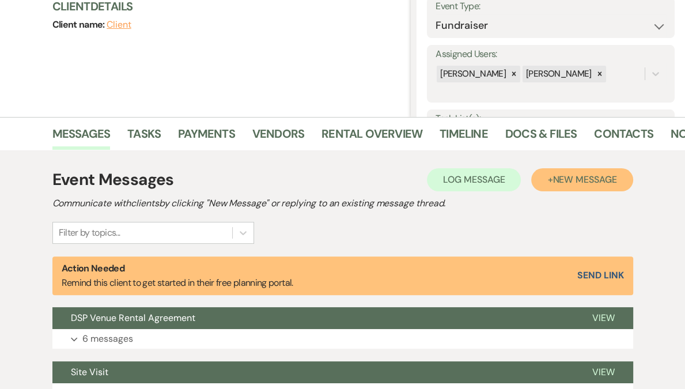
click at [581, 184] on span "New Message" at bounding box center [584, 179] width 64 height 12
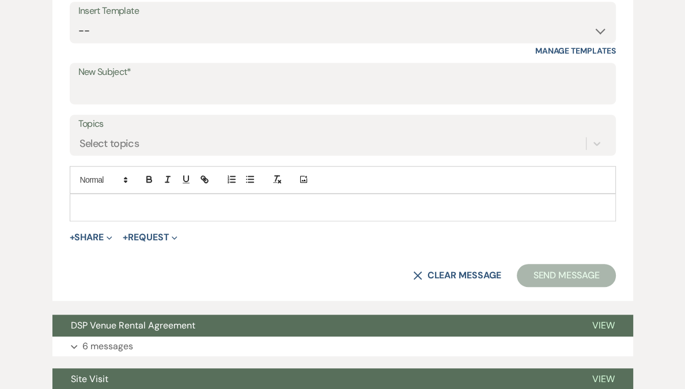
scroll to position [596, 0]
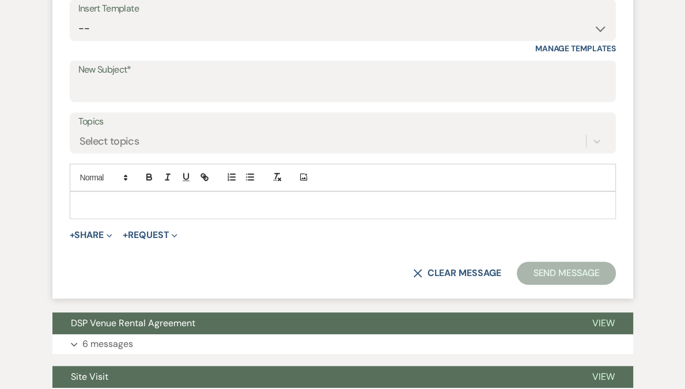
click at [126, 74] on label "New Subject*" at bounding box center [342, 70] width 529 height 17
click at [126, 78] on input "New Subject*" at bounding box center [342, 89] width 529 height 22
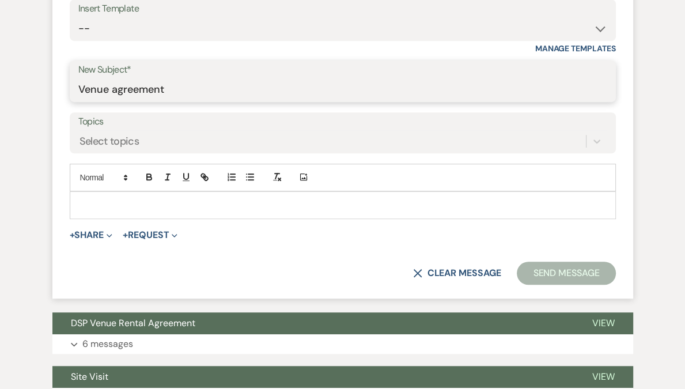
type input "Venue agreement"
click at [107, 205] on p at bounding box center [343, 205] width 528 height 13
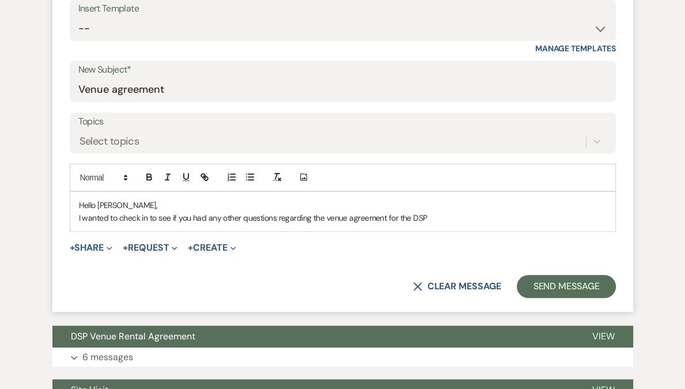
click at [326, 218] on p "I wanted to check in to see if you had any other questions regarding the venue …" at bounding box center [343, 217] width 528 height 13
drag, startPoint x: 401, startPoint y: 217, endPoint x: 470, endPoint y: 214, distance: 69.2
click at [470, 214] on p "I wanted to check in to see if you had any other questions regarding the DSP ve…" at bounding box center [343, 217] width 528 height 13
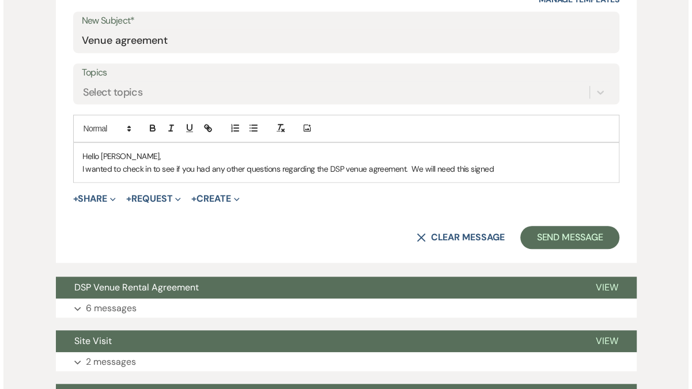
scroll to position [646, 0]
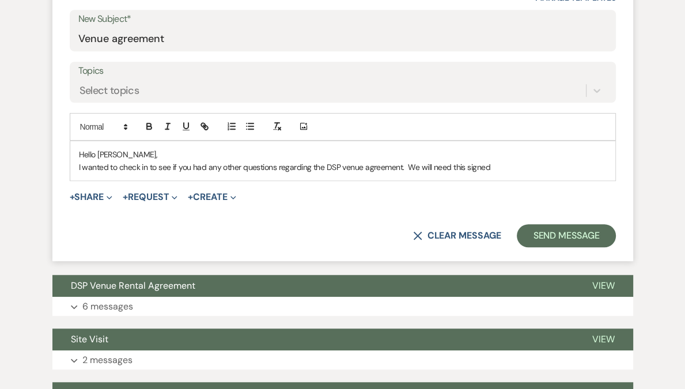
drag, startPoint x: 404, startPoint y: 164, endPoint x: 503, endPoint y: 167, distance: 98.6
click at [503, 167] on p "I wanted to check in to see if you had any other questions regarding the DSP ve…" at bounding box center [343, 167] width 528 height 13
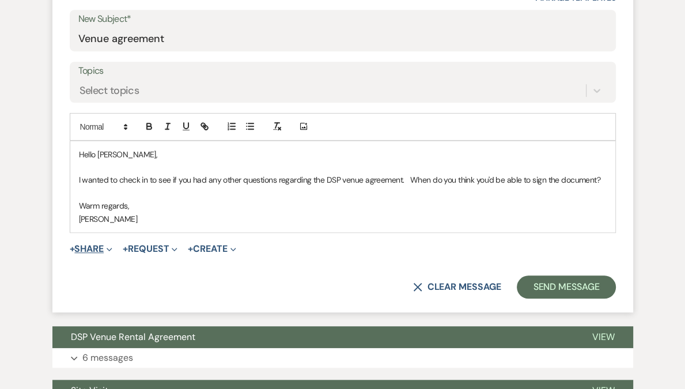
click at [96, 245] on button "+ Share Expand" at bounding box center [91, 248] width 43 height 9
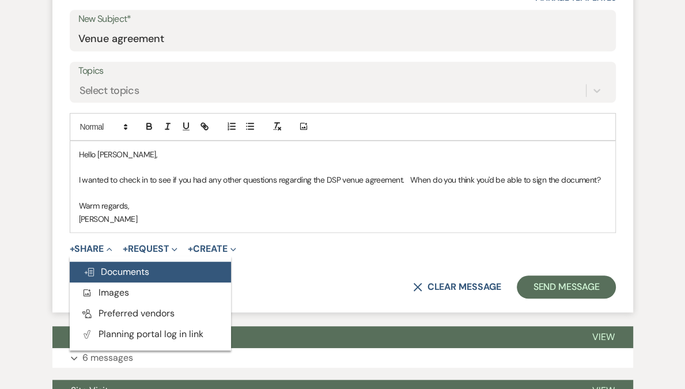
click at [130, 270] on span "Doc Upload Documents" at bounding box center [117, 272] width 66 height 12
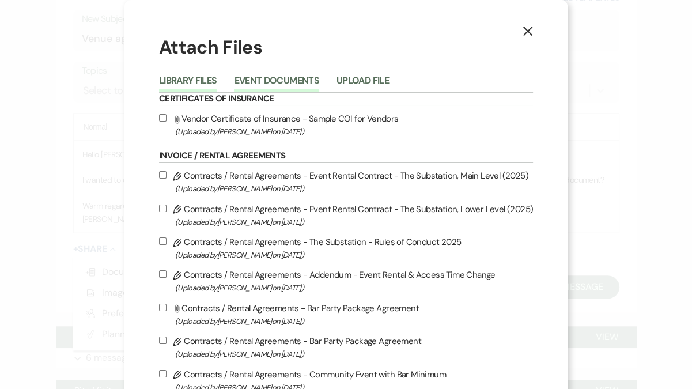
click at [283, 84] on button "Event Documents" at bounding box center [276, 84] width 85 height 16
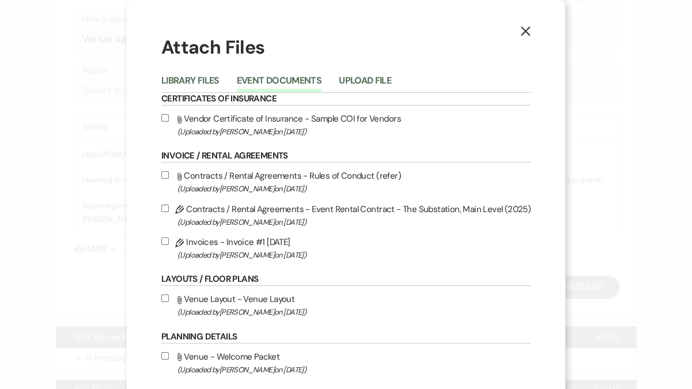
click at [251, 213] on label "Pencil Contracts / Rental Agreements - Event Rental Contract - The Substation, …" at bounding box center [345, 215] width 369 height 27
click at [169, 212] on input "Pencil Contracts / Rental Agreements - Event Rental Contract - The Substation, …" at bounding box center [164, 208] width 7 height 7
checkbox input "true"
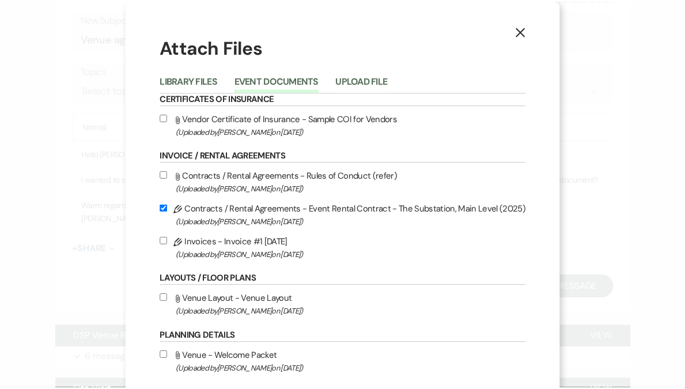
scroll to position [296, 0]
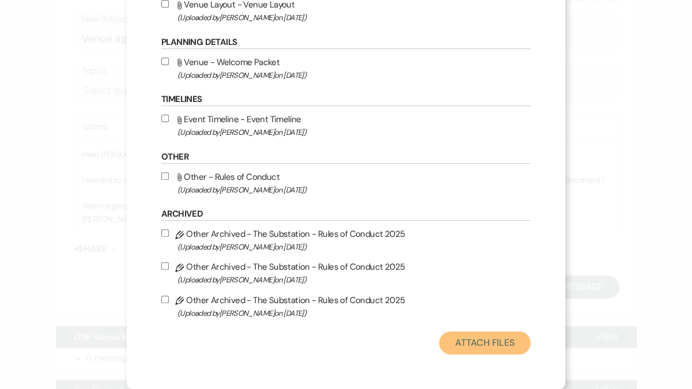
click at [470, 347] on button "Attach Files" at bounding box center [485, 342] width 92 height 23
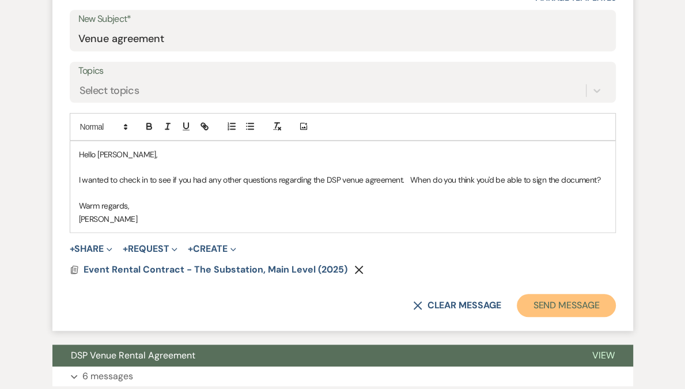
click at [574, 304] on button "Send Message" at bounding box center [566, 305] width 99 height 23
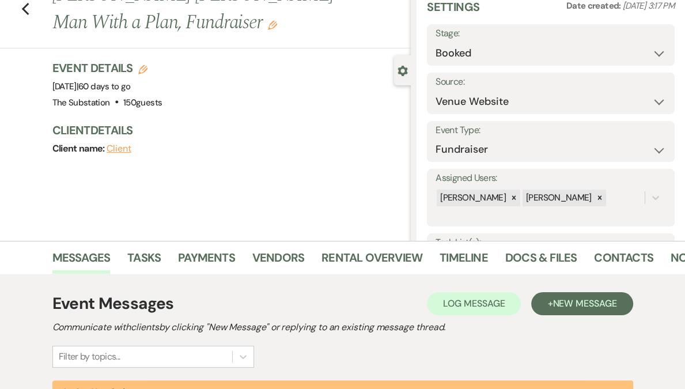
scroll to position [0, 0]
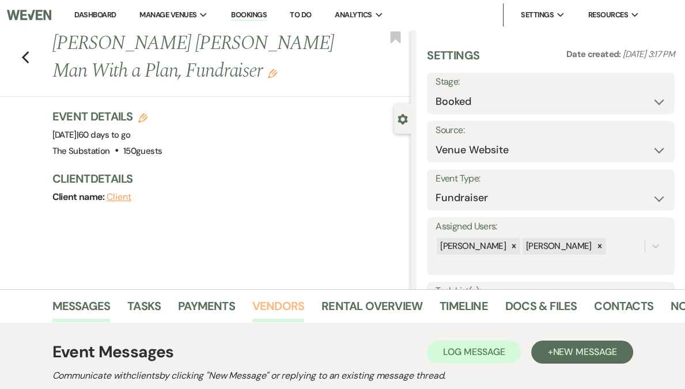
click at [270, 308] on link "Vendors" at bounding box center [278, 309] width 52 height 25
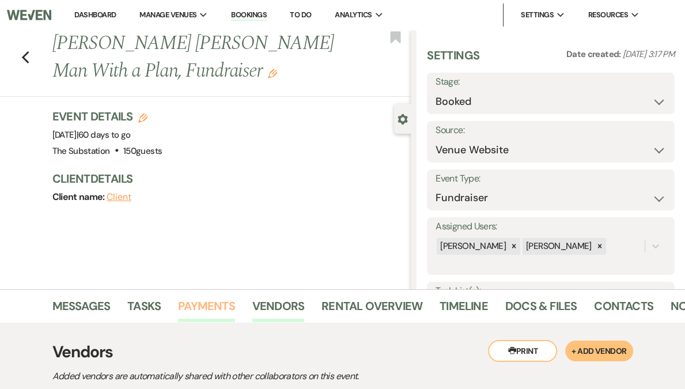
click at [218, 306] on link "Payments" at bounding box center [206, 309] width 57 height 25
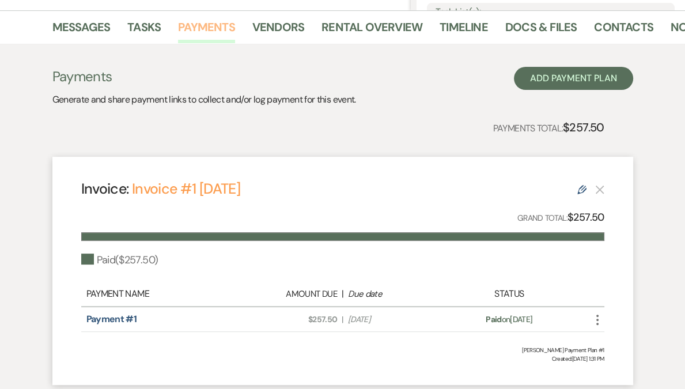
scroll to position [277, 0]
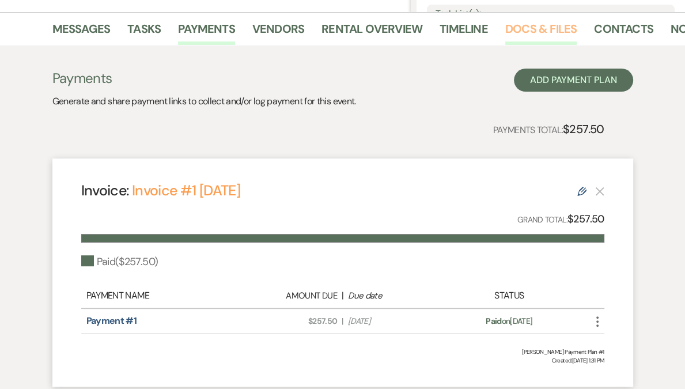
click at [533, 31] on link "Docs & Files" at bounding box center [540, 32] width 71 height 25
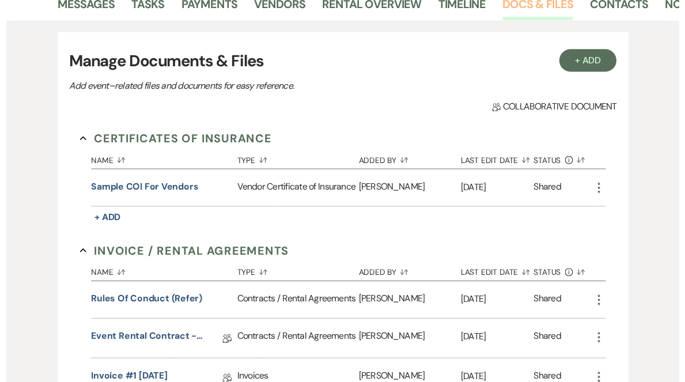
scroll to position [350, 0]
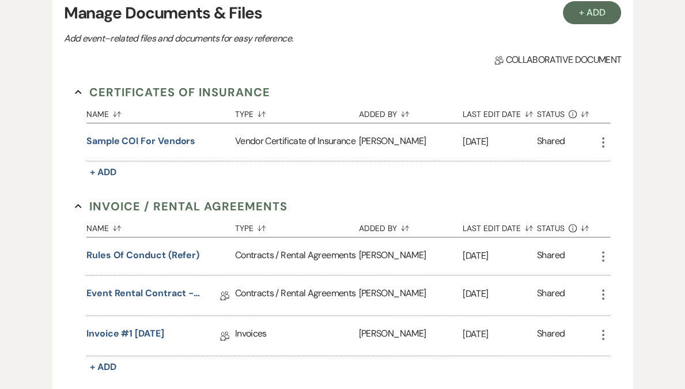
click at [604, 340] on icon "More" at bounding box center [603, 335] width 14 height 14
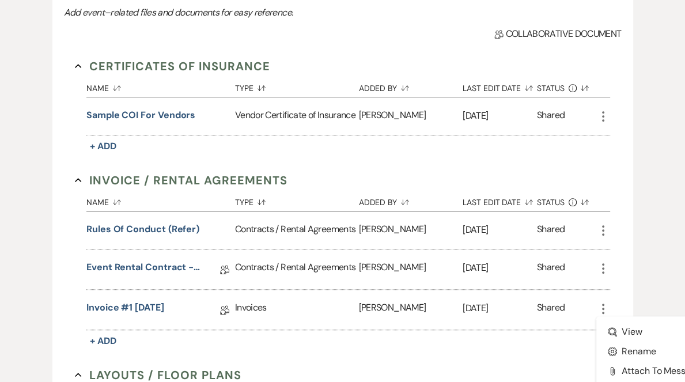
scroll to position [430, 0]
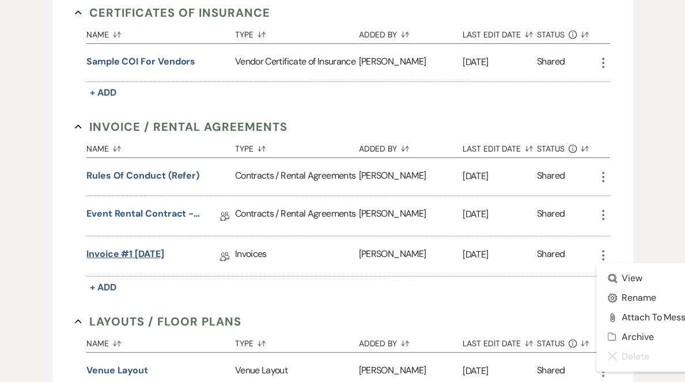
click at [157, 263] on link "Invoice #1 7-24-2025" at bounding box center [125, 256] width 78 height 18
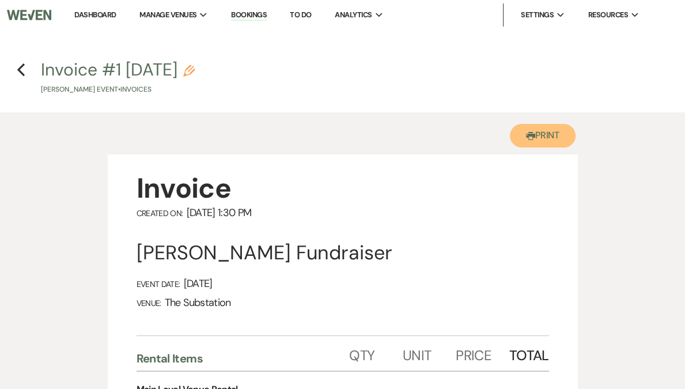
click at [550, 136] on button "Printer Print" at bounding box center [543, 136] width 66 height 24
click at [116, 13] on link "Dashboard" at bounding box center [94, 15] width 41 height 10
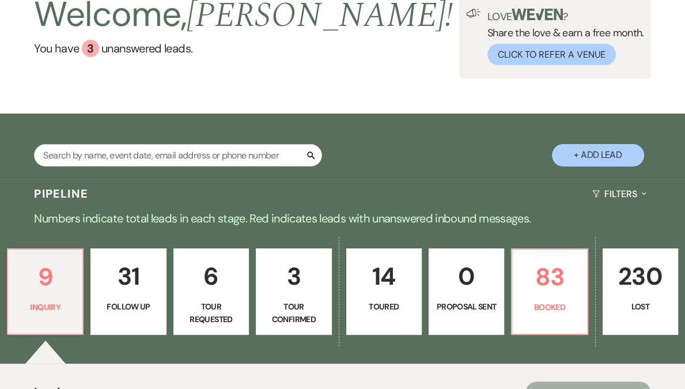
click at [280, 285] on p "3" at bounding box center [293, 276] width 60 height 39
select select "4"
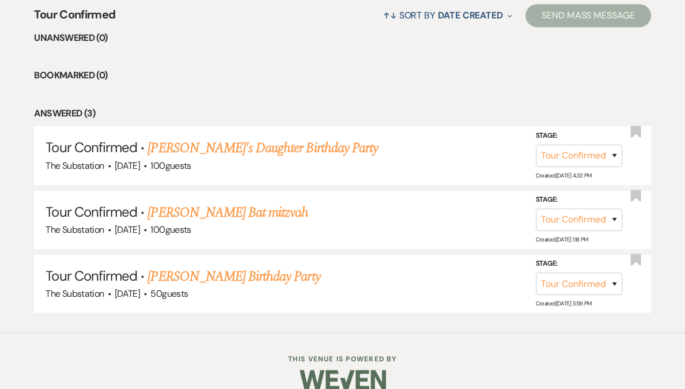
scroll to position [452, 0]
click at [185, 274] on link "[PERSON_NAME] Birthday Party" at bounding box center [233, 276] width 172 height 21
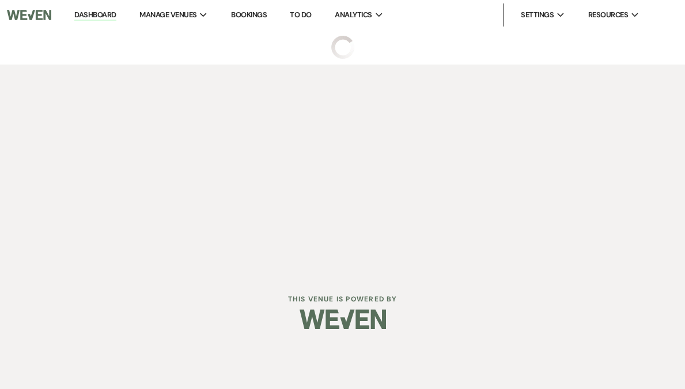
select select "4"
select select "5"
select select "4"
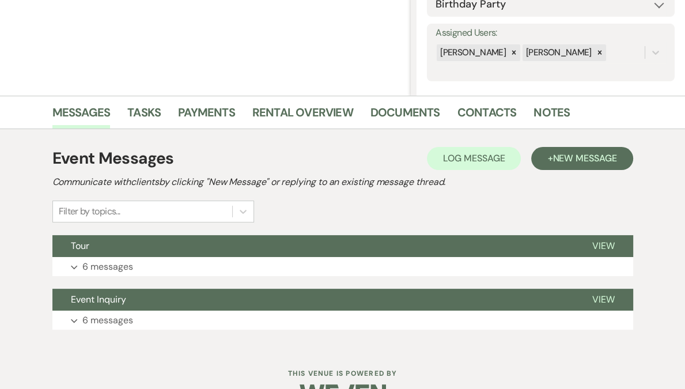
scroll to position [225, 0]
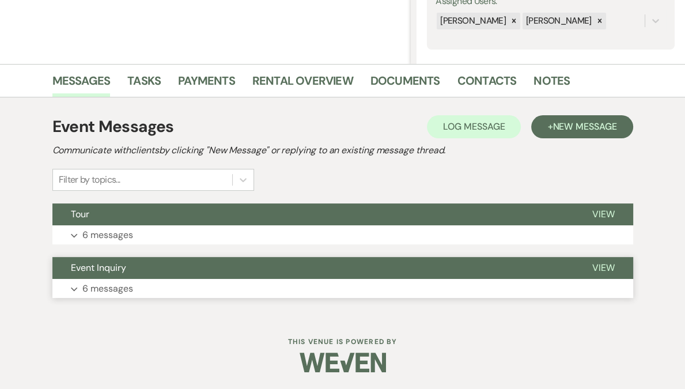
click at [125, 287] on p "6 messages" at bounding box center [107, 288] width 51 height 15
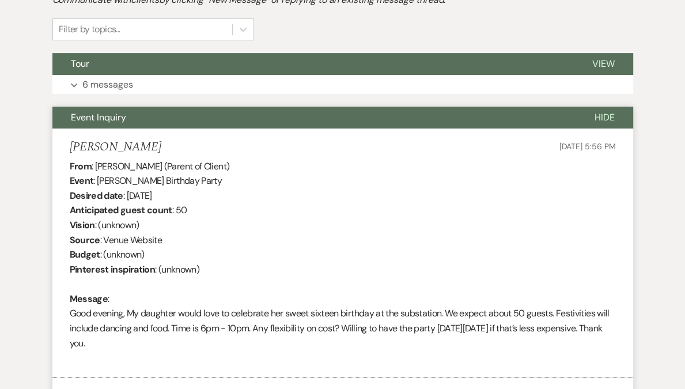
scroll to position [199, 0]
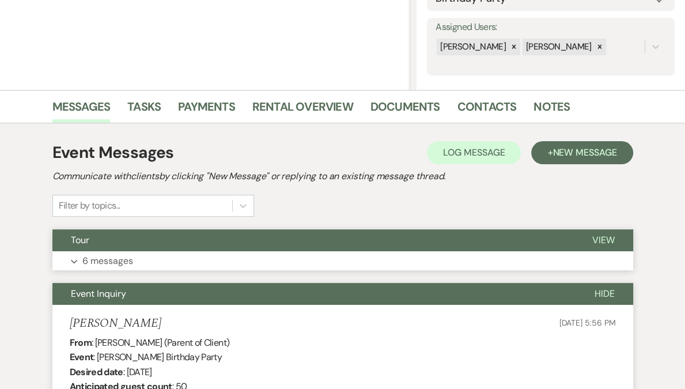
click at [215, 256] on button "Expand 6 messages" at bounding box center [342, 261] width 581 height 20
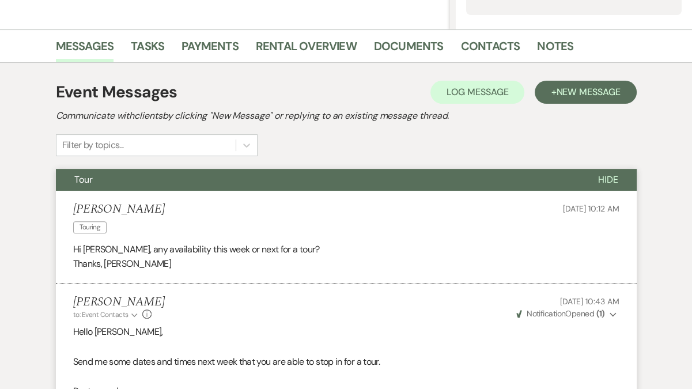
scroll to position [0, 0]
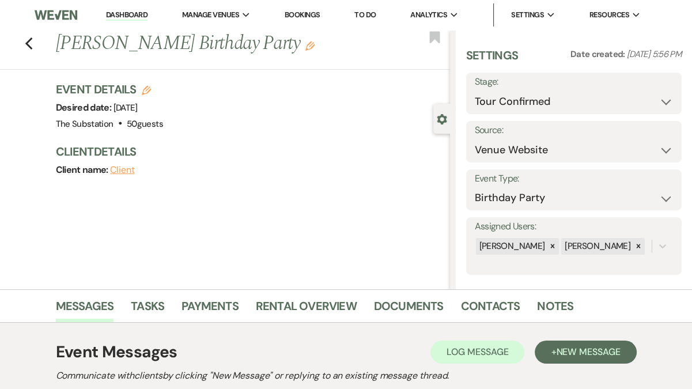
click at [140, 16] on link "Dashboard" at bounding box center [126, 15] width 41 height 11
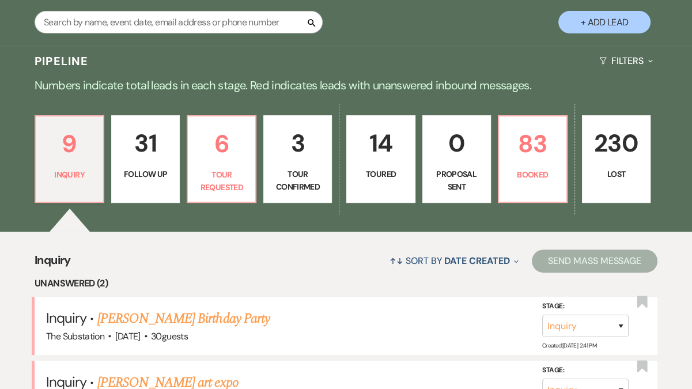
scroll to position [208, 0]
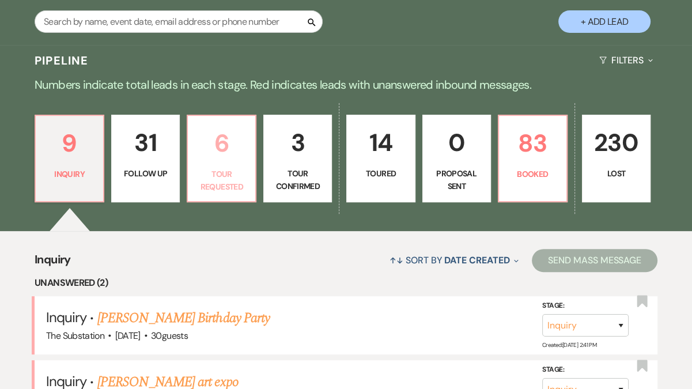
click at [230, 168] on p "Tour Requested" at bounding box center [222, 181] width 54 height 26
select select "2"
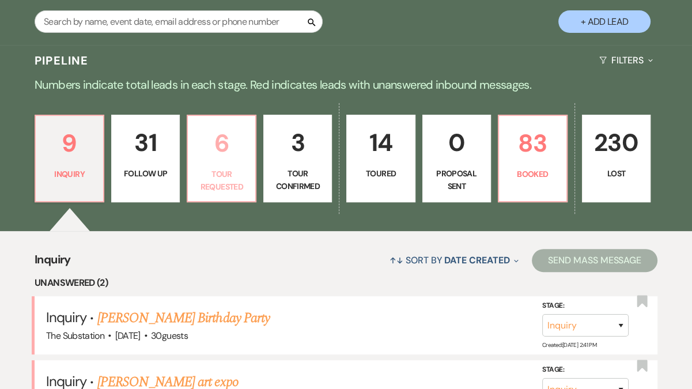
select select "2"
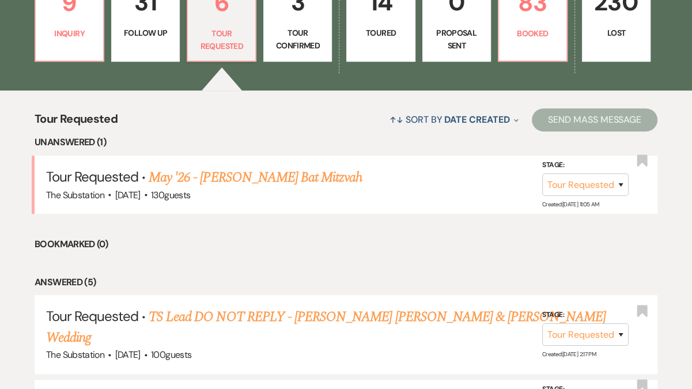
scroll to position [350, 0]
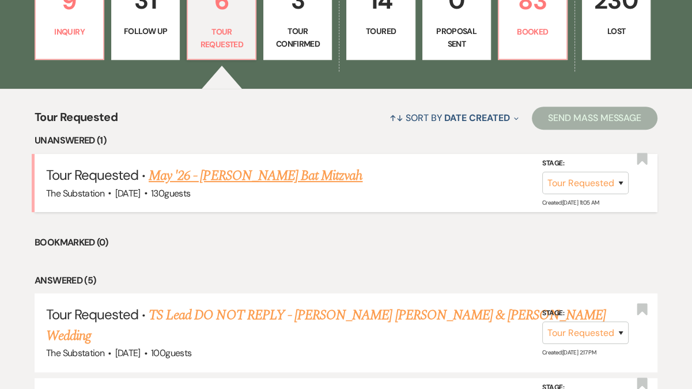
click at [295, 176] on link "May '26 - Beth Schwartzapfel's Bat Mitzvah" at bounding box center [256, 175] width 214 height 21
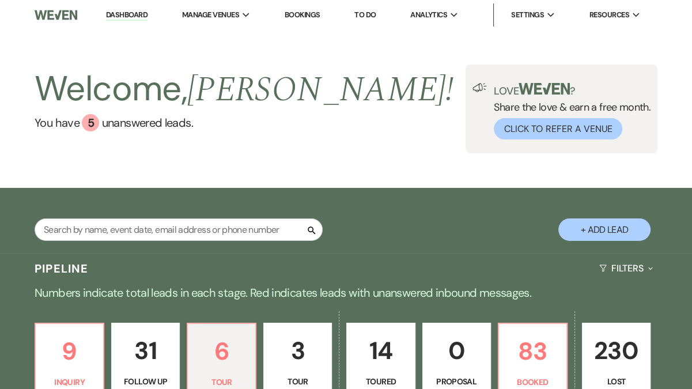
select select "2"
select select "14"
select select "12"
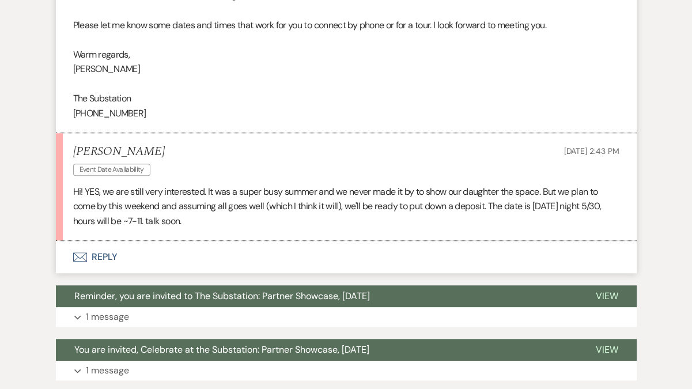
scroll to position [648, 0]
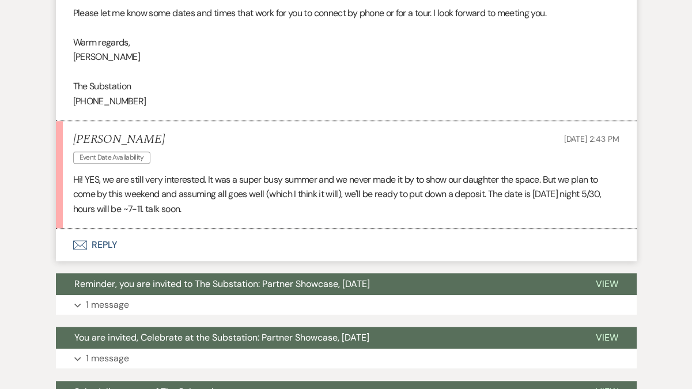
click at [93, 245] on button "Envelope Reply" at bounding box center [346, 245] width 581 height 32
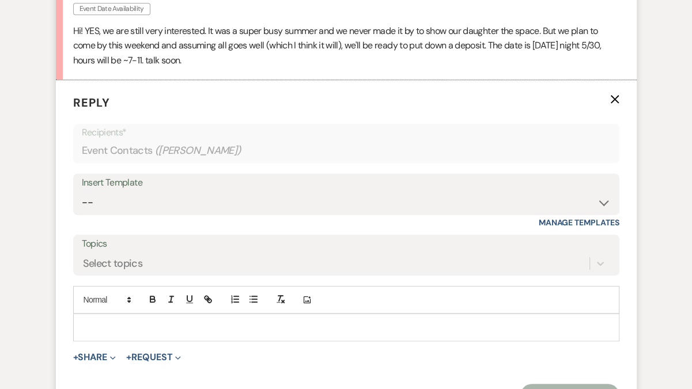
scroll to position [852, 0]
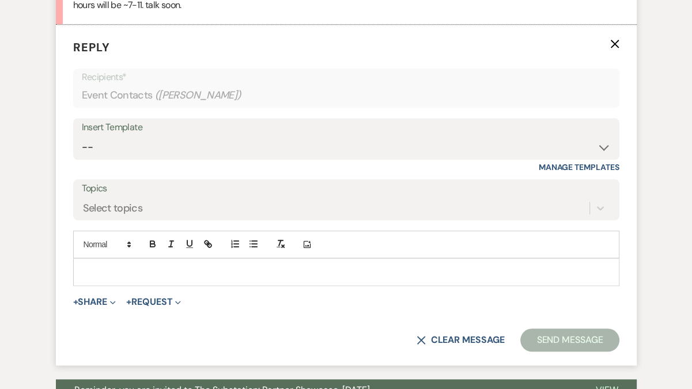
click at [112, 273] on p at bounding box center [346, 272] width 528 height 13
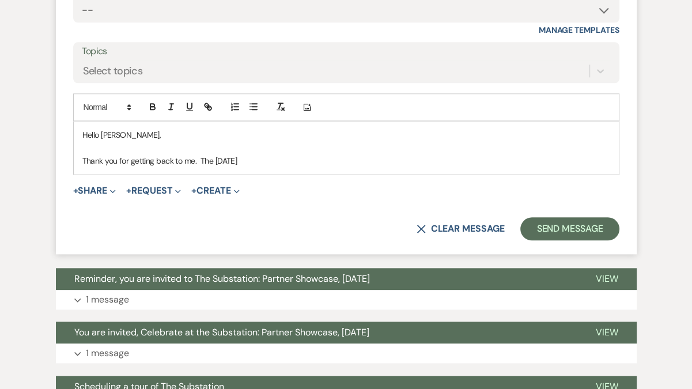
scroll to position [987, 0]
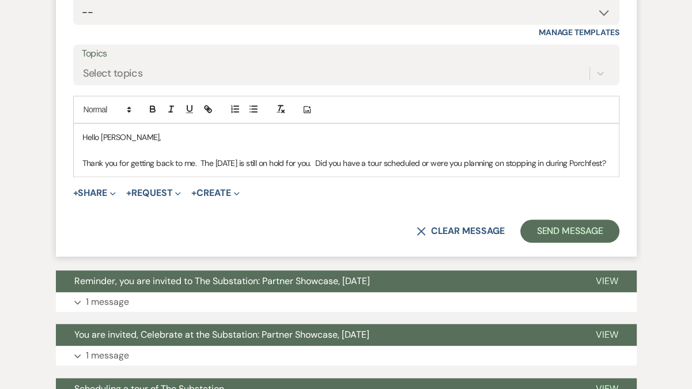
click at [114, 169] on p "Thank you for getting back to me. The Saturday May 30 is still on hold for you.…" at bounding box center [346, 163] width 528 height 13
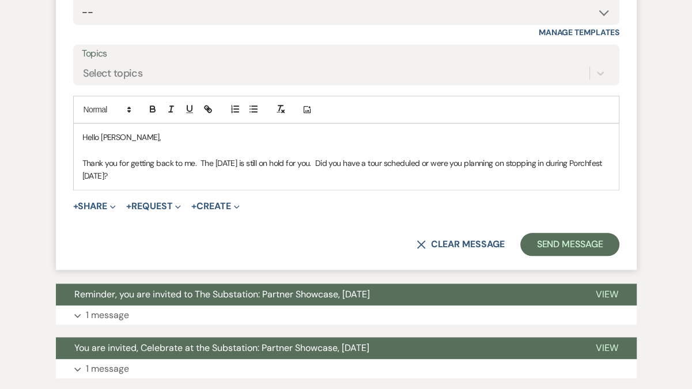
click at [456, 161] on p "Thank you for getting back to me. The Saturday May 30 is still on hold for you.…" at bounding box center [346, 170] width 528 height 26
click at [518, 165] on p "Thank you for getting back to me. The Saturday May 30 is still on hold for you.…" at bounding box center [346, 170] width 528 height 26
click at [235, 177] on p "Thank you for getting back to me. The Saturday May 30 is still on hold for you.…" at bounding box center [346, 170] width 528 height 26
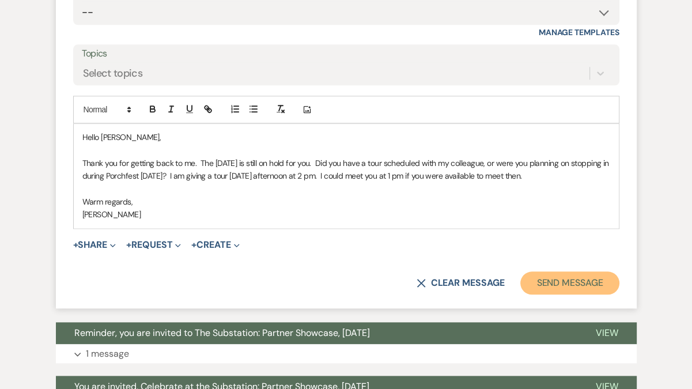
click at [562, 281] on button "Send Message" at bounding box center [569, 282] width 99 height 23
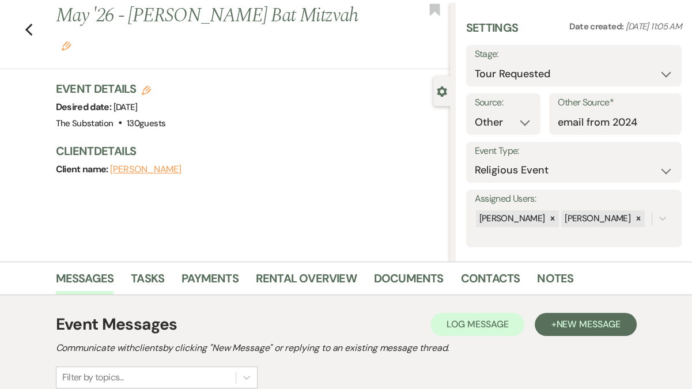
scroll to position [0, 0]
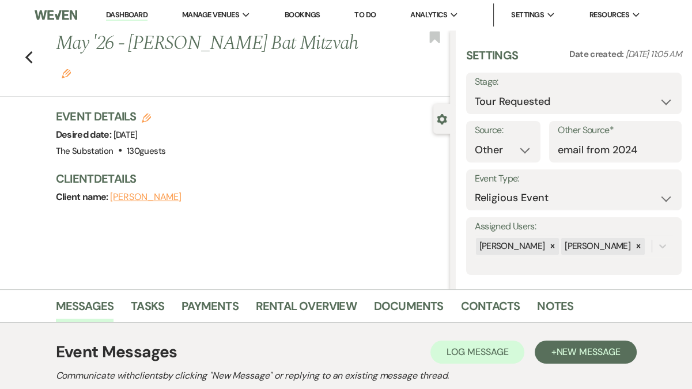
click at [134, 14] on link "Dashboard" at bounding box center [126, 15] width 41 height 11
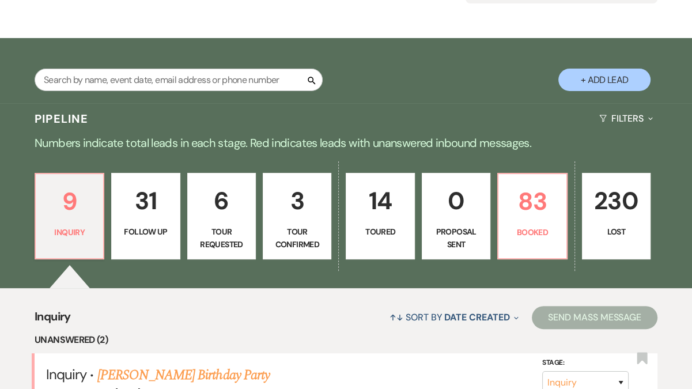
scroll to position [159, 0]
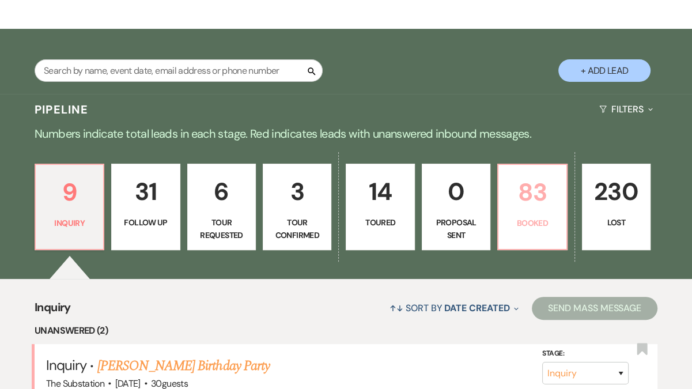
click at [521, 202] on p "83" at bounding box center [532, 192] width 54 height 39
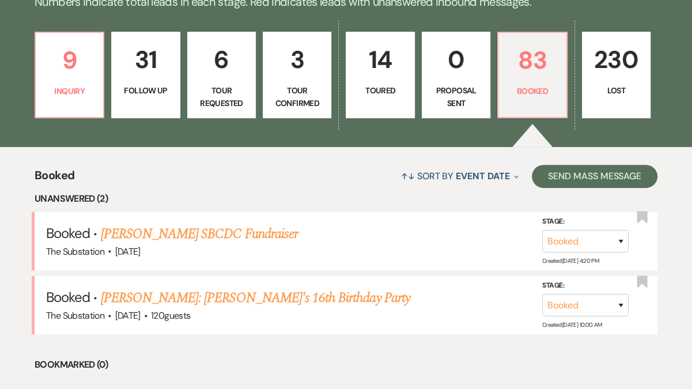
scroll to position [291, 0]
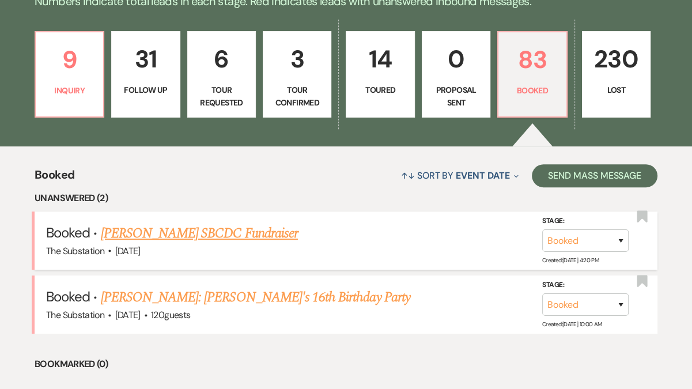
click at [201, 233] on link "[PERSON_NAME] SBCDC Fundraiser" at bounding box center [199, 233] width 197 height 21
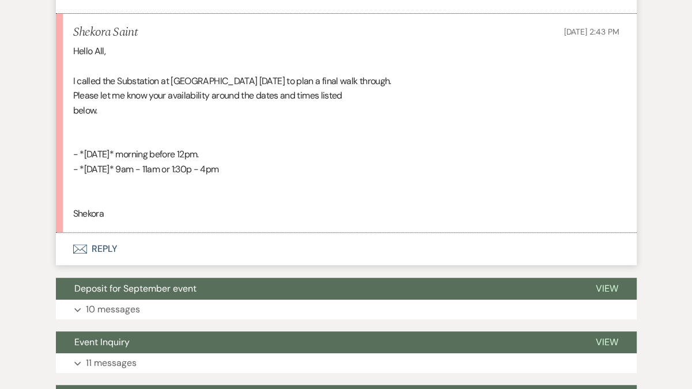
scroll to position [7286, 0]
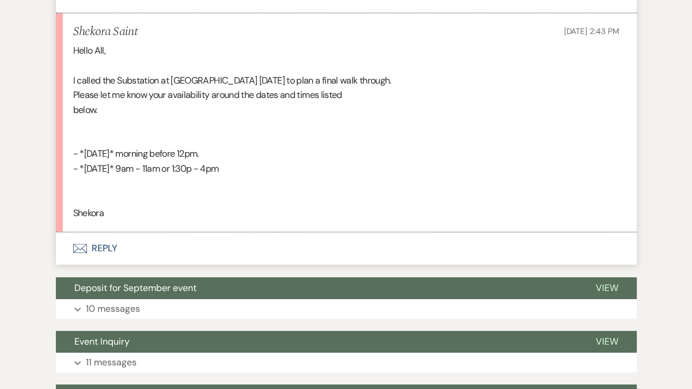
click at [96, 247] on button "Envelope Reply" at bounding box center [346, 248] width 581 height 32
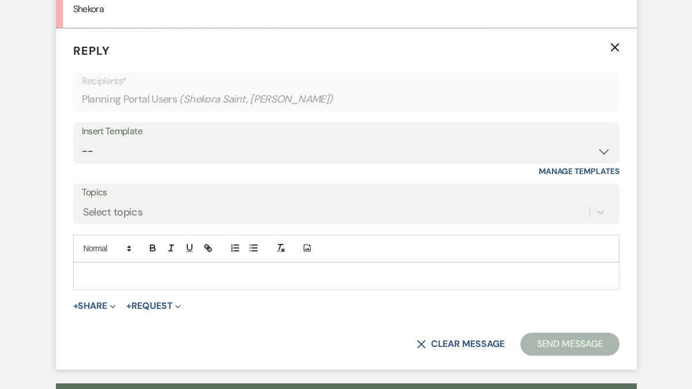
scroll to position [7491, 0]
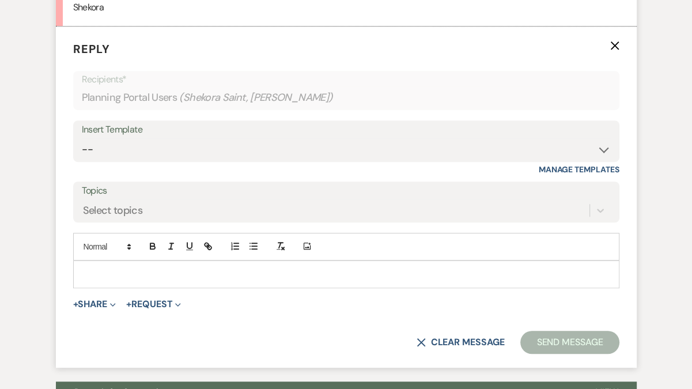
click at [123, 268] on p at bounding box center [346, 274] width 528 height 13
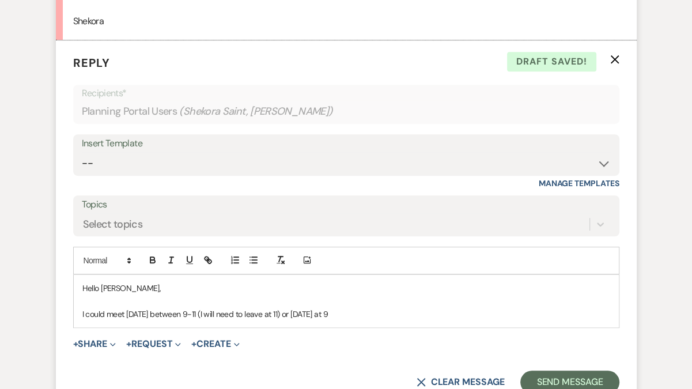
scroll to position [7490, 0]
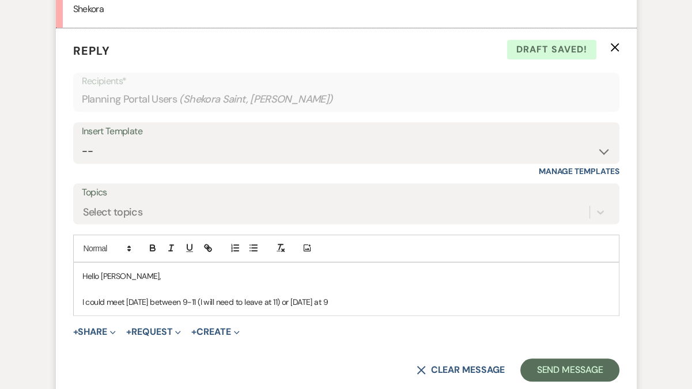
click at [156, 298] on p "I could meet Monday between 9-11 (I will need to leave at 11) or Tuesday at 9" at bounding box center [346, 302] width 528 height 13
drag, startPoint x: 396, startPoint y: 300, endPoint x: 332, endPoint y: 301, distance: 64.5
click at [332, 301] on p "I could meet Monday and Tuesday between 9-11 (I will need to leave at 11) or Tu…" at bounding box center [346, 302] width 528 height 13
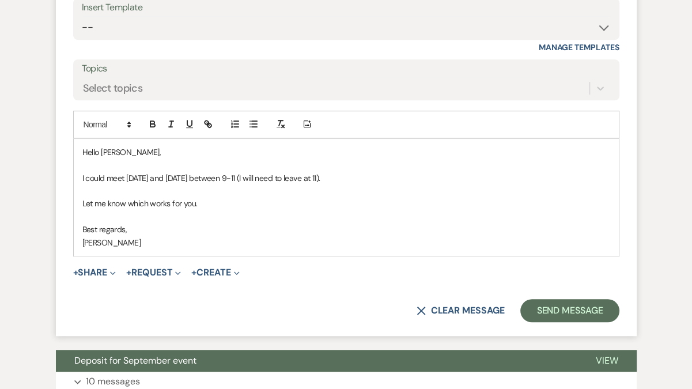
scroll to position [7613, 0]
click at [563, 305] on button "Send Message" at bounding box center [569, 310] width 99 height 23
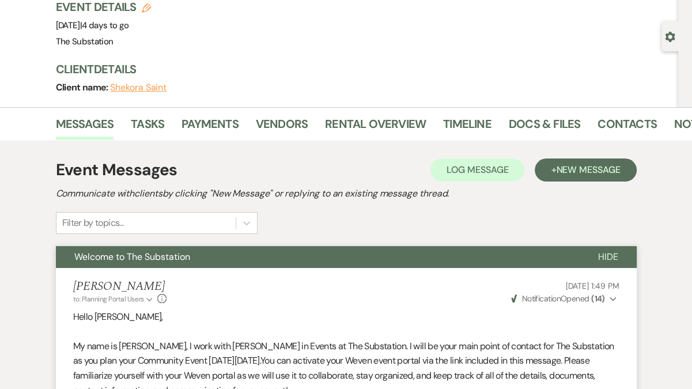
scroll to position [0, 0]
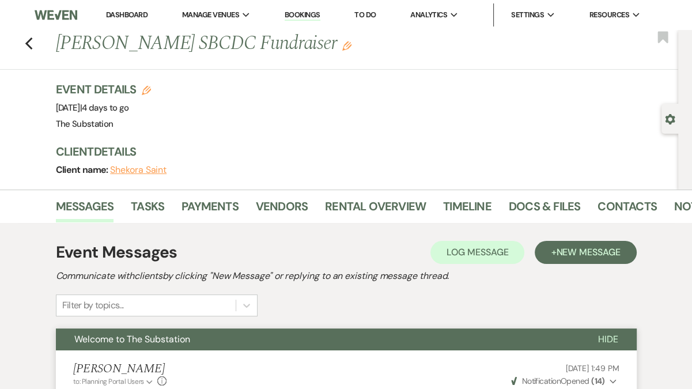
click at [130, 8] on li "Dashboard" at bounding box center [126, 14] width 53 height 23
click at [129, 13] on link "Dashboard" at bounding box center [126, 15] width 41 height 10
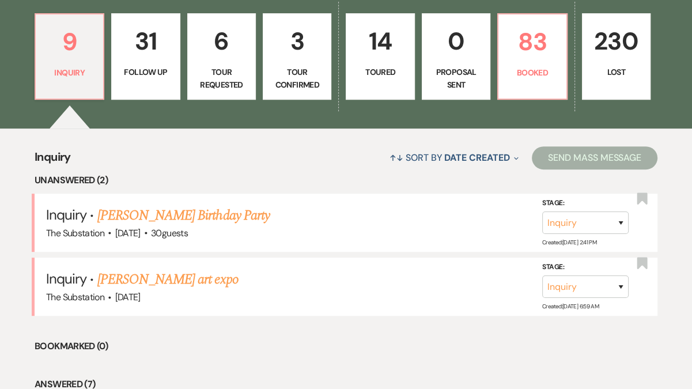
scroll to position [309, 0]
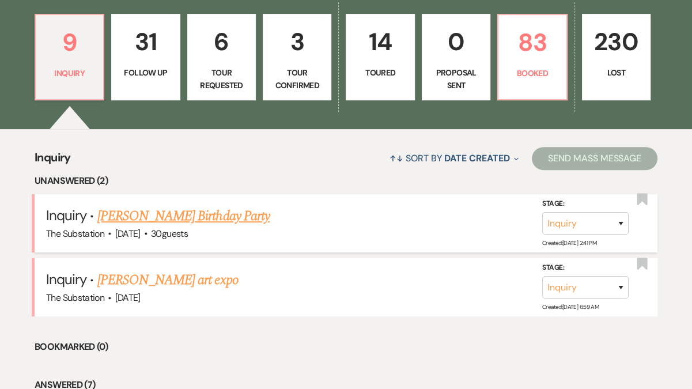
click at [212, 215] on link "MARGARETH JOSEPH's Birthday Party" at bounding box center [183, 216] width 172 height 21
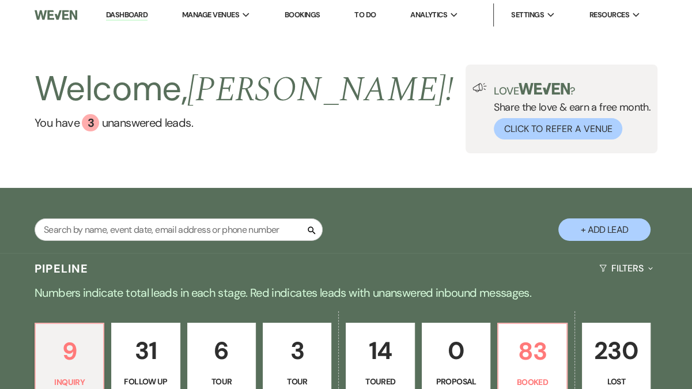
select select "5"
select select "4"
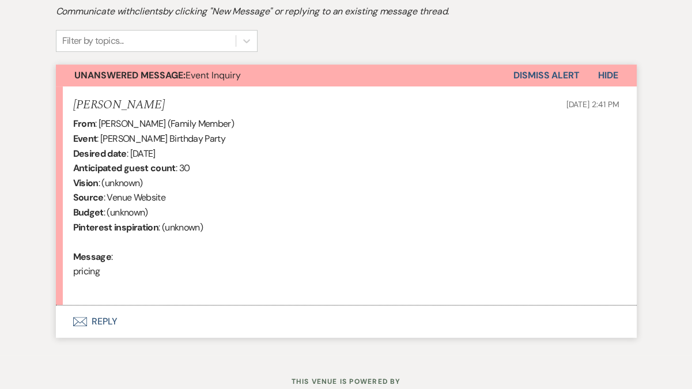
scroll to position [404, 0]
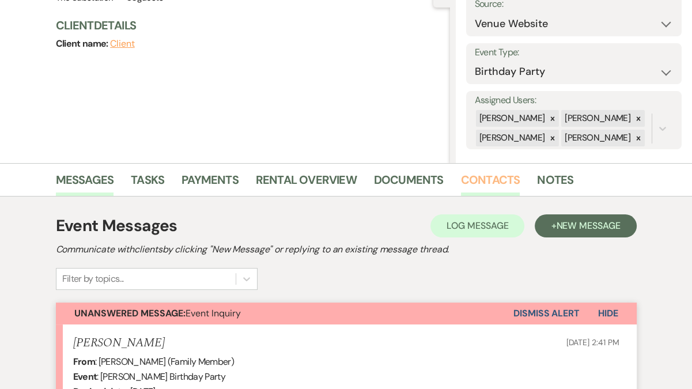
click at [482, 181] on link "Contacts" at bounding box center [490, 183] width 59 height 25
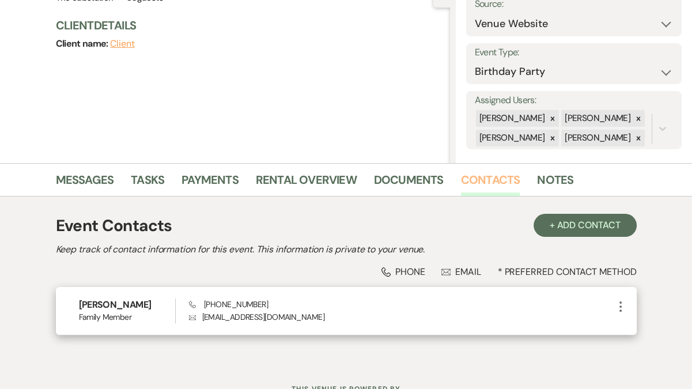
scroll to position [173, 0]
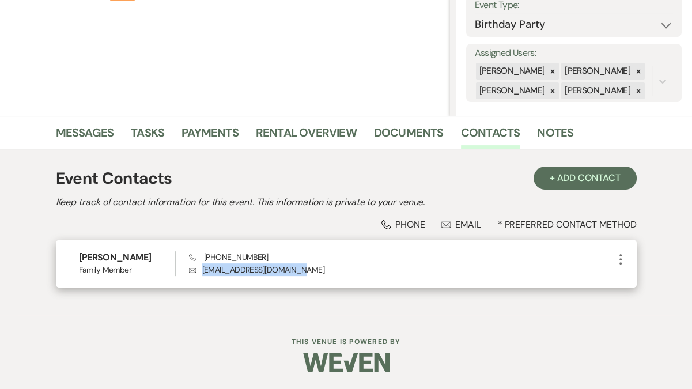
drag, startPoint x: 202, startPoint y: 271, endPoint x: 312, endPoint y: 272, distance: 110.6
click at [312, 272] on p "Envelope masagagajoseph@yahoo.com" at bounding box center [401, 269] width 425 height 13
copy p "masagagajoseph@yahoo.com"
drag, startPoint x: 80, startPoint y: 254, endPoint x: 165, endPoint y: 256, distance: 85.3
click at [165, 256] on h6 "MARGARETH JOSEPH" at bounding box center [127, 257] width 96 height 13
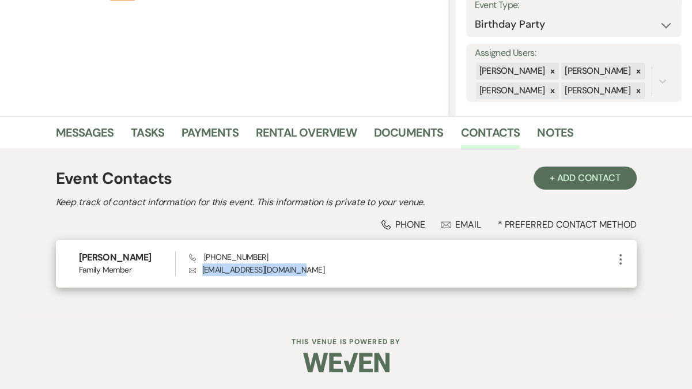
copy h6 "MARGARETH JOSEPH"
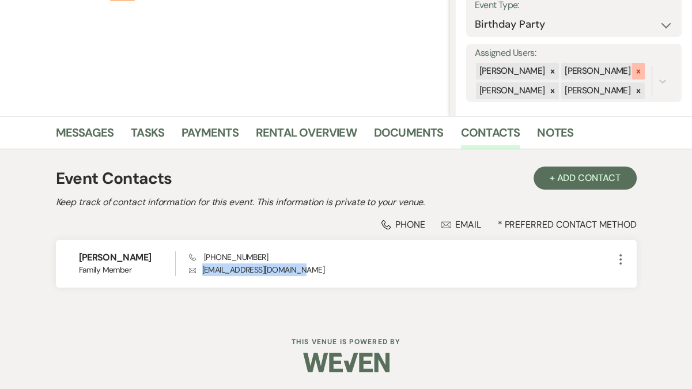
click at [634, 73] on icon at bounding box center [638, 71] width 8 height 8
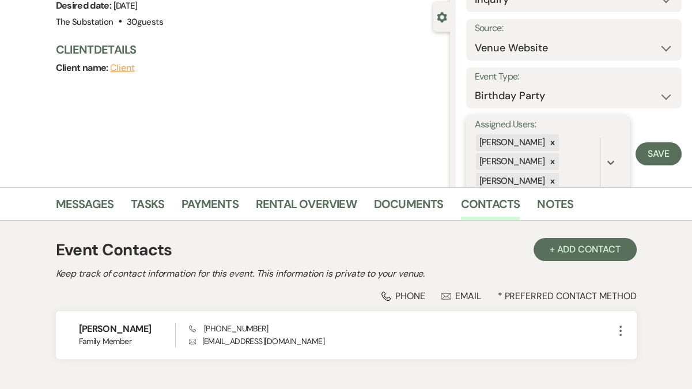
scroll to position [0, 0]
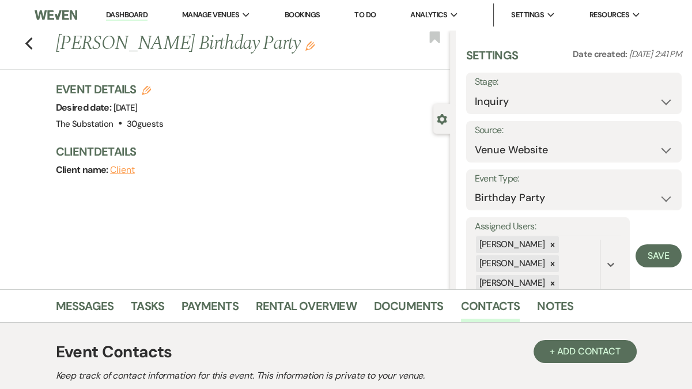
click at [134, 18] on link "Dashboard" at bounding box center [126, 15] width 41 height 11
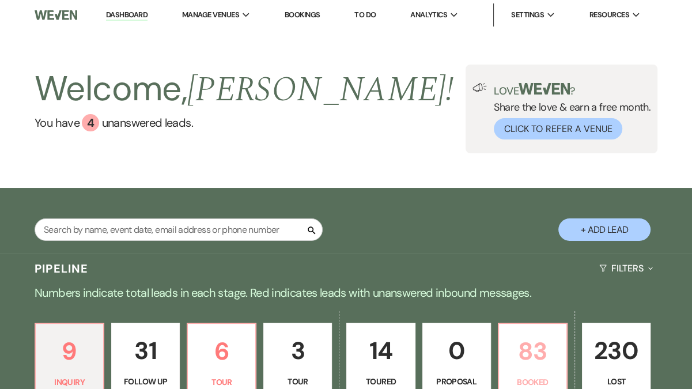
click at [534, 349] on p "83" at bounding box center [533, 351] width 54 height 39
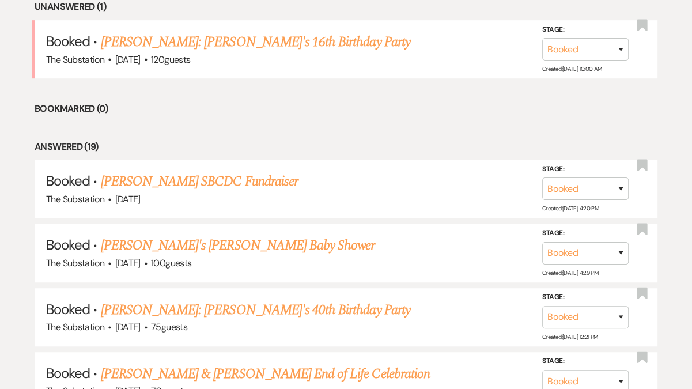
scroll to position [543, 0]
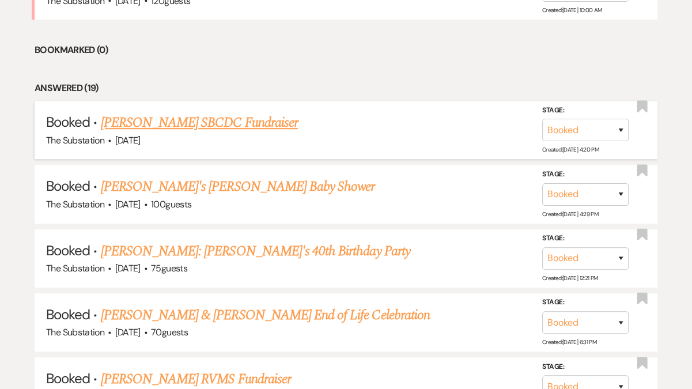
click at [266, 124] on link "[PERSON_NAME] SBCDC Fundraiser" at bounding box center [199, 122] width 197 height 21
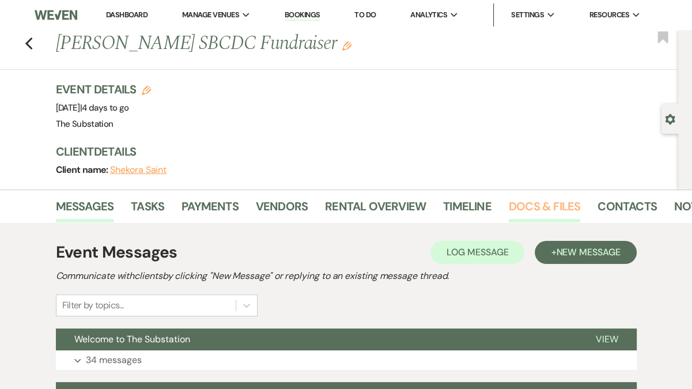
click at [530, 204] on link "Docs & Files" at bounding box center [544, 209] width 71 height 25
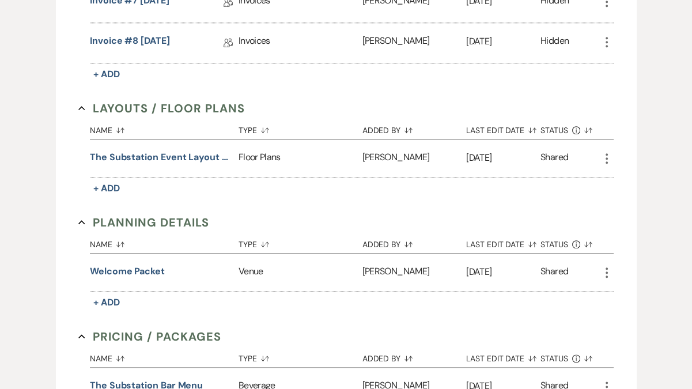
scroll to position [1014, 0]
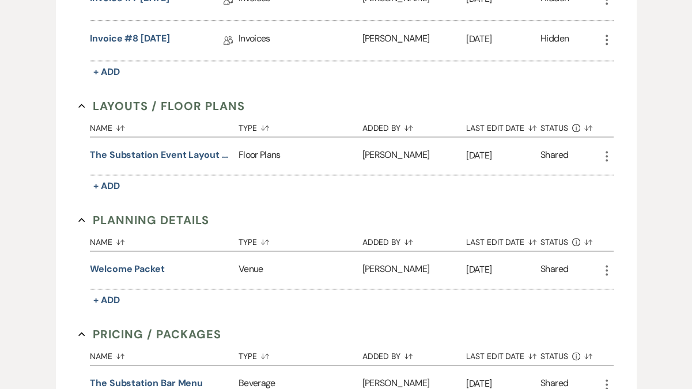
click at [607, 153] on use "button" at bounding box center [606, 156] width 2 height 10
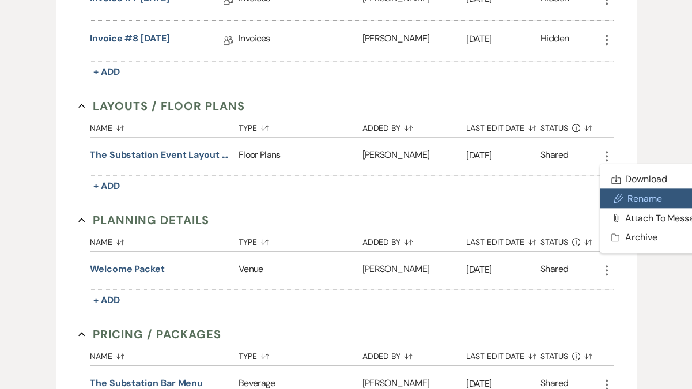
click at [642, 199] on button "Pencil Rename" at bounding box center [658, 198] width 116 height 20
select select "24"
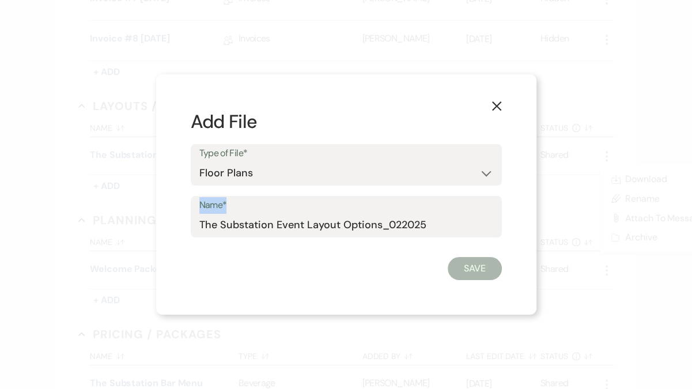
click at [642, 199] on div "X Add File Type of File* Special Event Insurance Vendor Certificate of Insuranc…" at bounding box center [346, 194] width 692 height 389
click at [499, 107] on icon "X" at bounding box center [496, 106] width 10 height 10
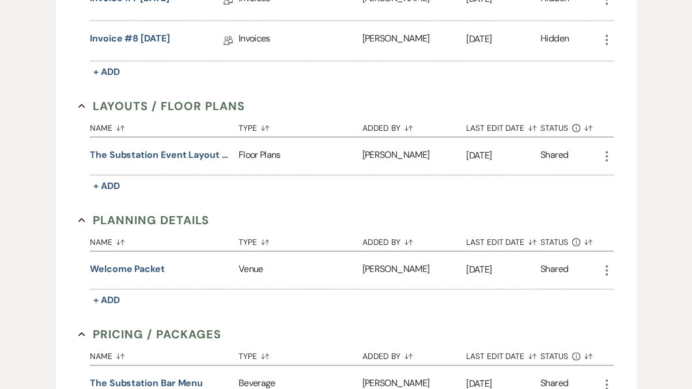
click at [604, 150] on icon "More" at bounding box center [607, 156] width 14 height 14
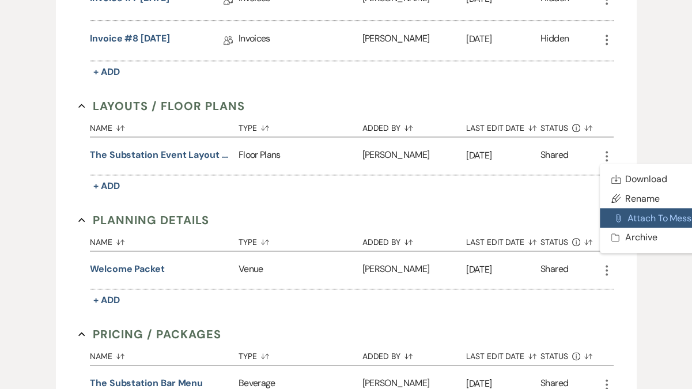
click at [639, 212] on button "Attach File Attach to Message" at bounding box center [658, 218] width 116 height 20
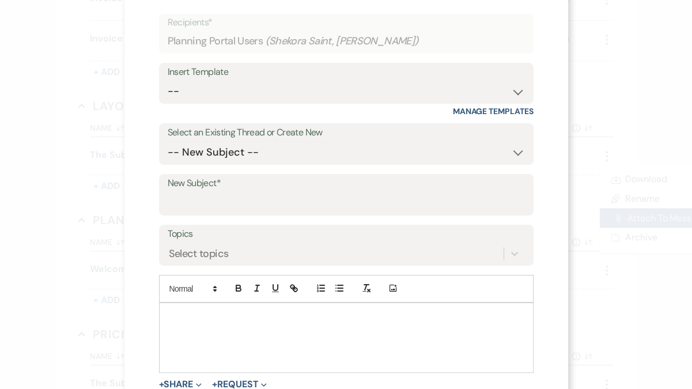
scroll to position [84, 0]
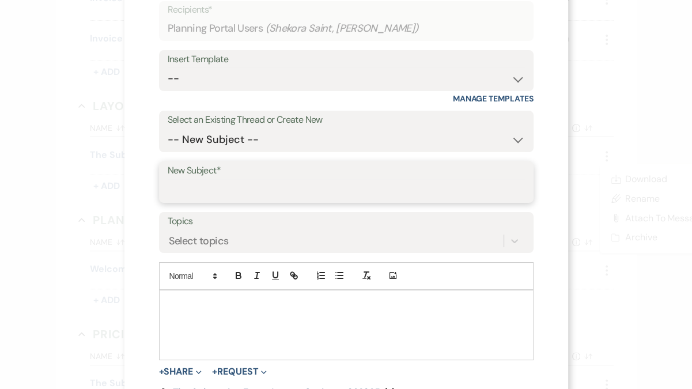
click at [242, 191] on input "New Subject*" at bounding box center [346, 190] width 357 height 22
click at [194, 189] on input "funiture dimensions" at bounding box center [346, 190] width 357 height 22
type input "furniture dimensions"
click at [211, 293] on div at bounding box center [346, 324] width 373 height 69
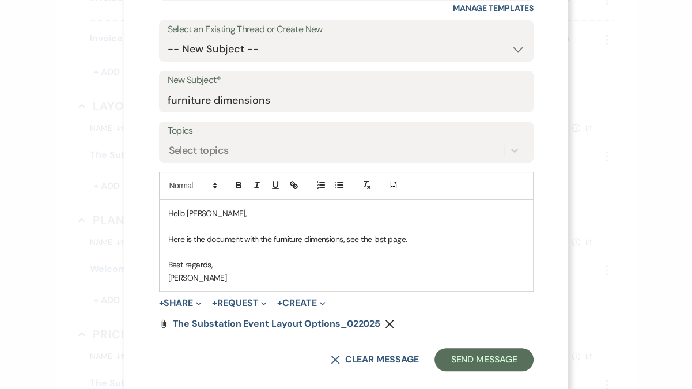
scroll to position [175, 0]
click at [464, 360] on button "Send Message" at bounding box center [483, 358] width 99 height 23
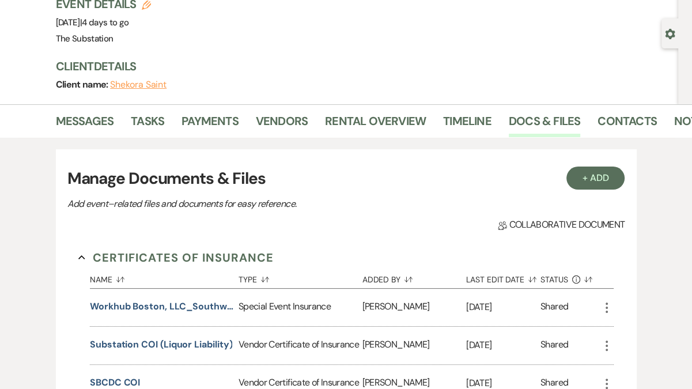
scroll to position [0, 0]
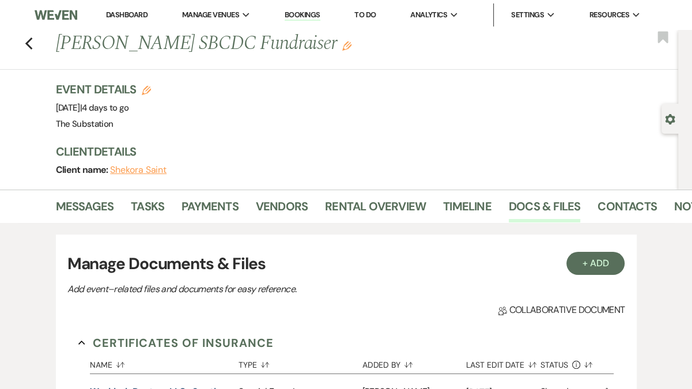
click at [127, 13] on link "Dashboard" at bounding box center [126, 15] width 41 height 10
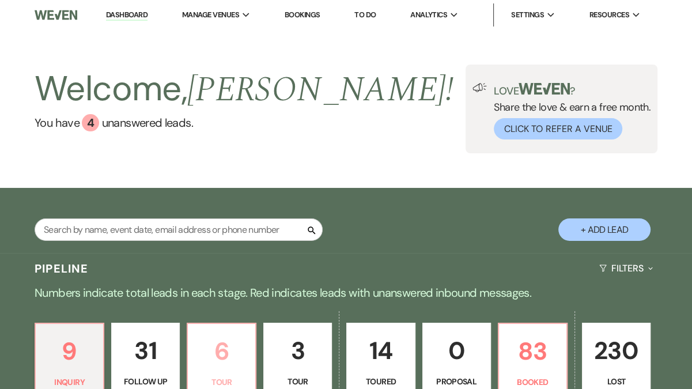
click at [222, 352] on p "6" at bounding box center [222, 351] width 54 height 39
select select "2"
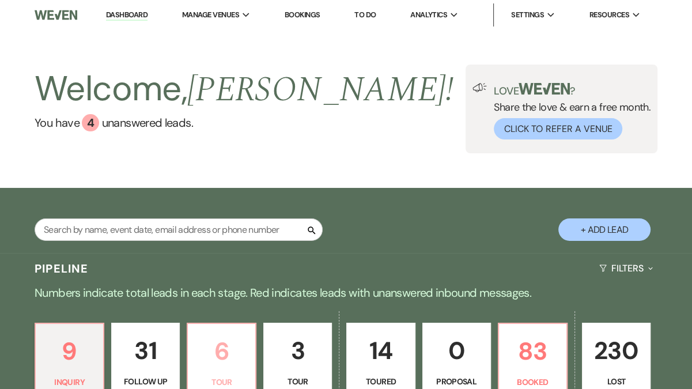
select select "2"
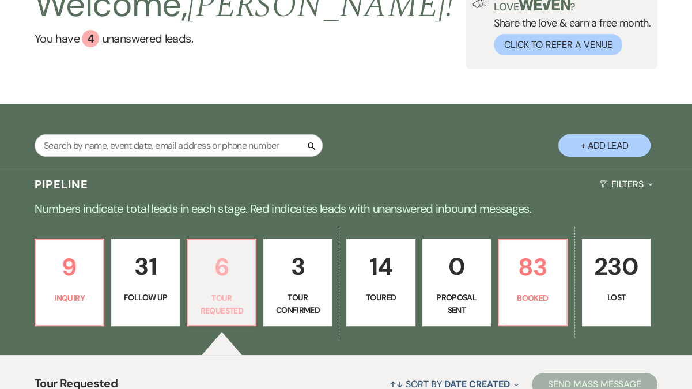
scroll to position [85, 0]
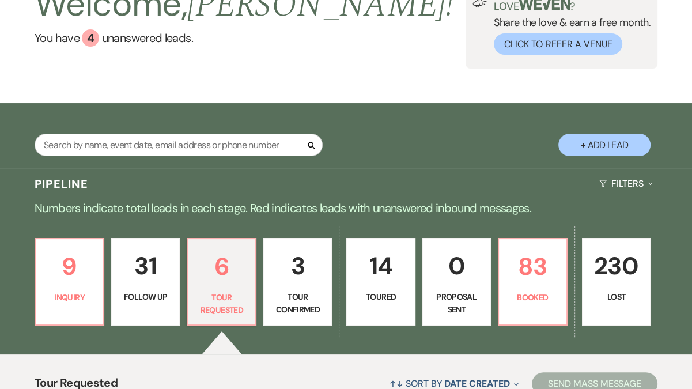
click at [289, 294] on p "Tour Confirmed" at bounding box center [298, 303] width 54 height 26
select select "4"
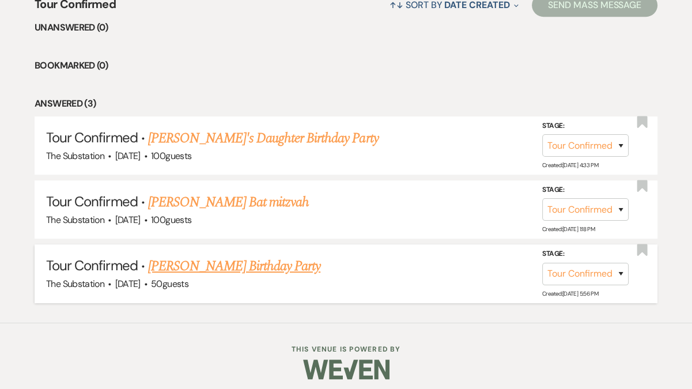
click at [272, 266] on link "[PERSON_NAME] Birthday Party" at bounding box center [234, 266] width 172 height 21
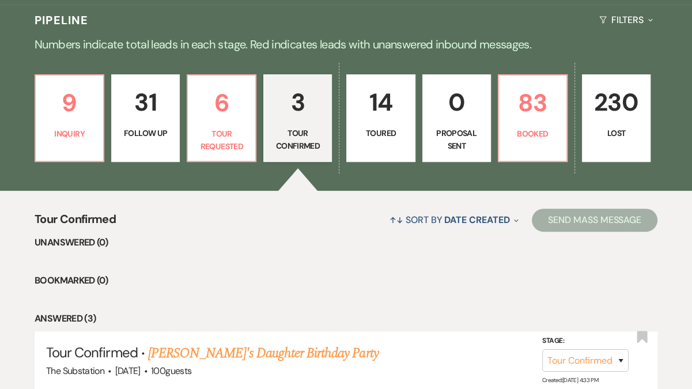
select select "4"
select select "5"
select select "4"
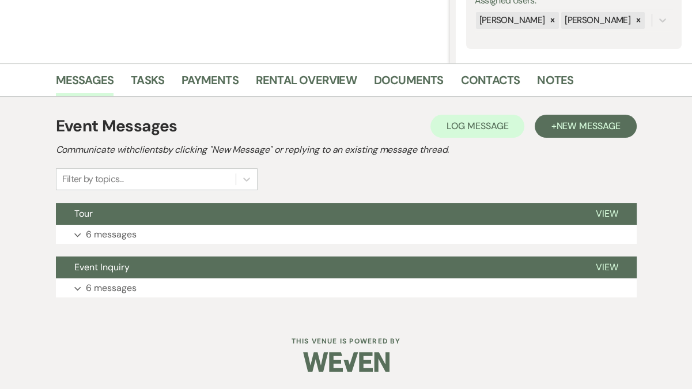
scroll to position [225, 0]
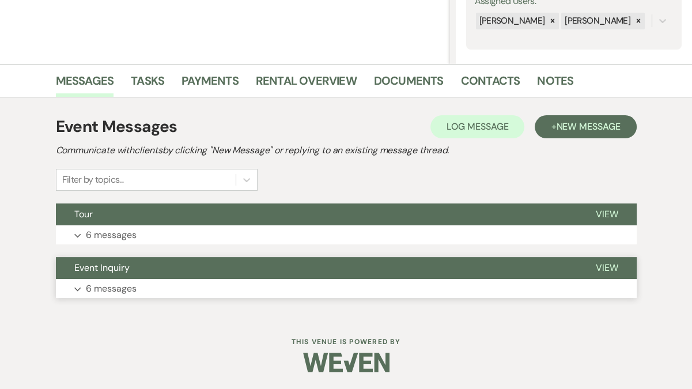
click at [243, 287] on button "Expand 6 messages" at bounding box center [346, 289] width 581 height 20
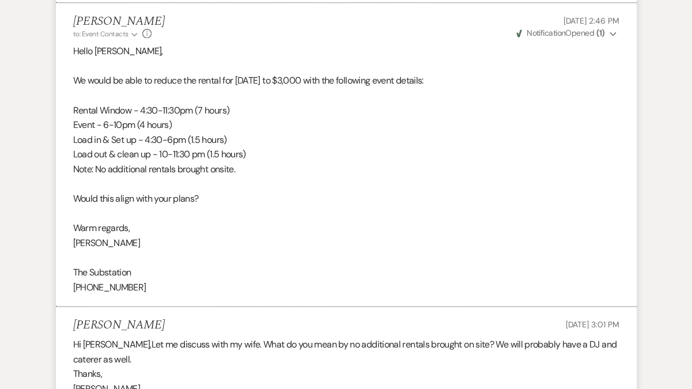
scroll to position [1078, 0]
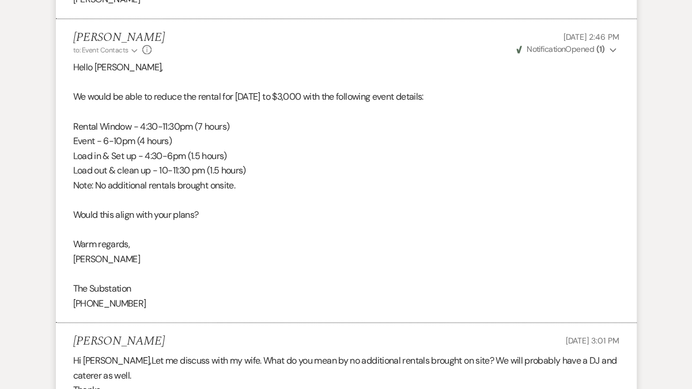
click at [122, 143] on p "Event - 6-10pm (4 hours)" at bounding box center [346, 141] width 546 height 15
click at [161, 137] on p "Event - 6-10pm (4 hours)" at bounding box center [346, 141] width 546 height 15
click at [152, 153] on p "Load in & Set up - 4:30-6pm (1.5 hours)" at bounding box center [346, 156] width 546 height 15
click at [176, 153] on p "Load in & Set up - 4:30-6pm (1.5 hours)" at bounding box center [346, 156] width 546 height 15
click at [188, 169] on p "Load out & clean up - 10-11:30 pm (1.5 hours)" at bounding box center [346, 170] width 546 height 15
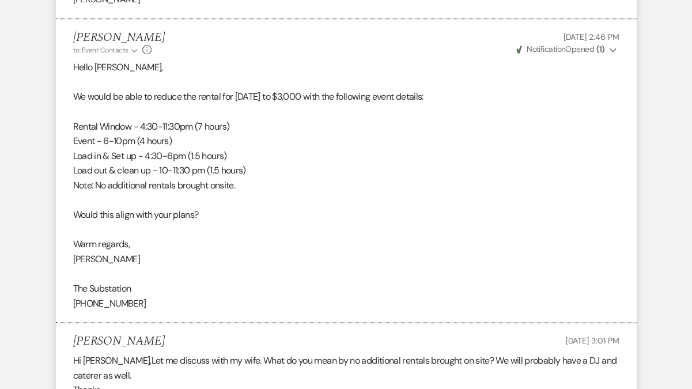
click at [171, 157] on p "Load in & Set up - 4:30-6pm (1.5 hours)" at bounding box center [346, 156] width 546 height 15
click at [181, 172] on p "Load out & clean up - 10-11:30 pm (1.5 hours)" at bounding box center [346, 170] width 546 height 15
drag, startPoint x: 350, startPoint y: 96, endPoint x: 374, endPoint y: 98, distance: 24.3
click at [374, 98] on p "We would be able to reduce the rental for Sunday, January 18, 2026 to $3,000 wi…" at bounding box center [346, 96] width 546 height 15
click at [337, 175] on p "Load out & clean up - 10-11:30 pm (1.5 hours)" at bounding box center [346, 170] width 546 height 15
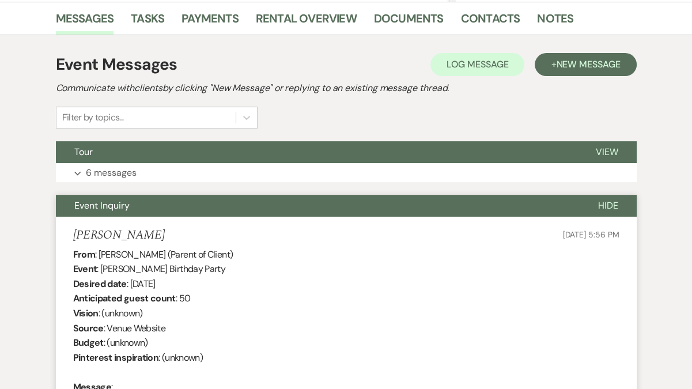
scroll to position [0, 0]
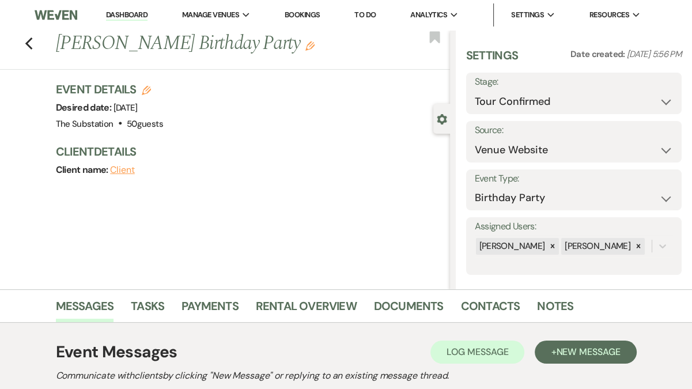
click at [142, 16] on link "Dashboard" at bounding box center [126, 15] width 41 height 11
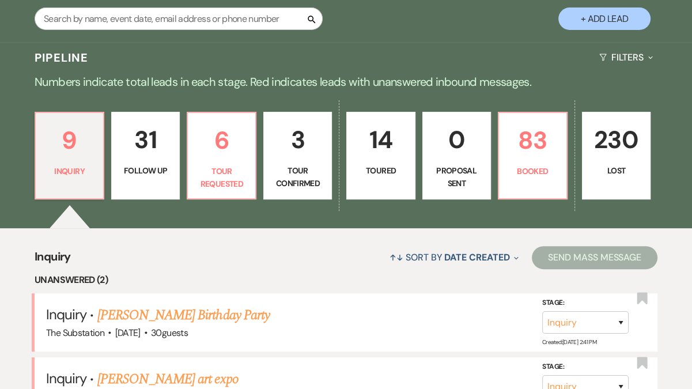
scroll to position [213, 0]
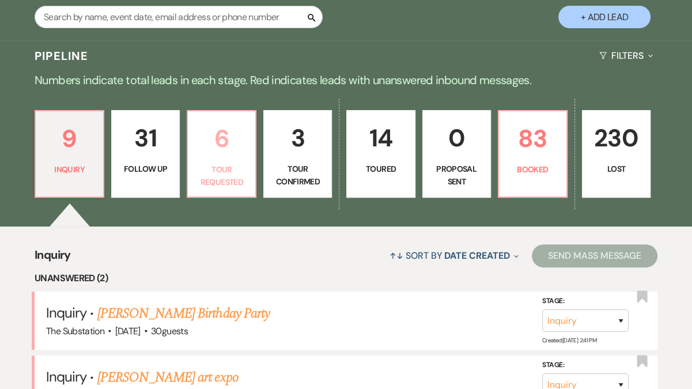
click at [225, 171] on p "Tour Requested" at bounding box center [222, 176] width 54 height 26
select select "2"
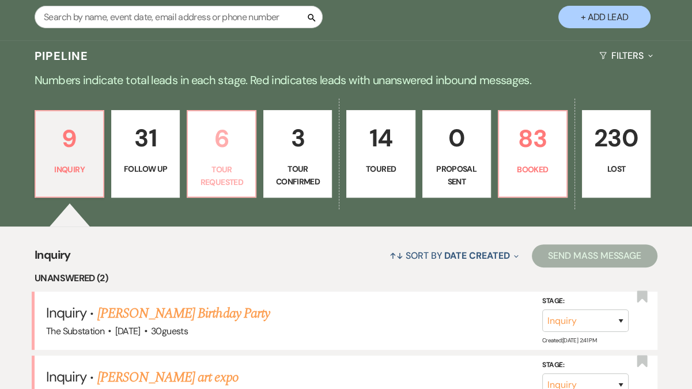
select select "2"
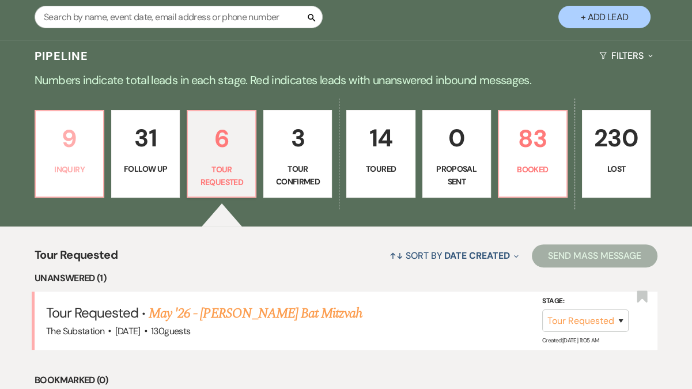
click at [82, 153] on p "9" at bounding box center [70, 138] width 54 height 39
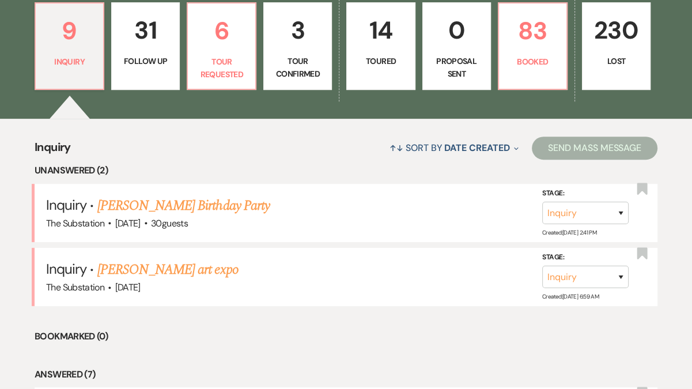
scroll to position [323, 0]
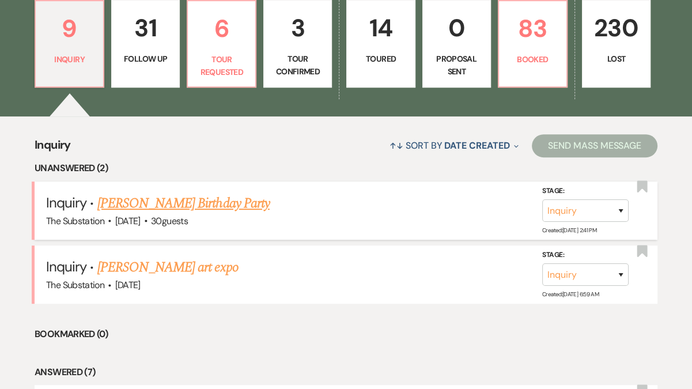
click at [190, 198] on link "MARGARETH JOSEPH's Birthday Party" at bounding box center [183, 203] width 172 height 21
select select "5"
select select "4"
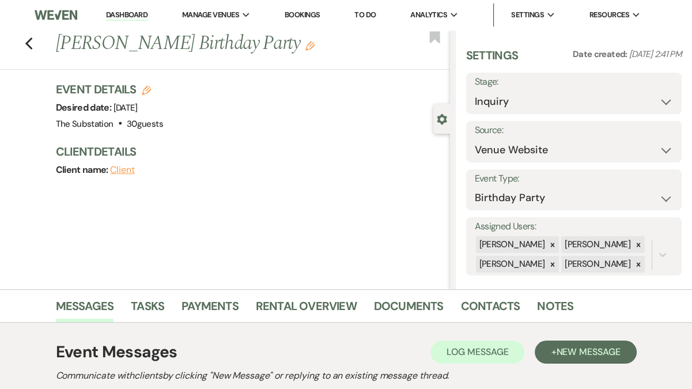
click at [147, 95] on icon "Edit" at bounding box center [146, 90] width 9 height 9
select select "802"
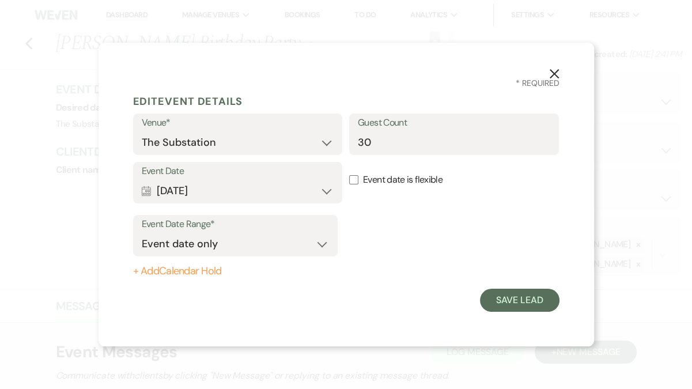
click at [553, 75] on use "button" at bounding box center [553, 73] width 9 height 9
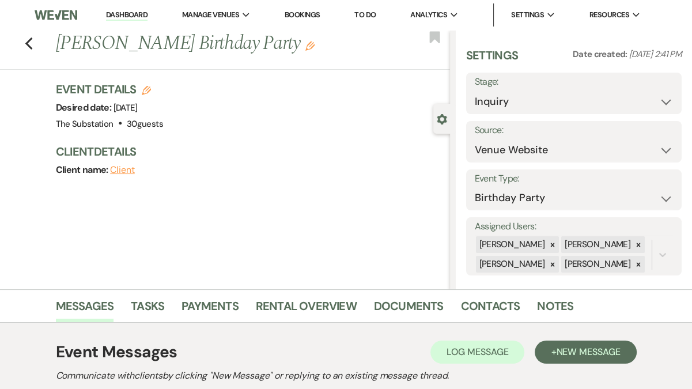
click at [305, 51] on use "button" at bounding box center [309, 45] width 9 height 9
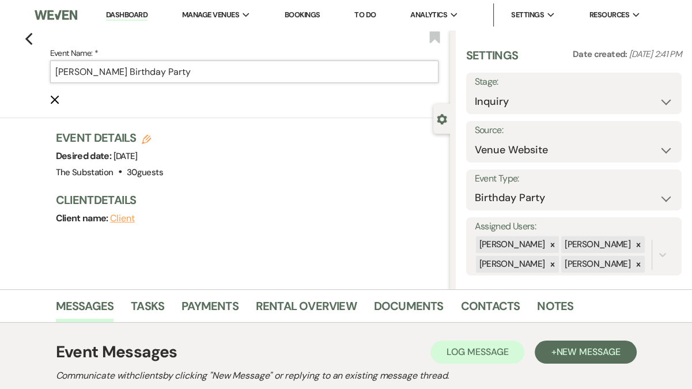
click at [56, 71] on input "MARGARETH JOSEPH's Birthday Party" at bounding box center [244, 71] width 388 height 22
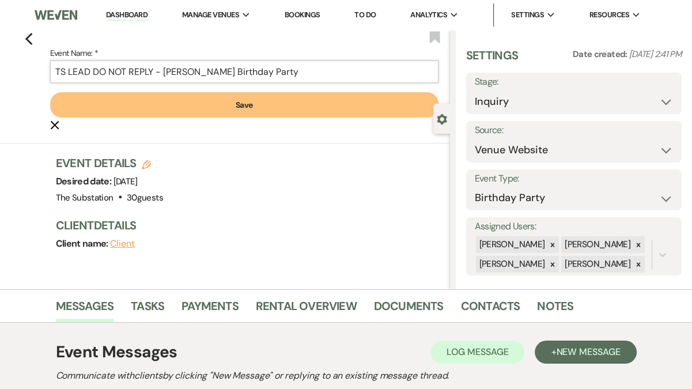
type input "TS LEAD DO NOT REPLY - MARGARETH JOSEPH's Birthday Party"
click at [533, 96] on select "Inquiry Follow Up Tour Requested Tour Confirmed Toured Proposal Sent Booked Lost" at bounding box center [574, 101] width 198 height 22
select select "9"
click at [475, 90] on select "Inquiry Follow Up Tour Requested Tour Confirmed Toured Proposal Sent Booked Lost" at bounding box center [574, 101] width 198 height 22
click at [660, 86] on button "Save" at bounding box center [660, 93] width 44 height 23
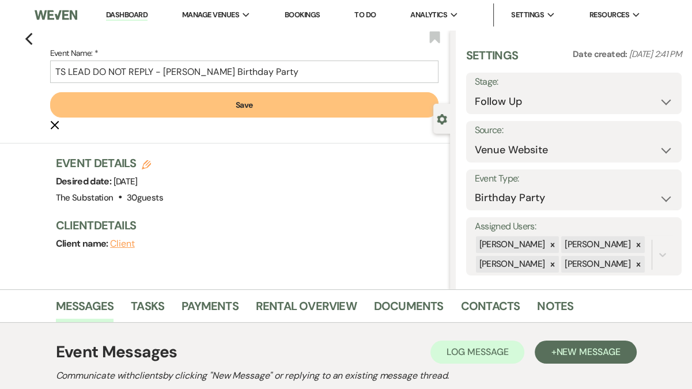
click at [294, 108] on button "Save" at bounding box center [244, 104] width 388 height 25
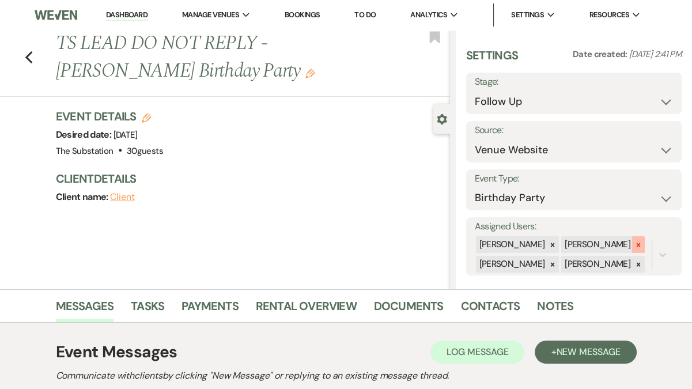
click at [637, 244] on icon at bounding box center [639, 245] width 4 height 4
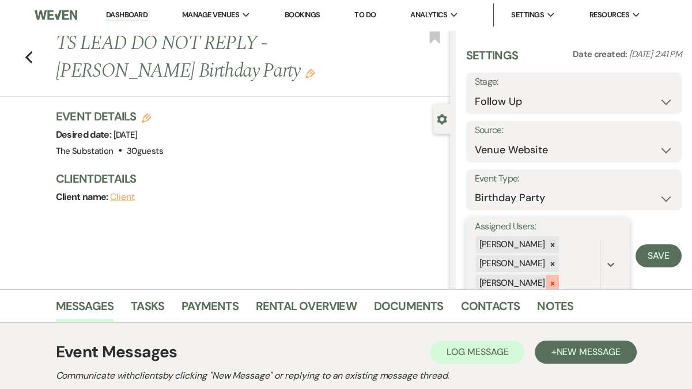
click at [548, 282] on icon at bounding box center [552, 283] width 8 height 8
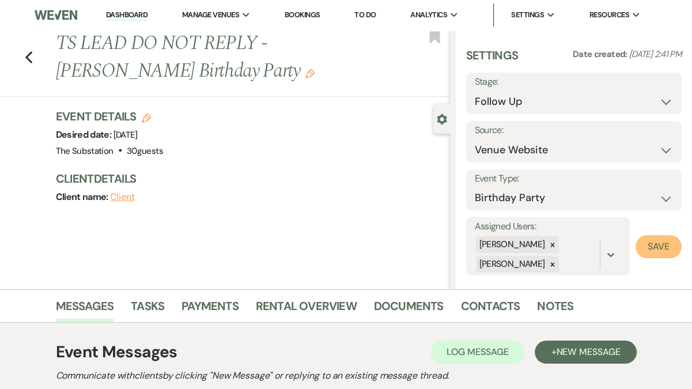
click at [679, 248] on button "Save" at bounding box center [658, 246] width 46 height 23
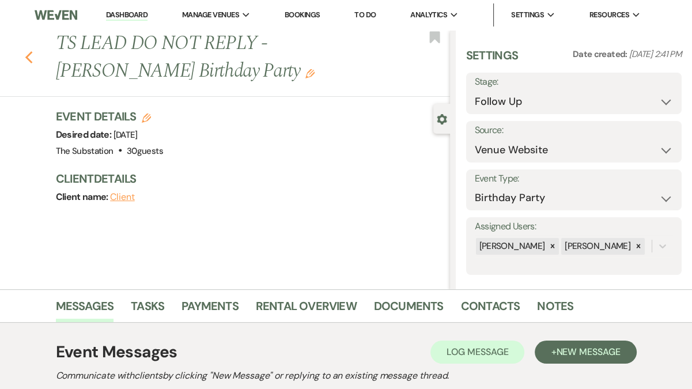
click at [31, 65] on icon "Previous" at bounding box center [29, 58] width 9 height 14
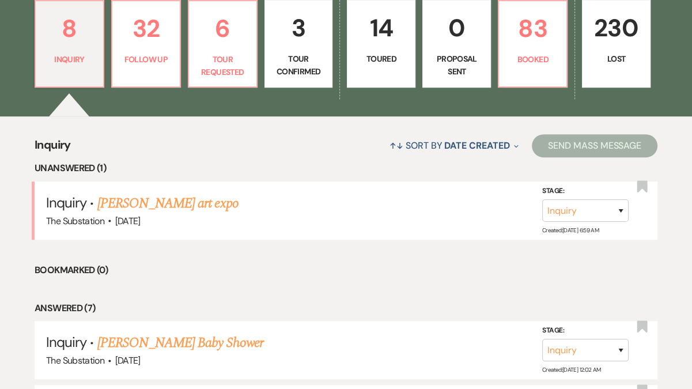
scroll to position [362, 0]
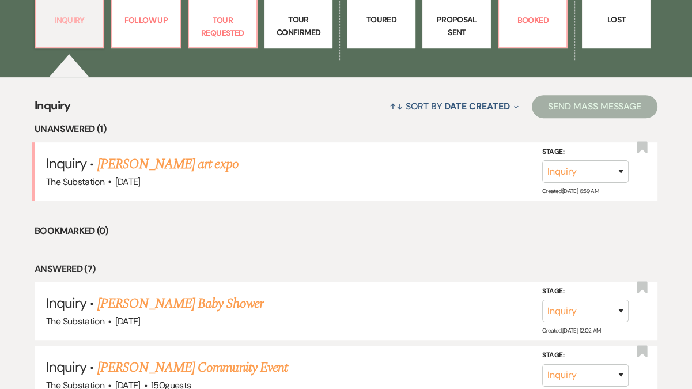
click at [96, 33] on link "8 Inquiry" at bounding box center [70, 5] width 70 height 88
click at [131, 31] on link "32 Follow Up" at bounding box center [146, 5] width 70 height 88
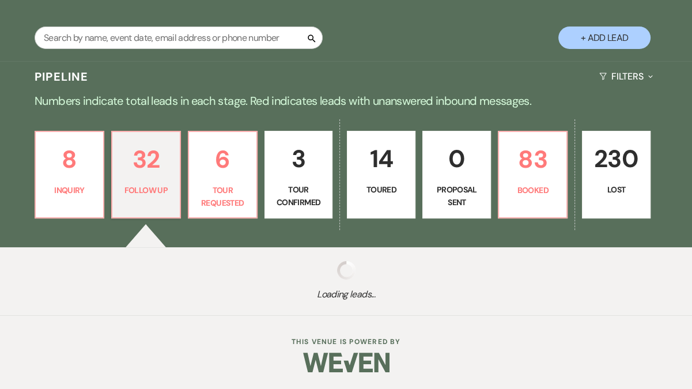
scroll to position [362, 0]
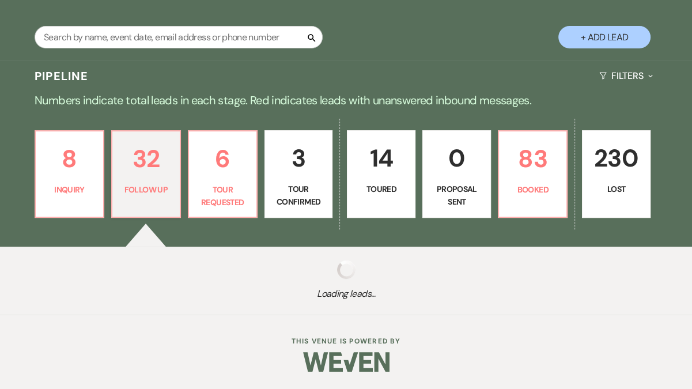
select select "9"
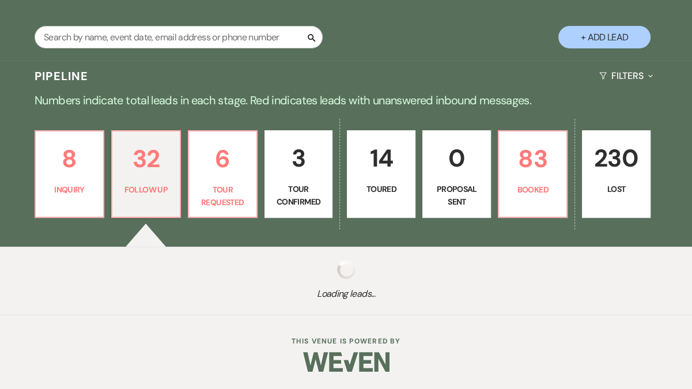
select select "9"
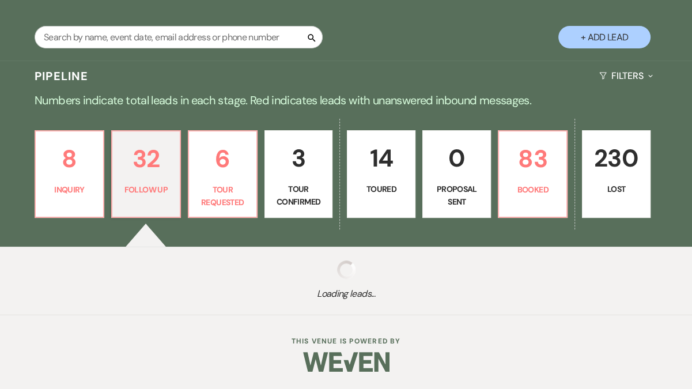
select select "9"
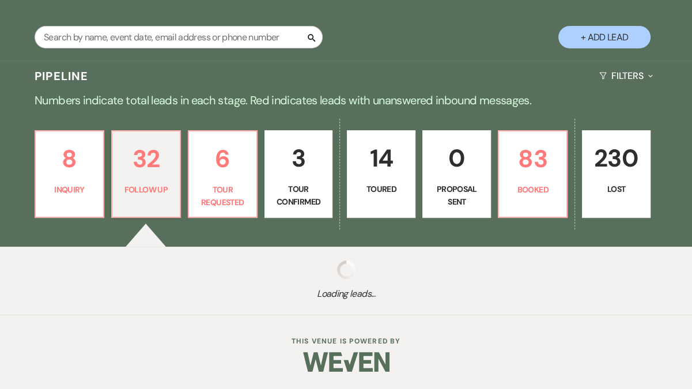
select select "9"
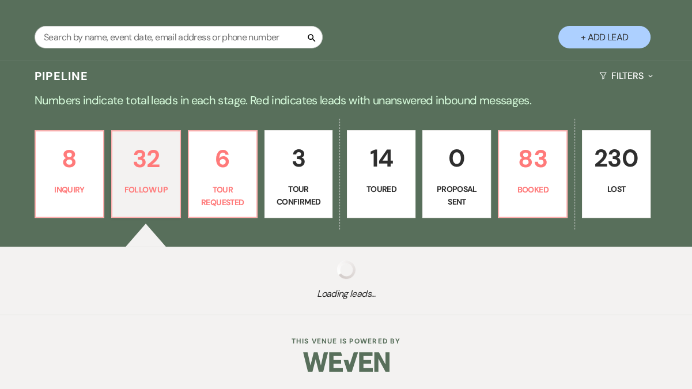
select select "9"
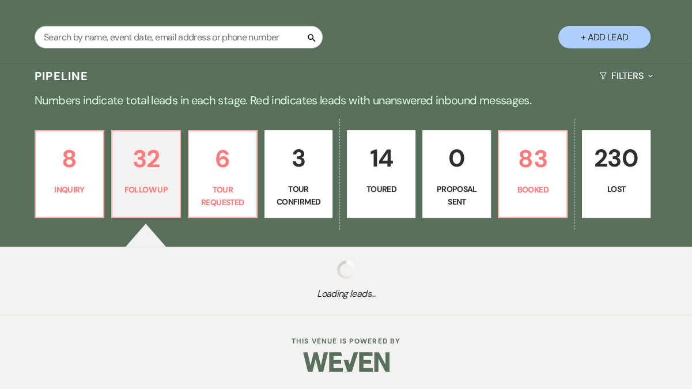
select select "9"
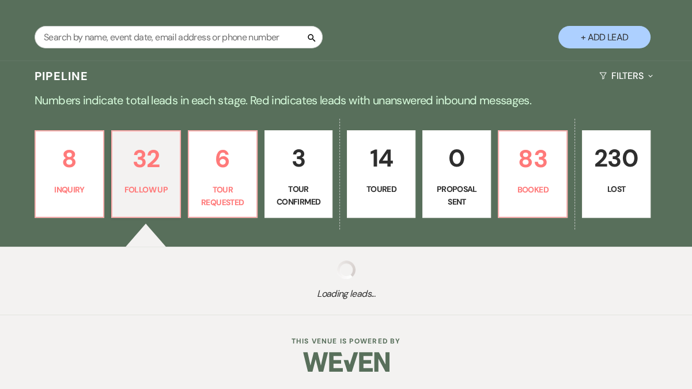
select select "9"
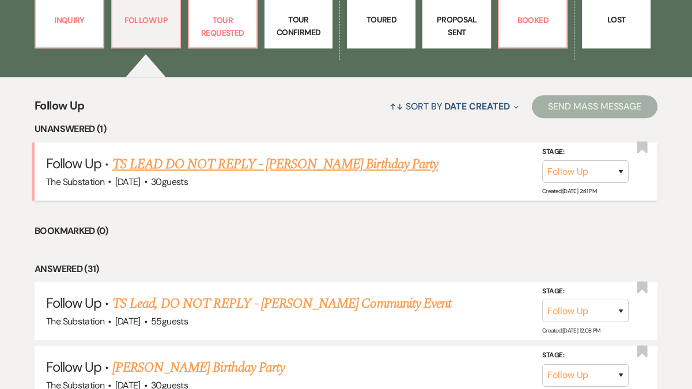
click at [336, 164] on link "TS LEAD DO NOT REPLY - MARGARETH JOSEPH's Birthday Party" at bounding box center [274, 164] width 325 height 21
select select "9"
select select "5"
select select "4"
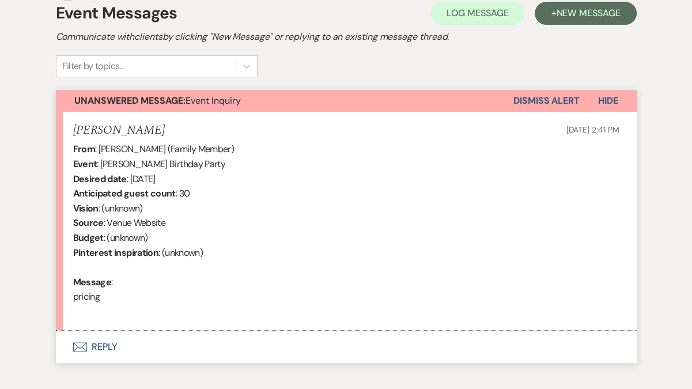
scroll to position [205, 0]
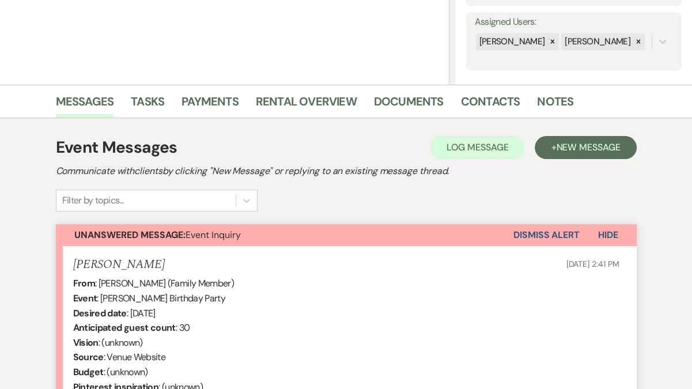
click at [529, 232] on button "Dismiss Alert" at bounding box center [546, 235] width 66 height 22
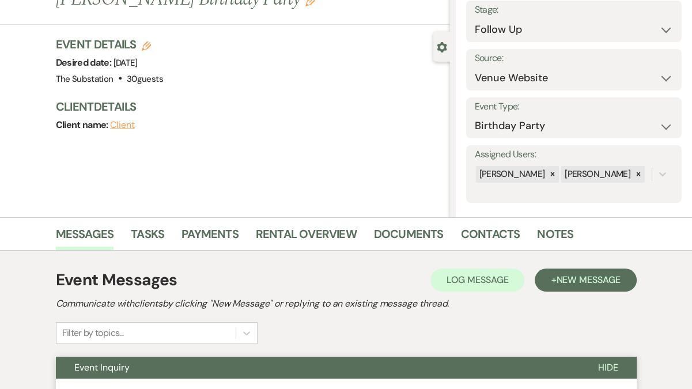
scroll to position [0, 0]
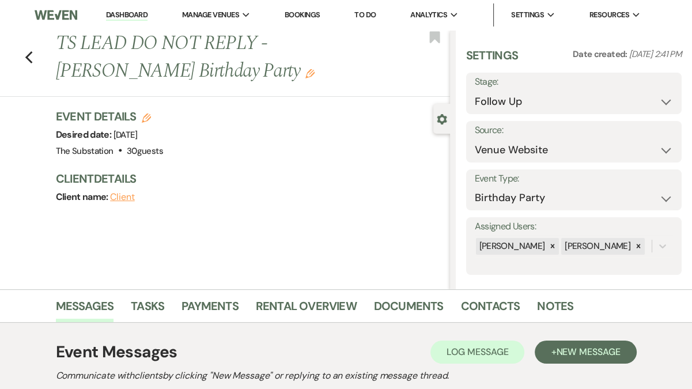
click at [124, 12] on link "Dashboard" at bounding box center [126, 15] width 41 height 11
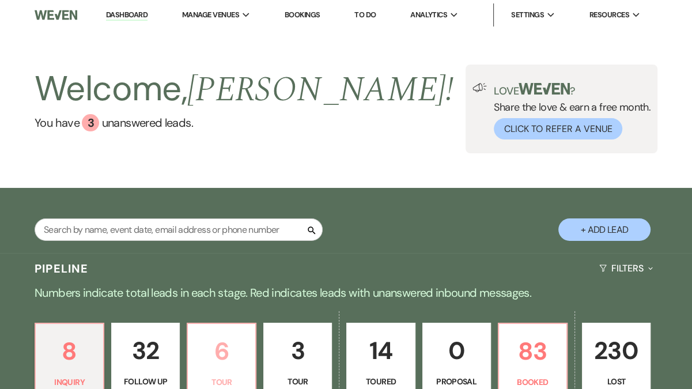
click at [215, 351] on p "6" at bounding box center [222, 351] width 54 height 39
select select "2"
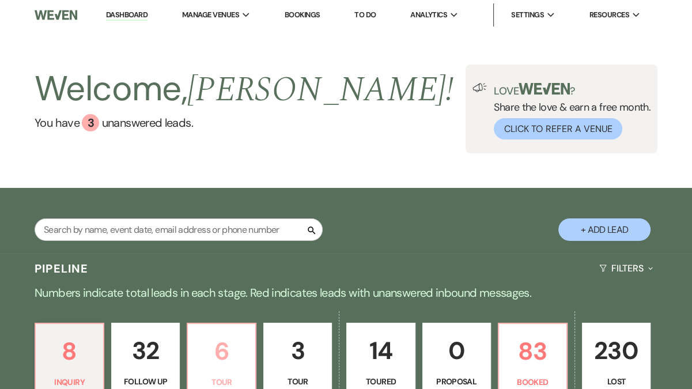
select select "2"
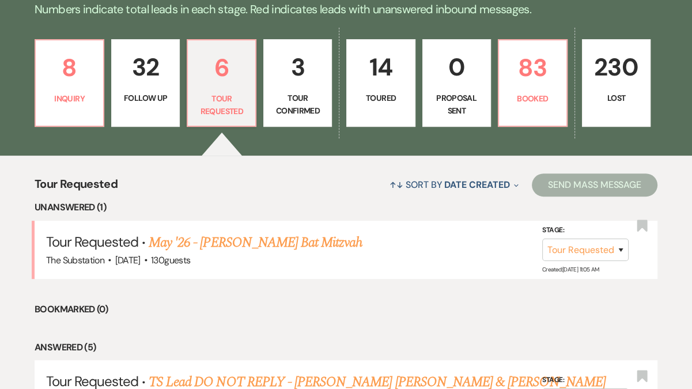
scroll to position [287, 0]
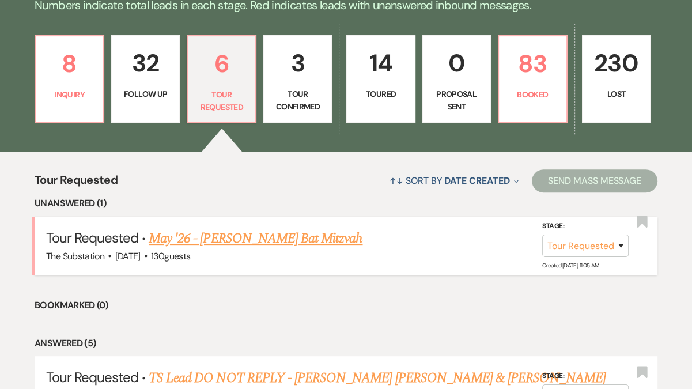
click at [330, 237] on link "May '26 - Beth Schwartzapfel's Bat Mitzvah" at bounding box center [256, 238] width 214 height 21
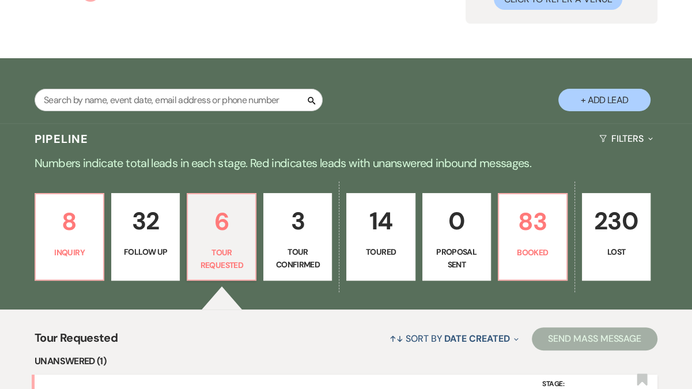
select select "2"
select select "14"
select select "12"
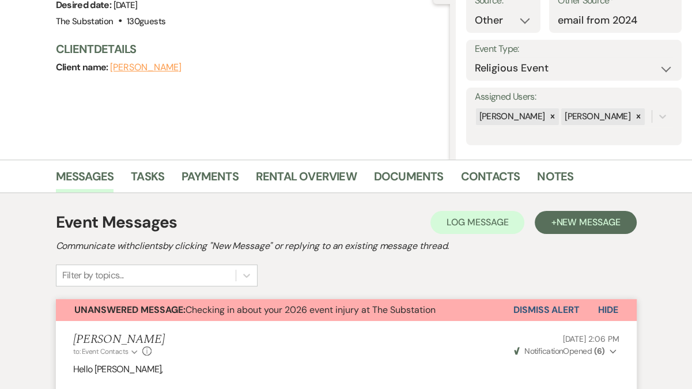
click at [550, 311] on button "Dismiss Alert" at bounding box center [546, 310] width 66 height 22
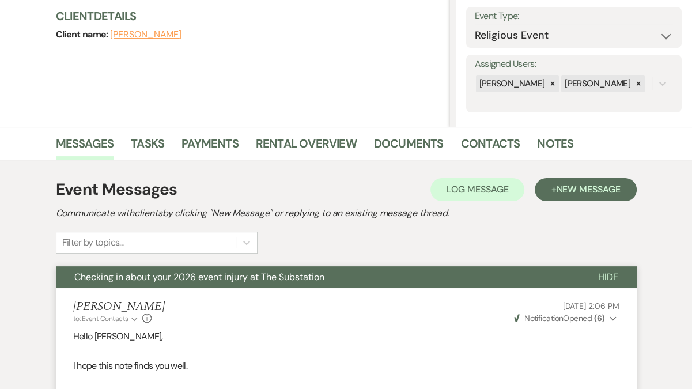
scroll to position [0, 0]
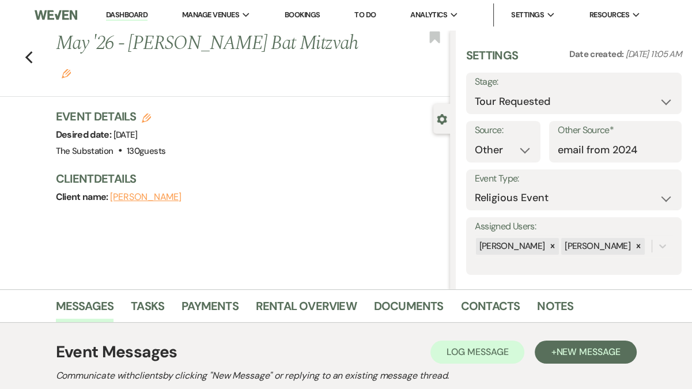
click at [130, 13] on link "Dashboard" at bounding box center [126, 15] width 41 height 11
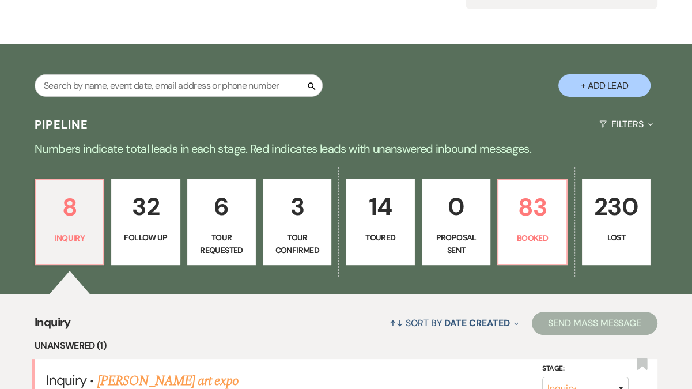
scroll to position [152, 0]
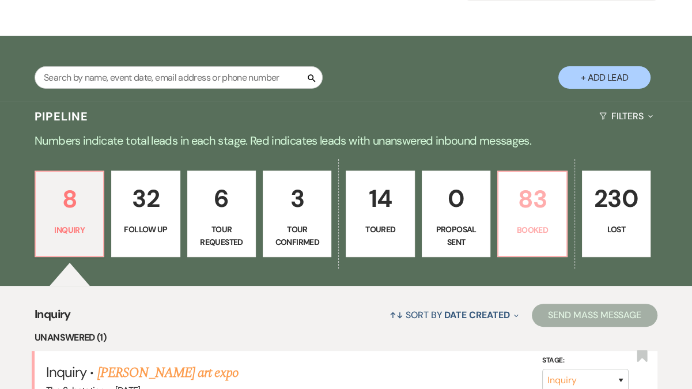
click at [530, 206] on p "83" at bounding box center [532, 199] width 54 height 39
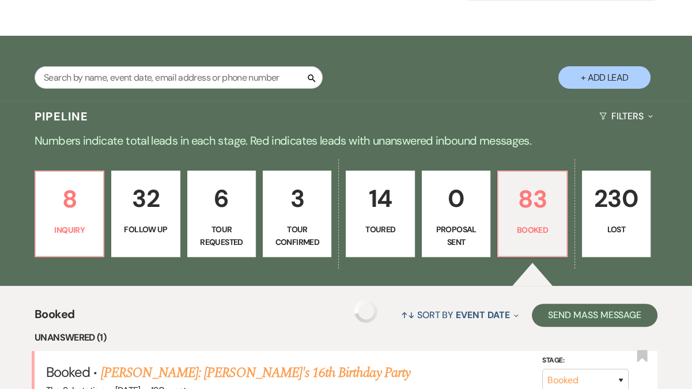
click at [377, 207] on p "14" at bounding box center [380, 198] width 54 height 39
select select "5"
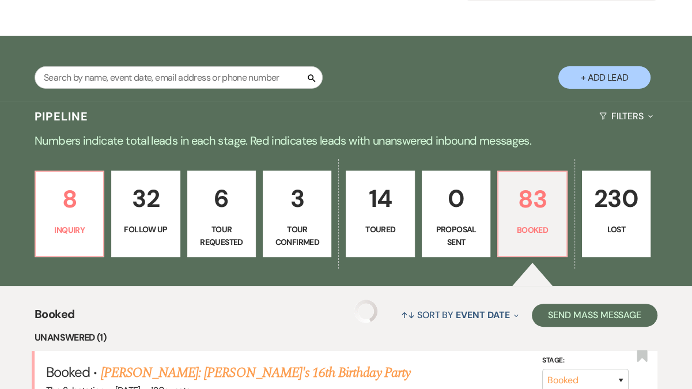
select select "5"
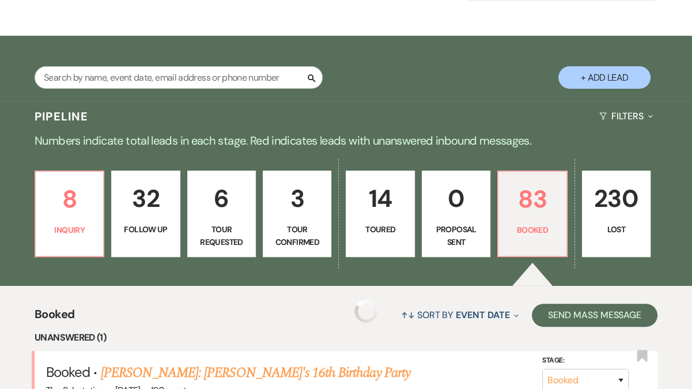
select select "5"
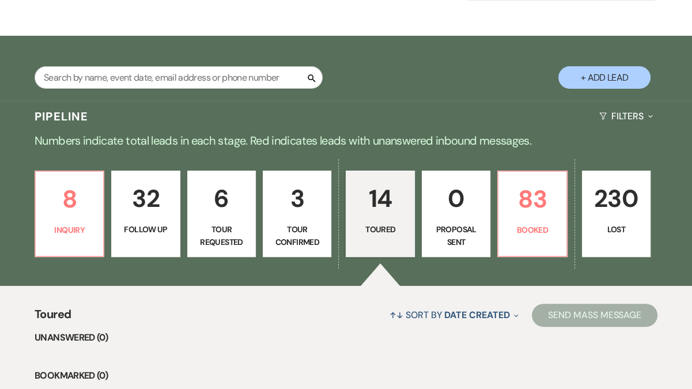
click at [306, 217] on p "3" at bounding box center [297, 198] width 54 height 39
select select "4"
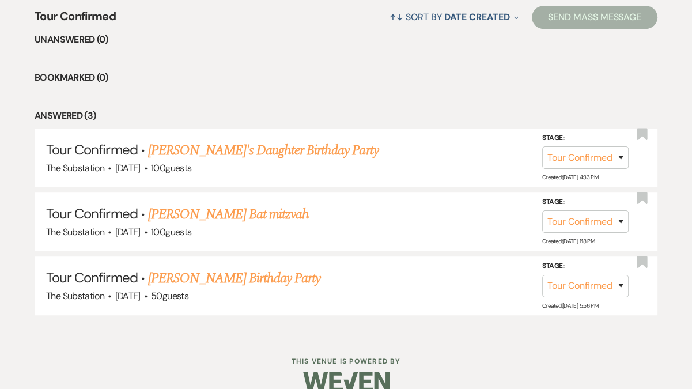
scroll to position [467, 0]
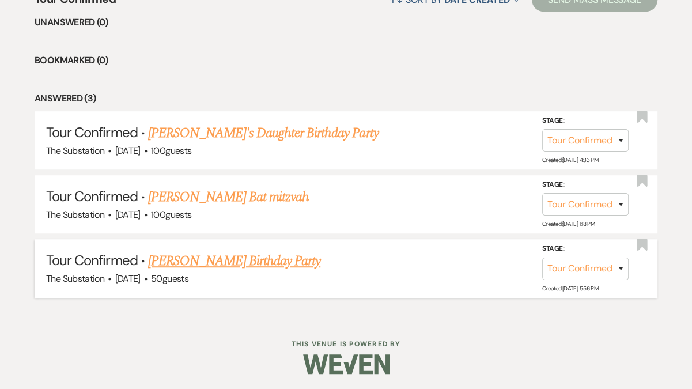
click at [228, 261] on link "[PERSON_NAME] Birthday Party" at bounding box center [234, 261] width 172 height 21
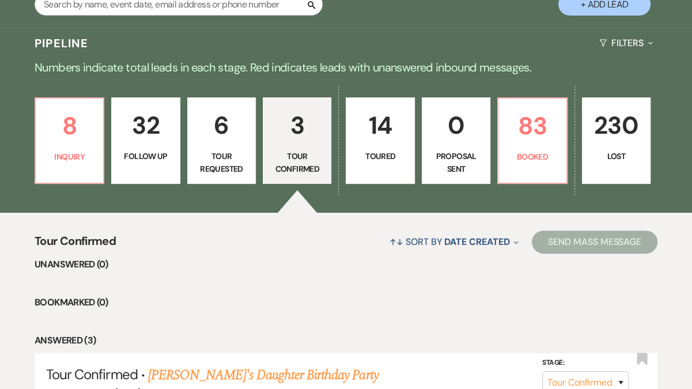
select select "4"
select select "5"
select select "4"
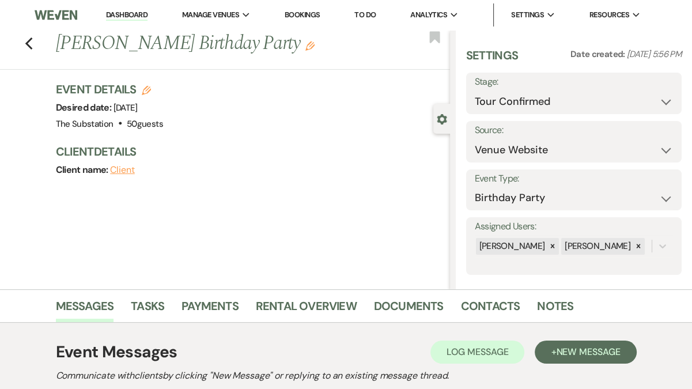
click at [126, 165] on button "Client" at bounding box center [122, 169] width 25 height 9
select select "1"
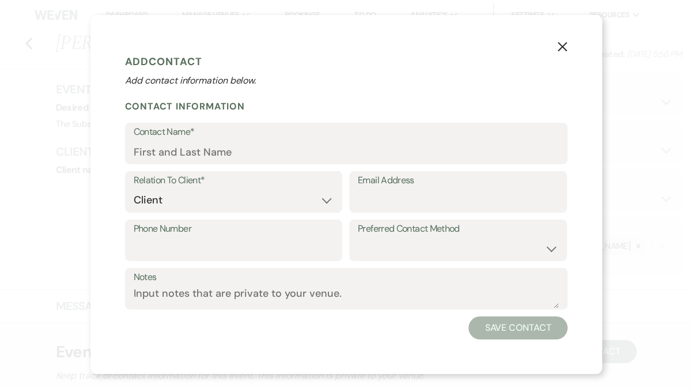
click at [561, 46] on use "button" at bounding box center [561, 46] width 9 height 9
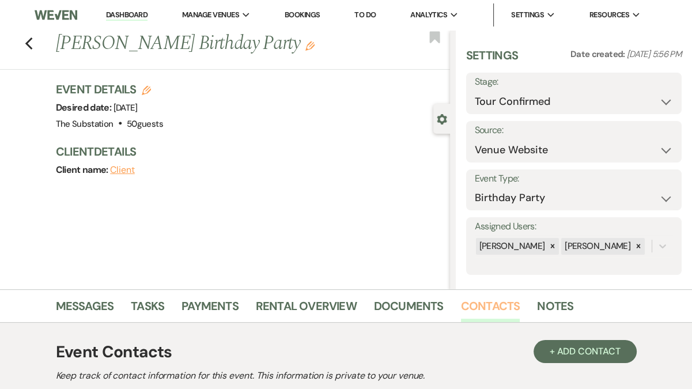
click at [490, 313] on link "Contacts" at bounding box center [490, 309] width 59 height 25
click at [477, 306] on link "Contacts" at bounding box center [490, 309] width 59 height 25
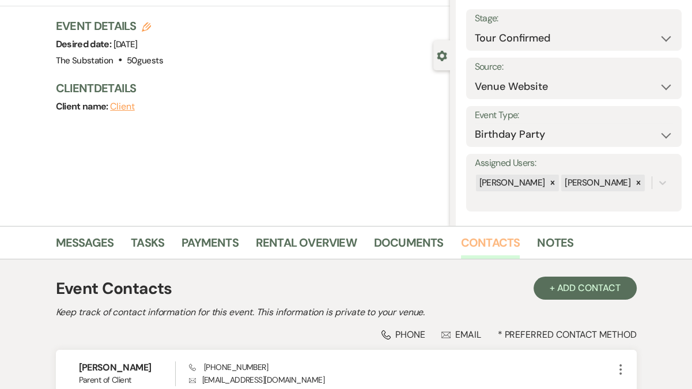
scroll to position [173, 0]
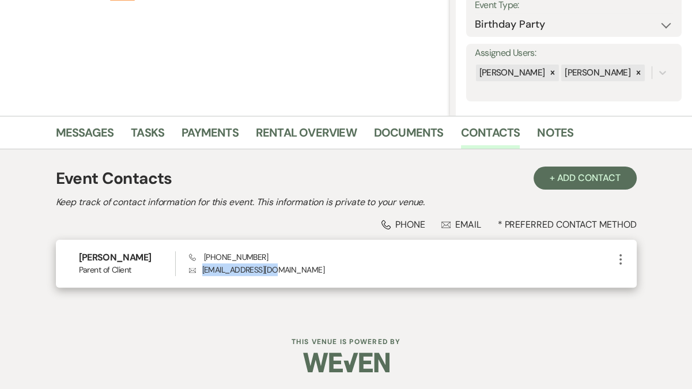
drag, startPoint x: 202, startPoint y: 267, endPoint x: 297, endPoint y: 270, distance: 94.5
click at [297, 270] on p "Envelope bethc_42@yahoo.com" at bounding box center [401, 269] width 425 height 13
copy p "bethc_42@yahoo.com"
drag, startPoint x: 203, startPoint y: 256, endPoint x: 272, endPoint y: 257, distance: 69.7
click at [272, 257] on div "Phone (617) 669-0275 Envelope bethc_42@yahoo.com" at bounding box center [401, 263] width 425 height 25
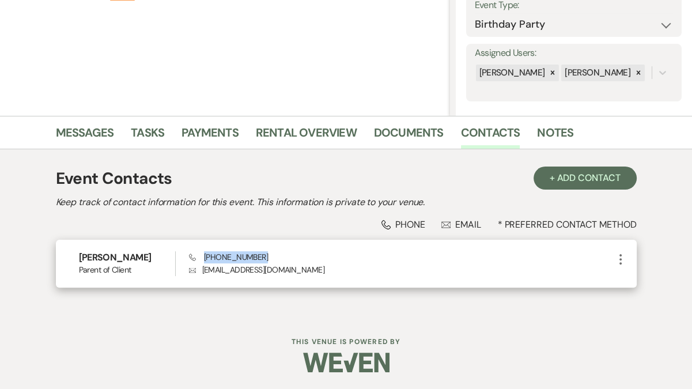
drag, startPoint x: 203, startPoint y: 260, endPoint x: 272, endPoint y: 262, distance: 68.6
click at [272, 262] on div "Phone (617) 669-0275 Envelope bethc_42@yahoo.com" at bounding box center [401, 263] width 425 height 25
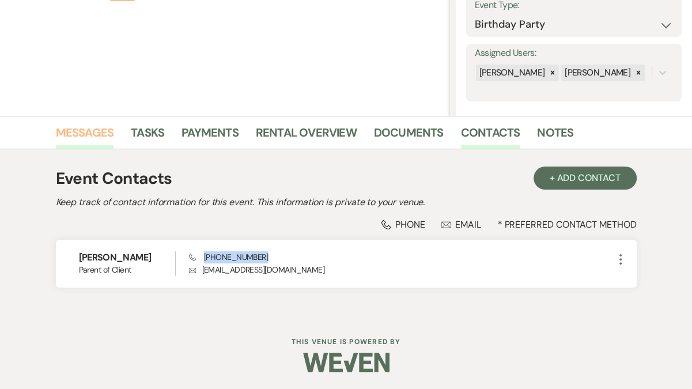
click at [103, 134] on link "Messages" at bounding box center [85, 135] width 58 height 25
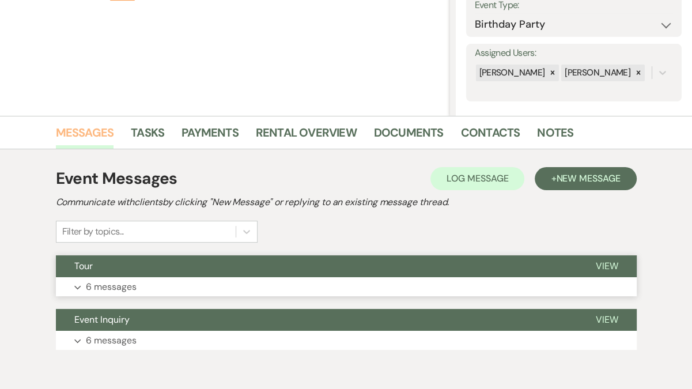
scroll to position [225, 0]
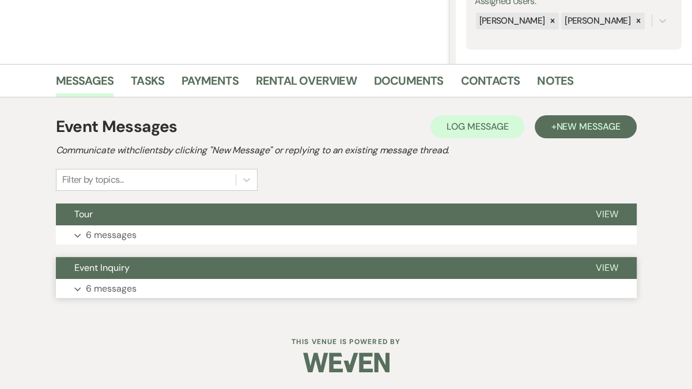
click at [168, 289] on button "Expand 6 messages" at bounding box center [346, 289] width 581 height 20
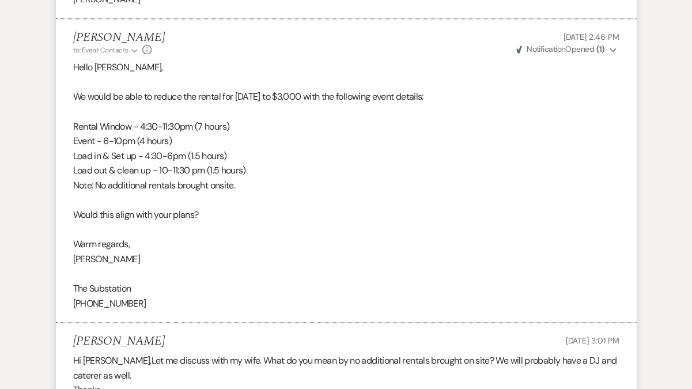
scroll to position [1070, 0]
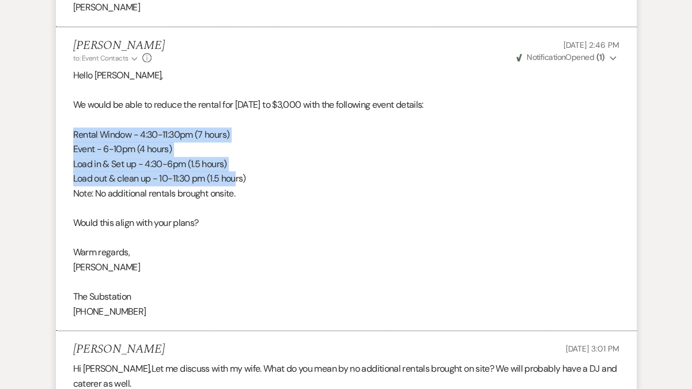
drag, startPoint x: 69, startPoint y: 134, endPoint x: 239, endPoint y: 172, distance: 174.8
click at [239, 172] on li "Vickie Spiess to: Event Contacts Expand Info Aug 29, 2025, 2:46 PM Weven Check …" at bounding box center [346, 179] width 581 height 304
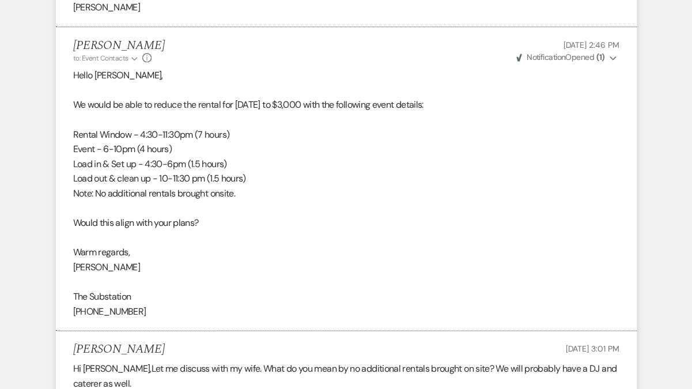
drag, startPoint x: 236, startPoint y: 105, endPoint x: 300, endPoint y: 208, distance: 121.3
click at [300, 208] on div "Hello Beth, We would be able to reduce the rental for Sunday, January 18, 2026 …" at bounding box center [346, 193] width 546 height 251
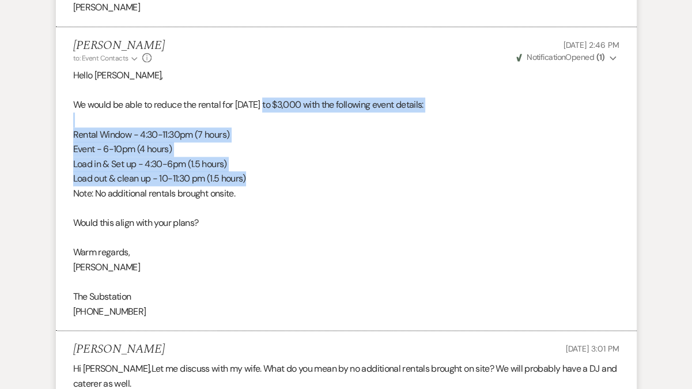
drag, startPoint x: 267, startPoint y: 101, endPoint x: 297, endPoint y: 174, distance: 78.5
click at [297, 174] on div "Hello Beth, We would be able to reduce the rental for Sunday, January 18, 2026 …" at bounding box center [346, 193] width 546 height 251
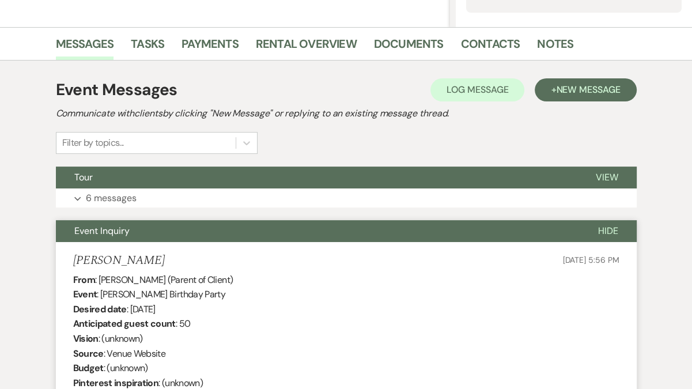
scroll to position [0, 0]
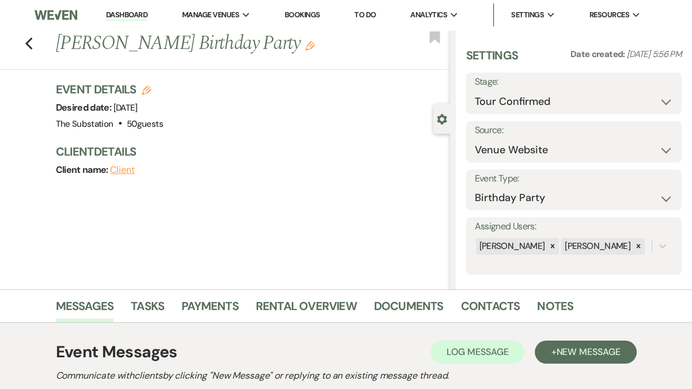
click at [142, 12] on link "Dashboard" at bounding box center [126, 15] width 41 height 11
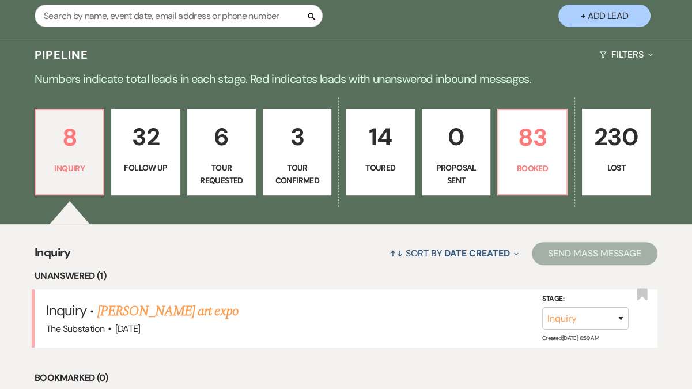
scroll to position [215, 0]
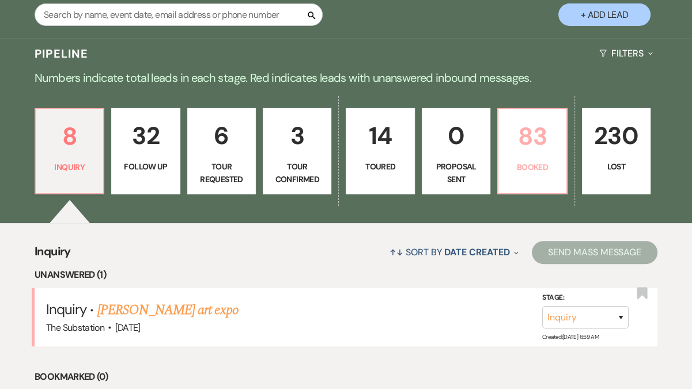
click at [498, 176] on link "83 Booked" at bounding box center [532, 151] width 70 height 86
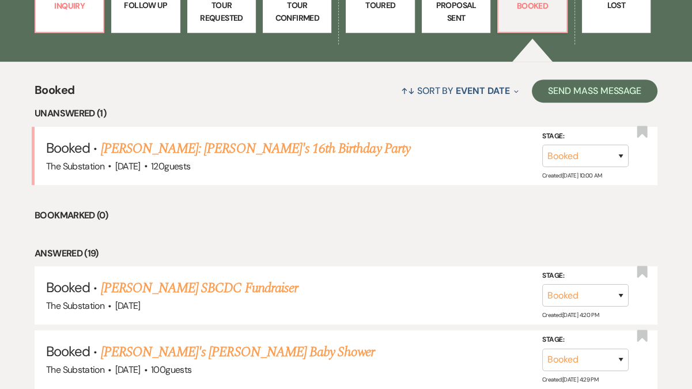
scroll to position [392, 0]
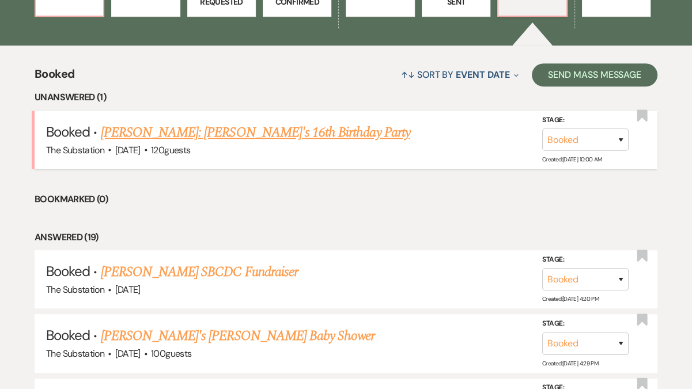
click at [243, 131] on link "[PERSON_NAME]: [PERSON_NAME]'s 16th Birthday Party" at bounding box center [255, 132] width 309 height 21
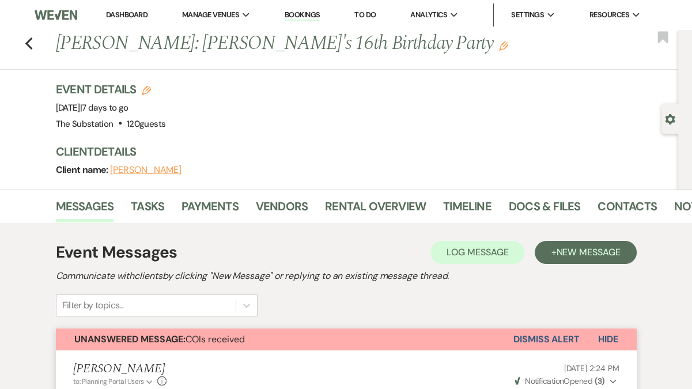
click at [124, 13] on link "Dashboard" at bounding box center [126, 15] width 41 height 10
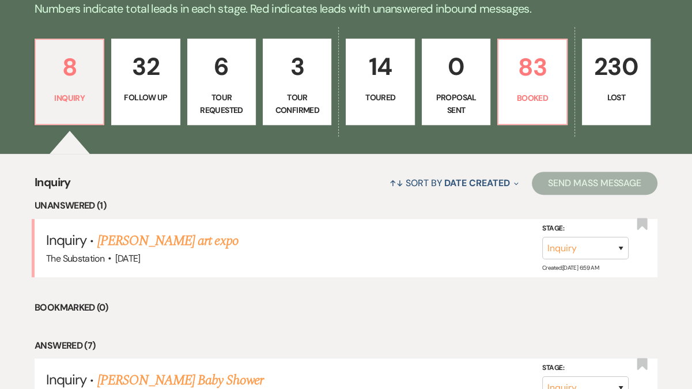
scroll to position [334, 0]
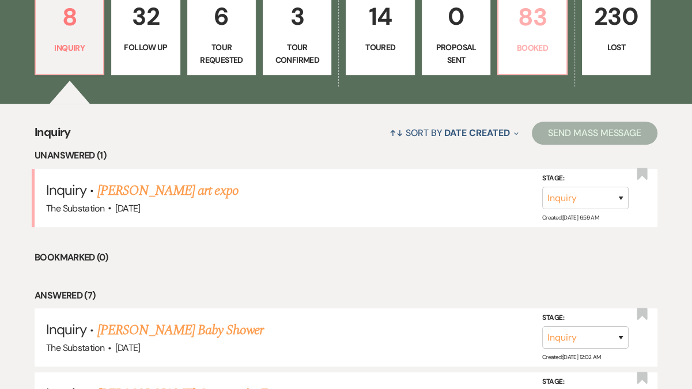
click at [538, 58] on link "83 Booked" at bounding box center [532, 31] width 70 height 86
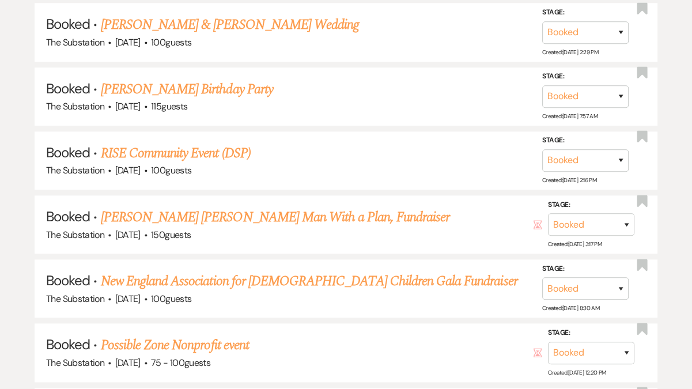
scroll to position [1088, 0]
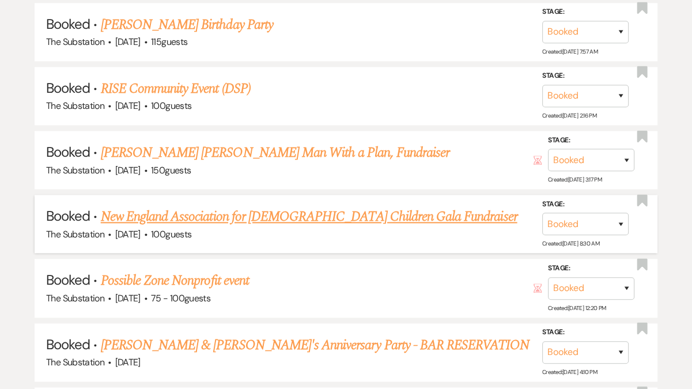
click at [272, 210] on link "New England Association for [DEMOGRAPHIC_DATA] Children Gala Fundraiser" at bounding box center [309, 216] width 417 height 21
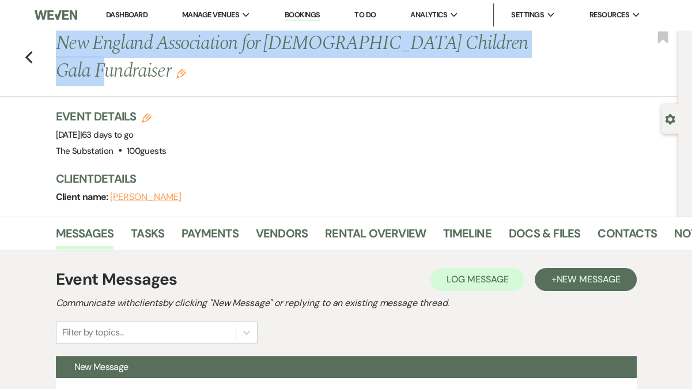
drag, startPoint x: 58, startPoint y: 41, endPoint x: 527, endPoint y: 36, distance: 469.0
click at [527, 36] on h1 "New England Association for Colombian Children Gala Fundraiser Edit" at bounding box center [303, 57] width 494 height 55
click at [543, 224] on link "Docs & Files" at bounding box center [544, 236] width 71 height 25
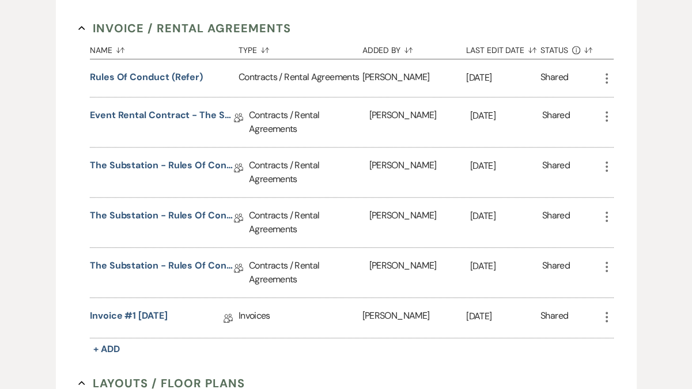
scroll to position [463, 0]
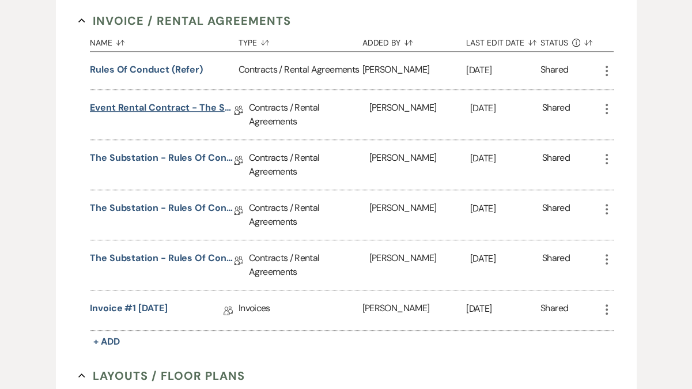
click at [169, 101] on link "Event Rental Contract - The Substation, Main Level (2025)" at bounding box center [162, 110] width 144 height 18
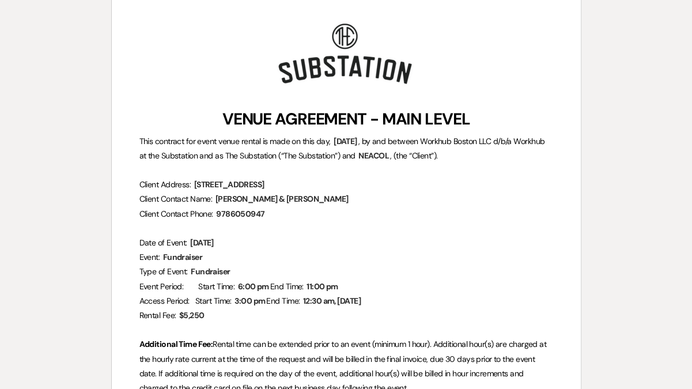
scroll to position [162, 0]
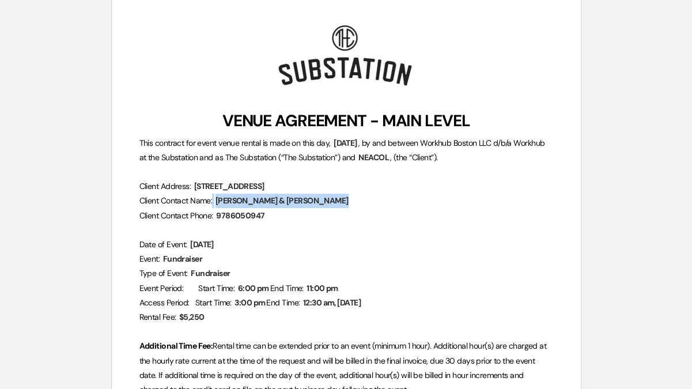
click at [219, 198] on span "Natalia Torres & Juan Pardo" at bounding box center [281, 200] width 135 height 13
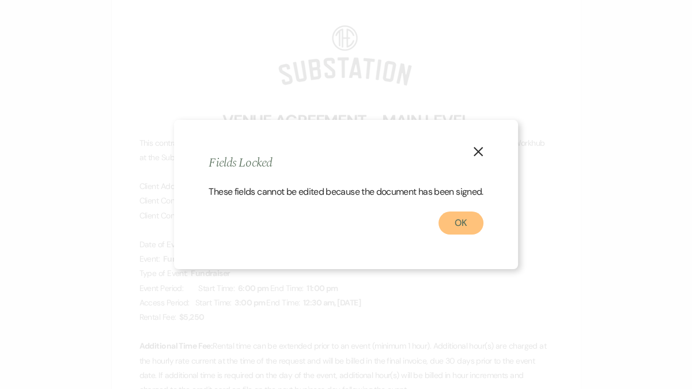
click at [471, 227] on button "OK" at bounding box center [460, 222] width 45 height 23
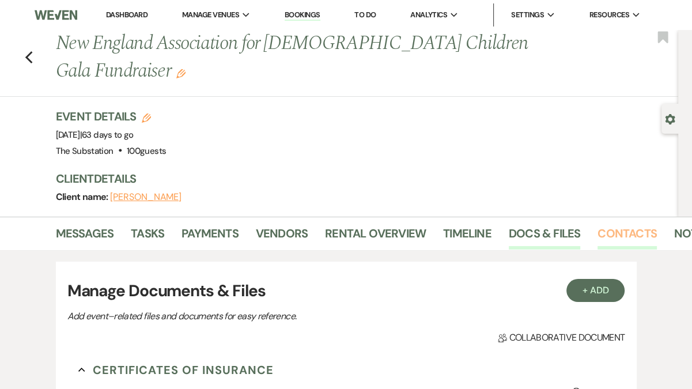
click at [626, 224] on link "Contacts" at bounding box center [626, 236] width 59 height 25
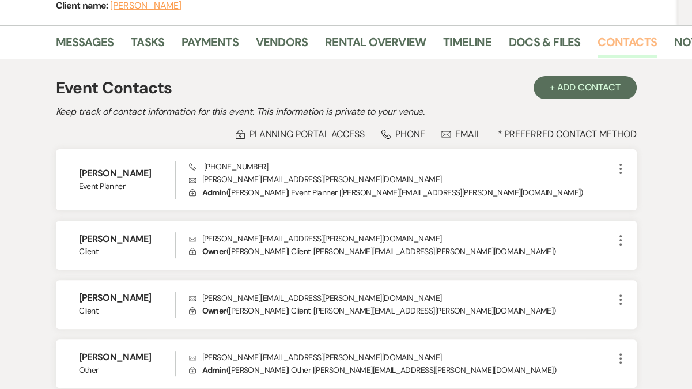
scroll to position [192, 0]
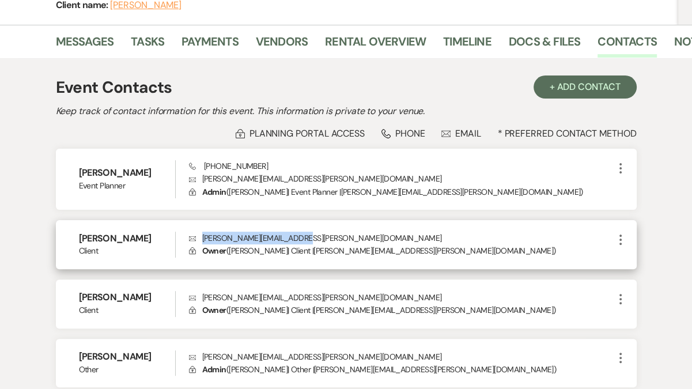
drag, startPoint x: 202, startPoint y: 210, endPoint x: 303, endPoint y: 210, distance: 100.8
click at [303, 232] on p "Envelope natalia.torres@neacol.org" at bounding box center [401, 238] width 425 height 13
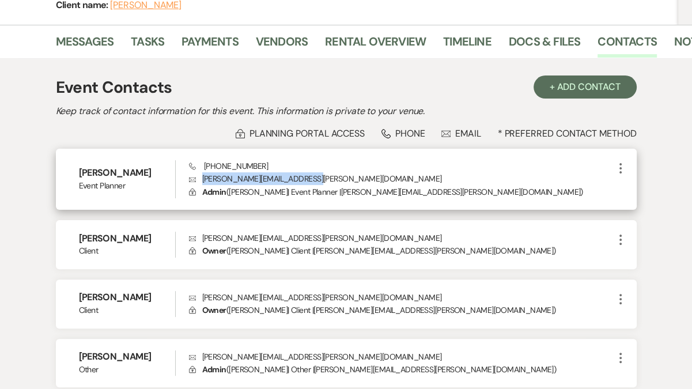
drag, startPoint x: 203, startPoint y: 152, endPoint x: 307, endPoint y: 150, distance: 104.3
click at [307, 172] on p "Envelope dominick.costanzo@beefree.io" at bounding box center [401, 178] width 425 height 13
click at [86, 166] on h6 "Dominick Costanzo" at bounding box center [127, 172] width 96 height 13
drag, startPoint x: 81, startPoint y: 143, endPoint x: 171, endPoint y: 146, distance: 89.3
click at [171, 166] on h6 "Dominick Costanzo" at bounding box center [127, 172] width 96 height 13
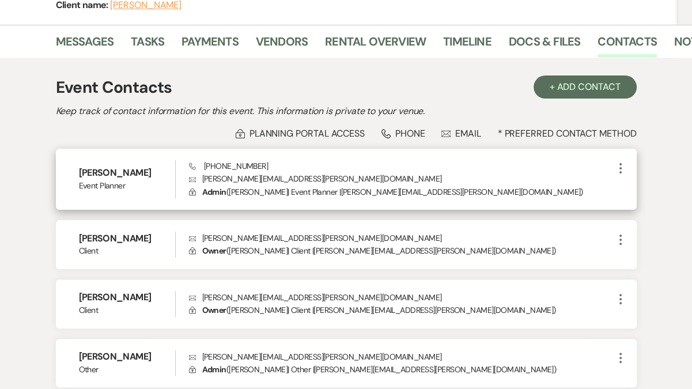
drag, startPoint x: 79, startPoint y: 144, endPoint x: 169, endPoint y: 146, distance: 89.9
click at [169, 166] on h6 "Dominick Costanzo" at bounding box center [127, 172] width 96 height 13
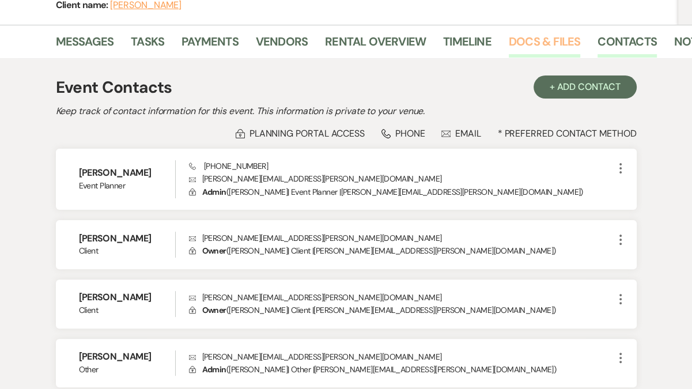
click at [527, 32] on link "Docs & Files" at bounding box center [544, 44] width 71 height 25
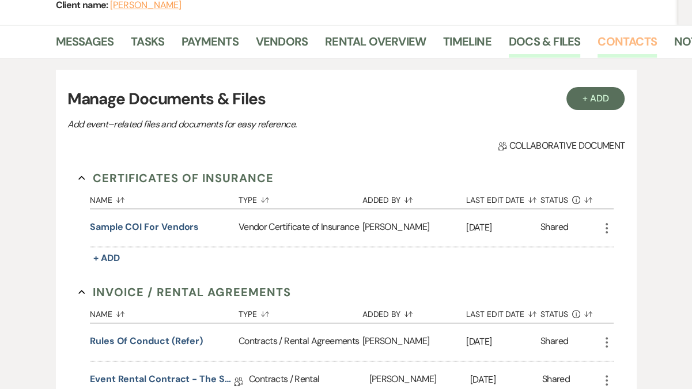
click at [619, 32] on link "Contacts" at bounding box center [626, 44] width 59 height 25
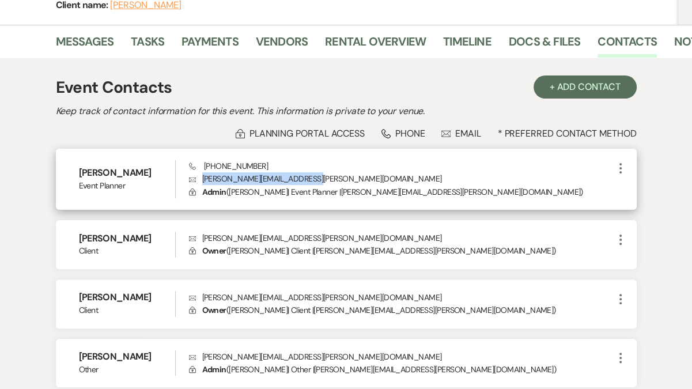
drag, startPoint x: 202, startPoint y: 151, endPoint x: 311, endPoint y: 153, distance: 108.3
click at [311, 172] on p "Envelope dominick.costanzo@beefree.io" at bounding box center [401, 178] width 425 height 13
drag, startPoint x: 201, startPoint y: 138, endPoint x: 260, endPoint y: 143, distance: 59.5
click at [260, 160] on div "Phone (617) 860-9848 Envelope dominick.costanzo@beefree.io Lock Admin ( Dominic…" at bounding box center [401, 179] width 425 height 38
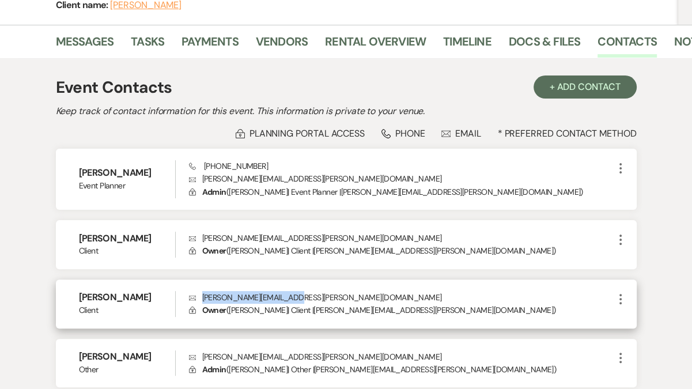
drag, startPoint x: 201, startPoint y: 270, endPoint x: 286, endPoint y: 271, distance: 84.7
click at [286, 291] on p "Envelope juan.g.pardo@neacol.org" at bounding box center [401, 297] width 425 height 13
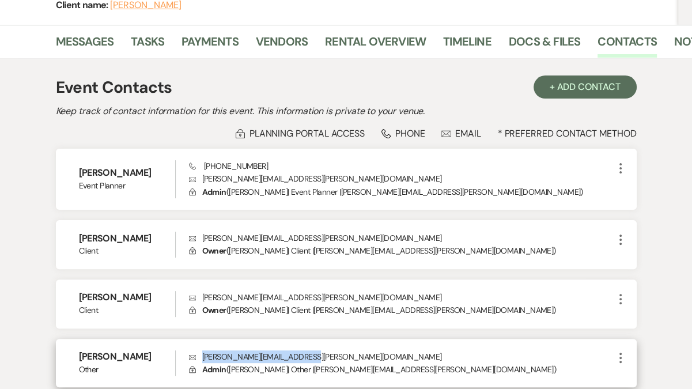
drag, startPoint x: 203, startPoint y: 328, endPoint x: 304, endPoint y: 331, distance: 100.3
click at [304, 350] on p "Envelope mauricio.barrero@neacol.org" at bounding box center [401, 356] width 425 height 13
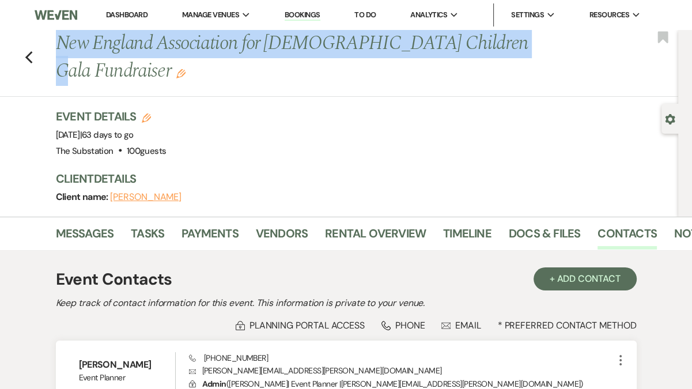
drag, startPoint x: 56, startPoint y: 44, endPoint x: 493, endPoint y: 31, distance: 436.9
click at [493, 31] on h1 "New England Association for Colombian Children Gala Fundraiser Edit" at bounding box center [303, 57] width 494 height 55
click at [524, 224] on link "Docs & Files" at bounding box center [544, 236] width 71 height 25
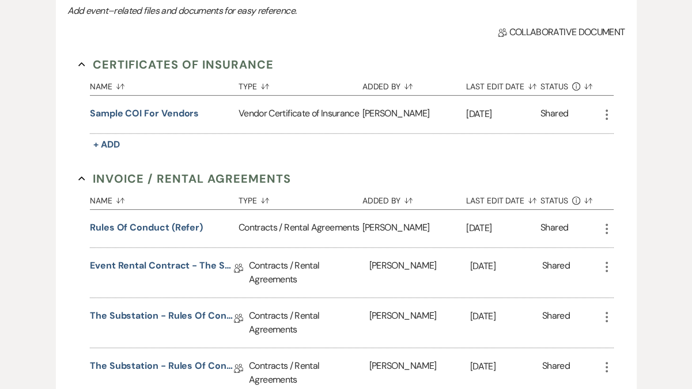
scroll to position [329, 0]
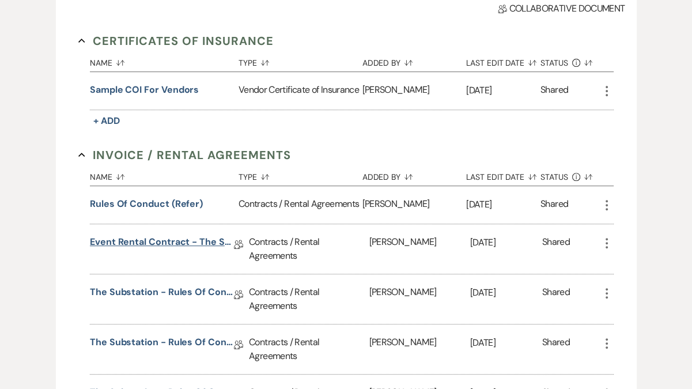
click at [157, 235] on link "Event Rental Contract - The Substation, Main Level (2025)" at bounding box center [162, 244] width 144 height 18
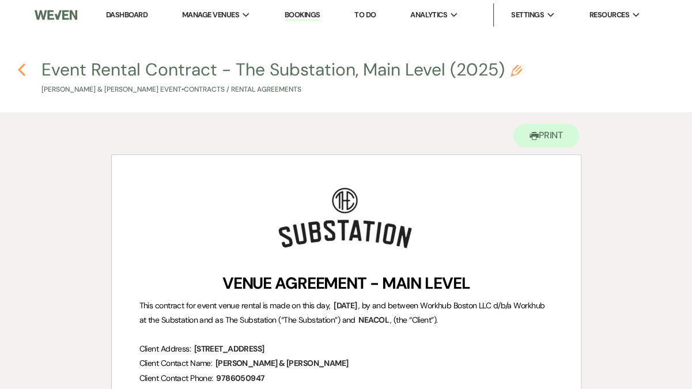
click at [20, 70] on use "button" at bounding box center [21, 69] width 7 height 13
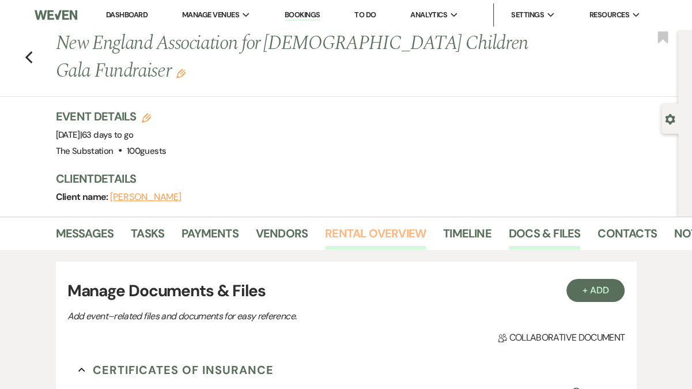
click at [359, 224] on link "Rental Overview" at bounding box center [375, 236] width 101 height 25
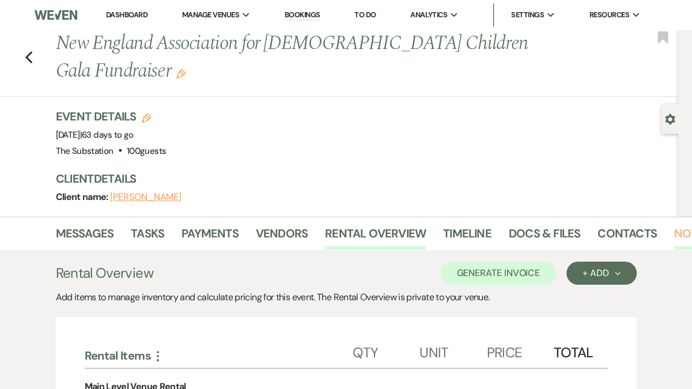
click at [682, 224] on link "Notes" at bounding box center [692, 236] width 36 height 25
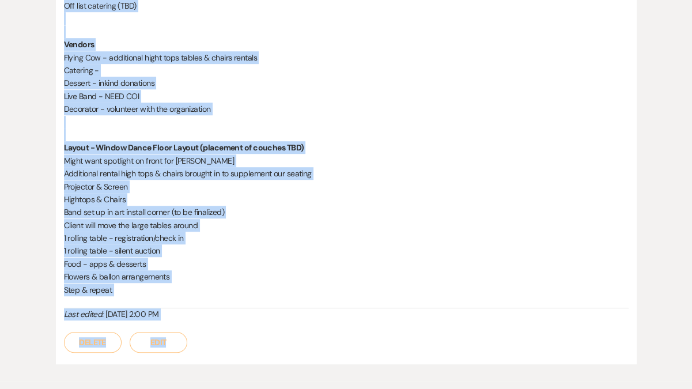
scroll to position [575, 0]
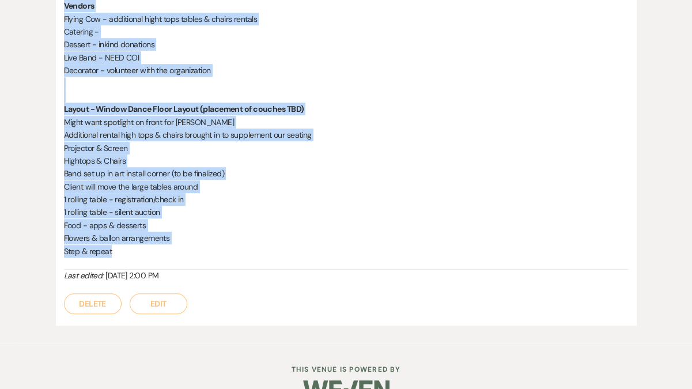
drag, startPoint x: 65, startPoint y: 186, endPoint x: 174, endPoint y: 225, distance: 116.3
click at [174, 225] on div "Site Visit w/Natalia 8/26 1:00pm New England Association for Colombian Children…" at bounding box center [346, 12] width 565 height 515
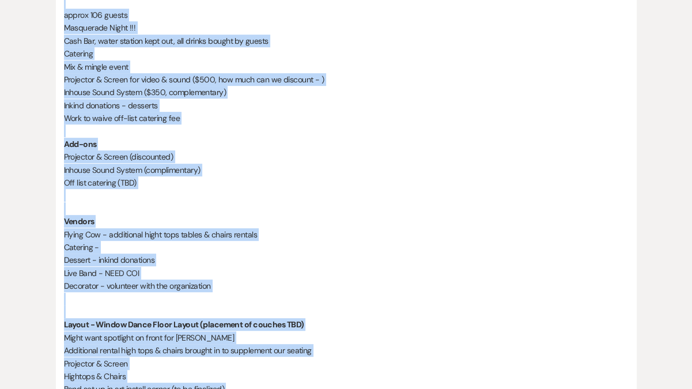
scroll to position [0, 0]
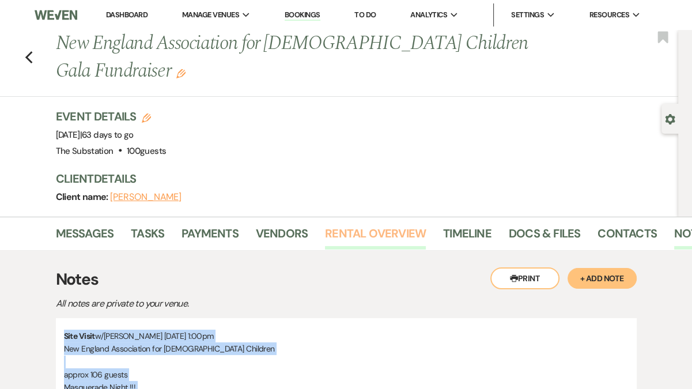
click at [358, 224] on link "Rental Overview" at bounding box center [375, 236] width 101 height 25
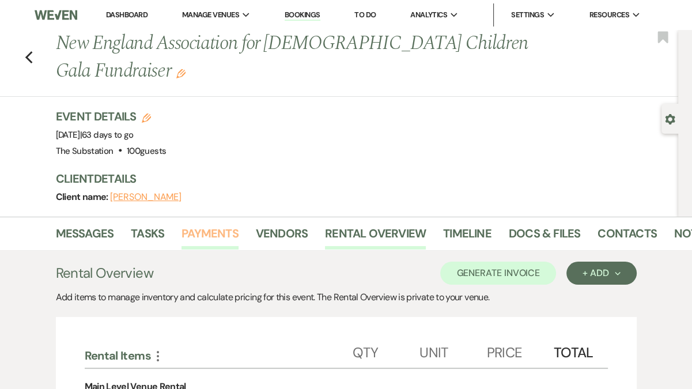
click at [211, 224] on link "Payments" at bounding box center [209, 236] width 57 height 25
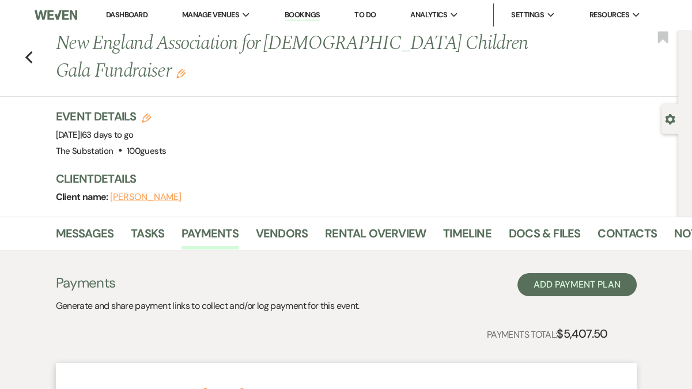
click at [122, 13] on link "Dashboard" at bounding box center [126, 15] width 41 height 10
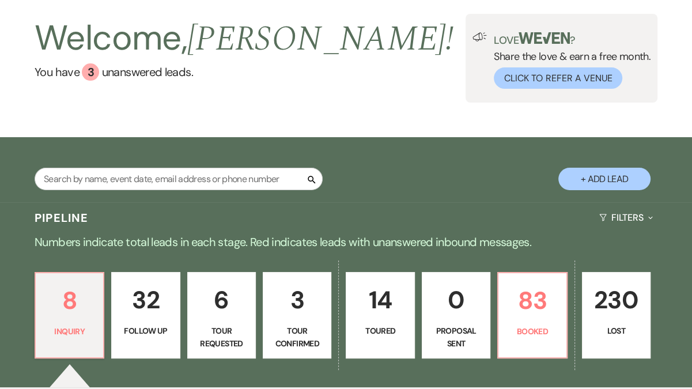
scroll to position [52, 0]
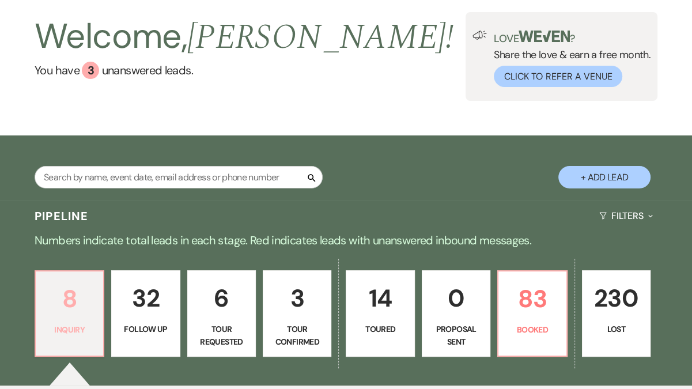
click at [85, 312] on p "8" at bounding box center [70, 298] width 54 height 39
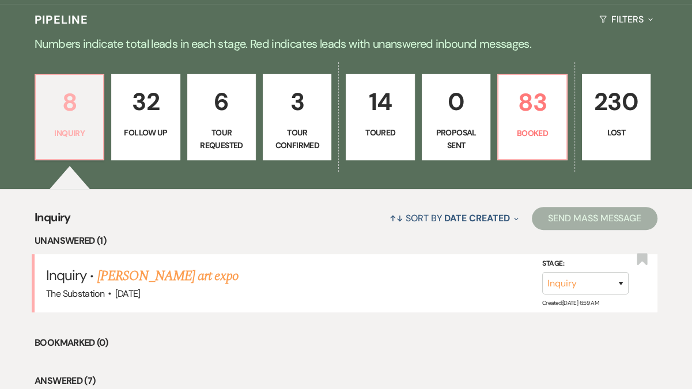
scroll to position [253, 0]
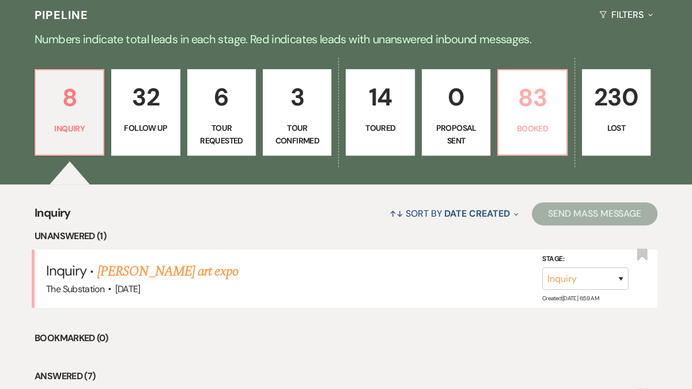
click at [544, 130] on p "Booked" at bounding box center [532, 128] width 54 height 13
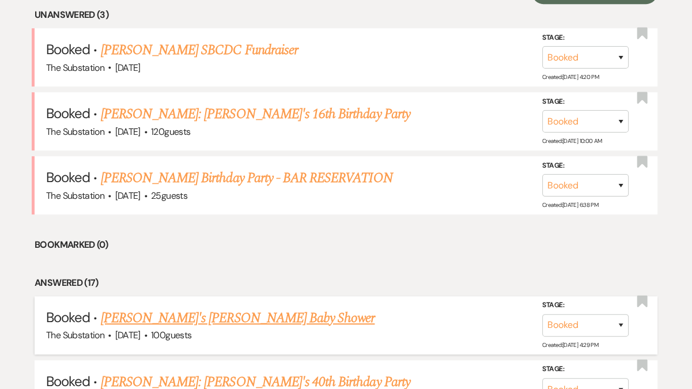
scroll to position [455, 0]
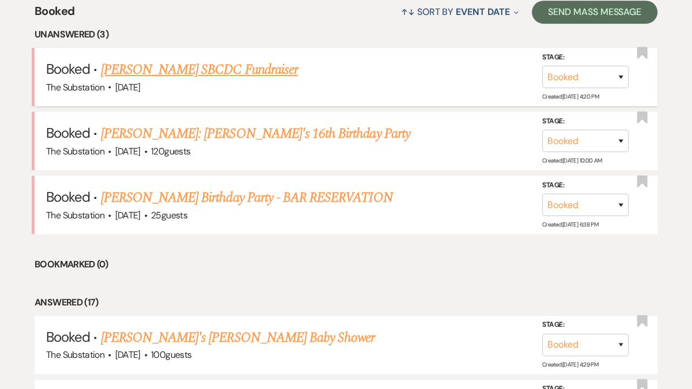
click at [248, 70] on link "[PERSON_NAME] SBCDC Fundraiser" at bounding box center [199, 69] width 197 height 21
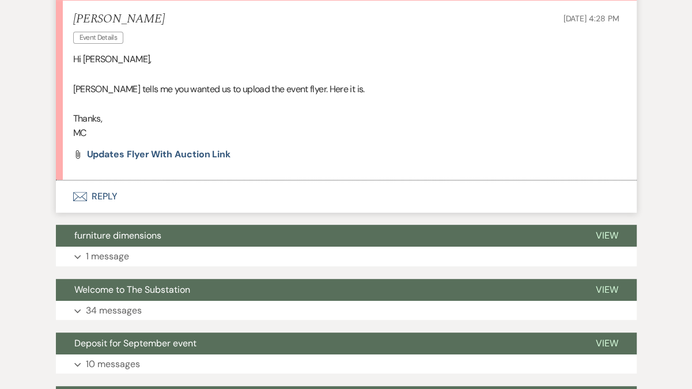
scroll to position [350, 0]
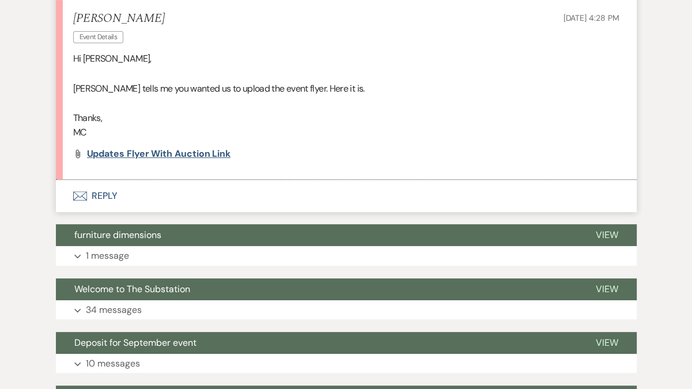
click at [207, 155] on span "Updates Flyer with Auction Link" at bounding box center [159, 153] width 144 height 12
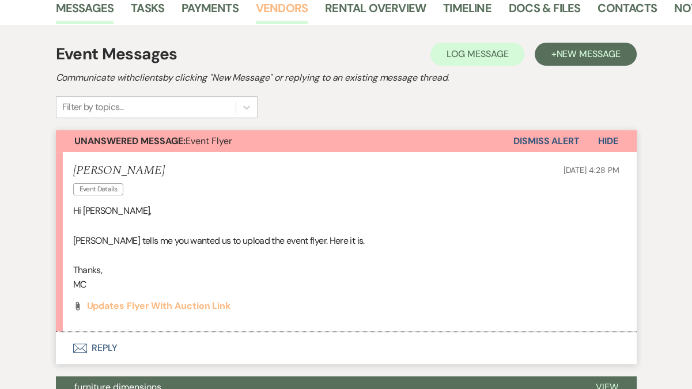
scroll to position [196, 0]
